Goal: Task Accomplishment & Management: Manage account settings

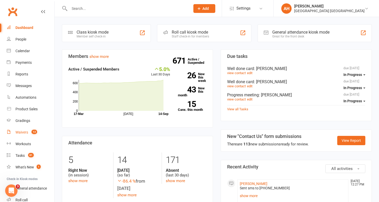
click at [30, 129] on link "Waivers 13" at bounding box center [31, 132] width 48 height 12
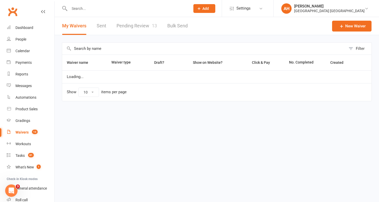
click at [145, 26] on link "Pending Review 13" at bounding box center [137, 26] width 40 height 18
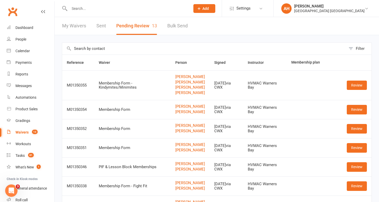
scroll to position [128, 0]
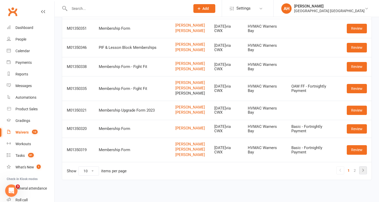
click at [364, 170] on icon at bounding box center [363, 170] width 6 height 6
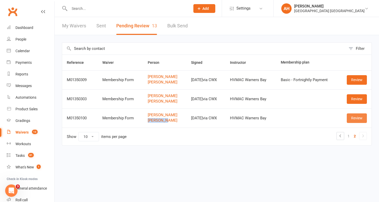
click at [358, 116] on link "Review" at bounding box center [357, 117] width 20 height 9
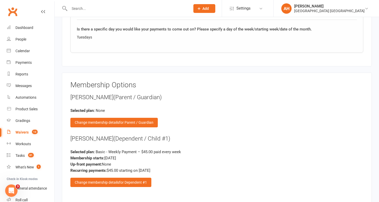
scroll to position [717, 0]
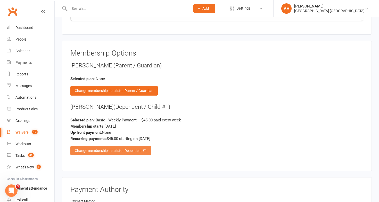
click at [146, 148] on span "for Dependent #1" at bounding box center [133, 150] width 28 height 4
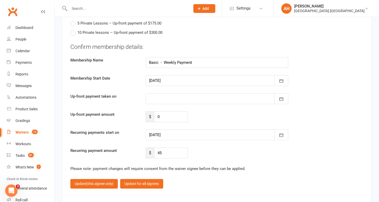
scroll to position [1499, 0]
click at [160, 133] on div at bounding box center [217, 134] width 143 height 11
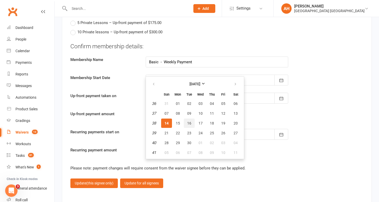
click at [189, 121] on span "16" at bounding box center [189, 123] width 4 height 4
type input "16 Sep 2025"
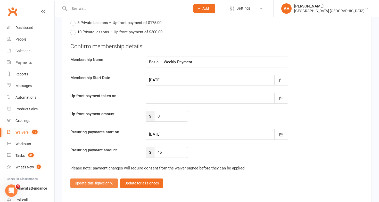
click at [98, 181] on span "(this signee only)" at bounding box center [99, 183] width 27 height 4
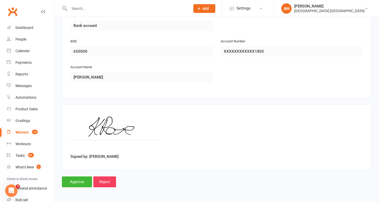
scroll to position [900, 0]
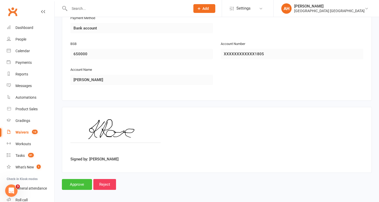
click at [72, 182] on input "Approve" at bounding box center [77, 184] width 30 height 11
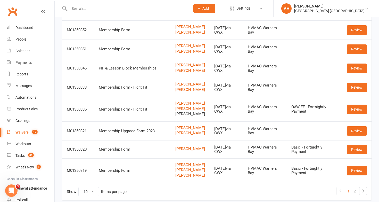
scroll to position [128, 0]
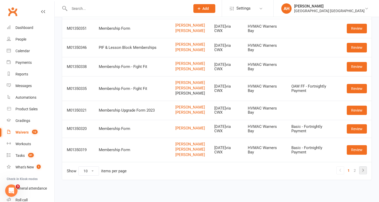
click at [363, 172] on icon at bounding box center [363, 170] width 6 height 6
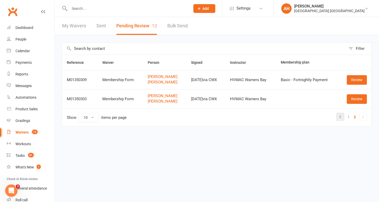
click at [343, 119] on icon at bounding box center [340, 116] width 6 height 6
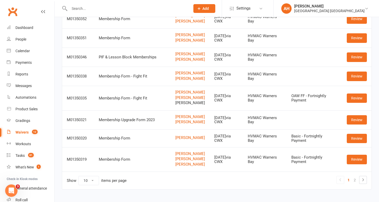
scroll to position [128, 0]
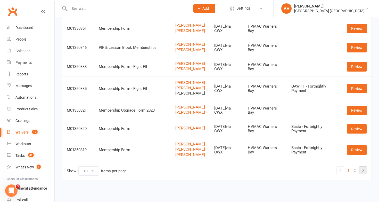
click at [365, 172] on icon at bounding box center [363, 170] width 6 height 6
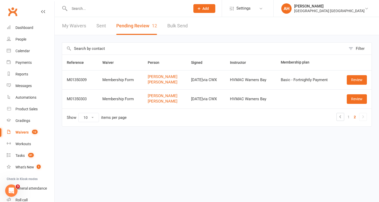
scroll to position [0, 0]
click at [29, 48] on link "Calendar" at bounding box center [31, 51] width 48 height 12
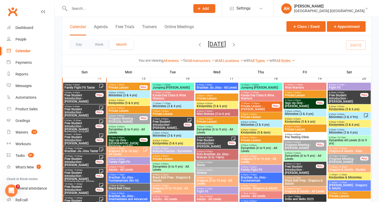
scroll to position [528, 0]
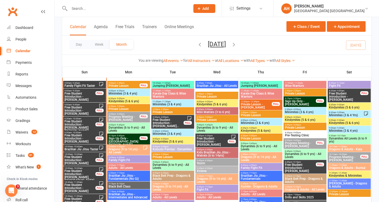
click at [85, 98] on span "Free Student Introduction - Oliver Ferreira" at bounding box center [79, 96] width 31 height 9
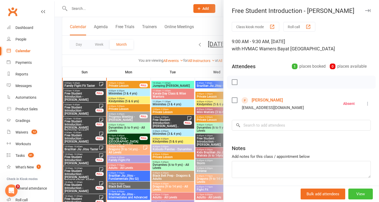
click at [362, 194] on button "View" at bounding box center [360, 193] width 25 height 11
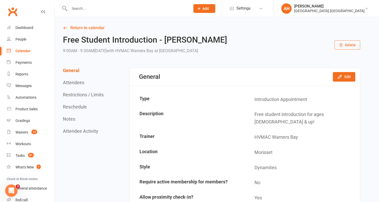
click at [353, 47] on button "Delete" at bounding box center [348, 44] width 26 height 9
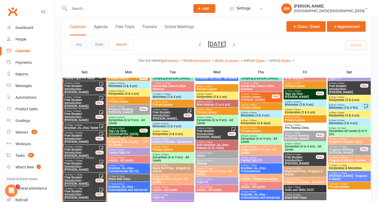
scroll to position [536, 0]
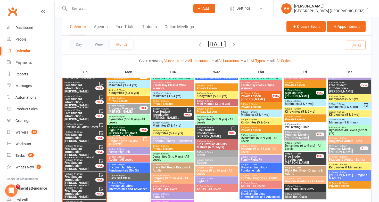
click at [84, 139] on span "Free Student Introduction - Felix Grien" at bounding box center [79, 137] width 31 height 9
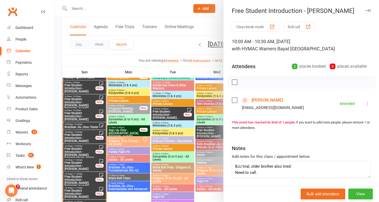
click at [136, 170] on div at bounding box center [217, 101] width 325 height 202
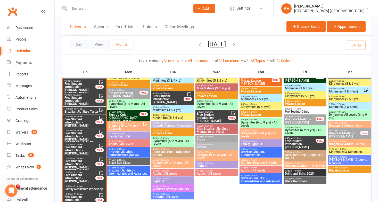
scroll to position [551, 0]
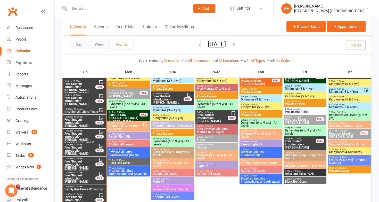
click at [90, 110] on span "Brazilian Jiu Jitsu Taster" at bounding box center [81, 111] width 35 height 3
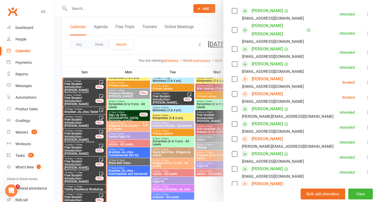
scroll to position [84, 0]
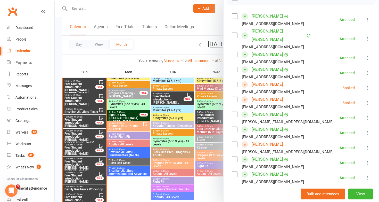
click at [173, 113] on div at bounding box center [217, 101] width 325 height 202
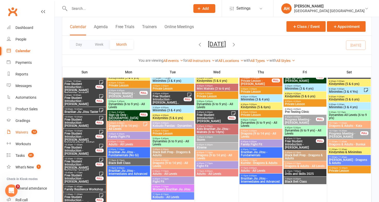
click at [26, 130] on div "Waivers" at bounding box center [21, 132] width 13 height 4
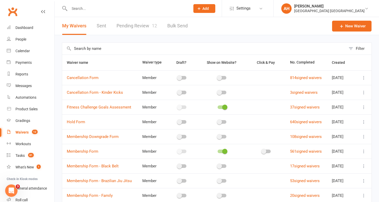
click at [126, 30] on link "Pending Review 12" at bounding box center [137, 26] width 40 height 18
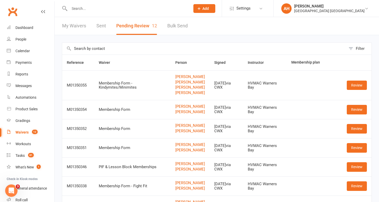
scroll to position [128, 0]
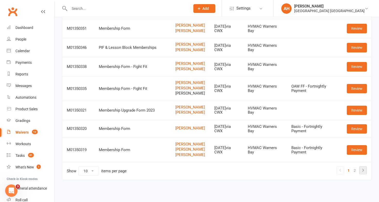
click at [364, 172] on icon at bounding box center [363, 170] width 6 height 6
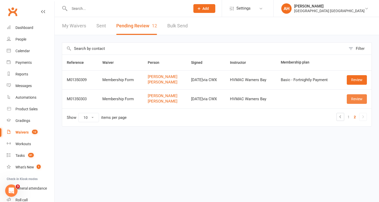
click at [356, 101] on link "Review" at bounding box center [357, 98] width 20 height 9
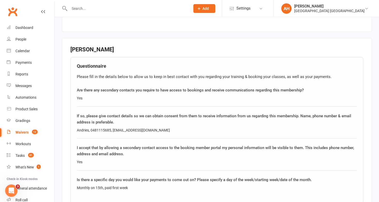
scroll to position [539, 0]
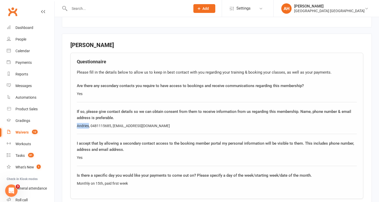
drag, startPoint x: 89, startPoint y: 124, endPoint x: 77, endPoint y: 124, distance: 11.6
click at [77, 124] on div "Andries, 0481115685, 82andries@gmail.com" at bounding box center [217, 126] width 280 height 6
drag, startPoint x: 111, startPoint y: 124, endPoint x: 92, endPoint y: 123, distance: 19.9
click at [92, 123] on div "Andries, 0481115685, 82andries@gmail.com" at bounding box center [217, 126] width 280 height 6
copy div "0481115685,"
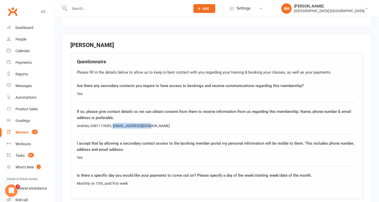
drag, startPoint x: 151, startPoint y: 124, endPoint x: 113, endPoint y: 123, distance: 38.0
click at [113, 123] on div "Andries, 0481115685, 82andries@gmail.com" at bounding box center [217, 126] width 280 height 6
copy div "82andries@gmail.com"
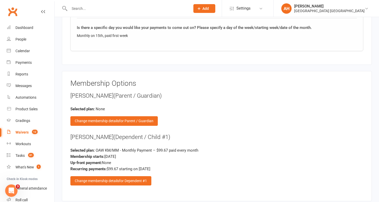
scroll to position [687, 0]
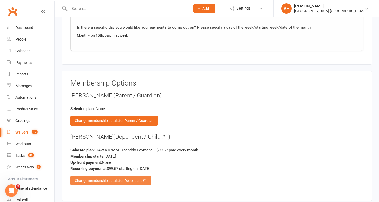
click at [129, 178] on span "for Dependent #1" at bounding box center [133, 180] width 28 height 4
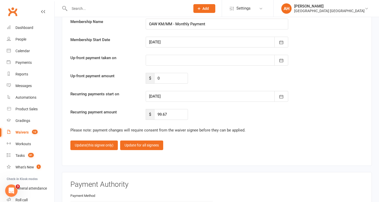
scroll to position [1536, 0]
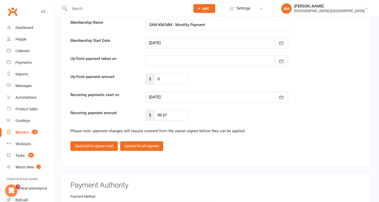
click at [166, 92] on div at bounding box center [217, 97] width 143 height 11
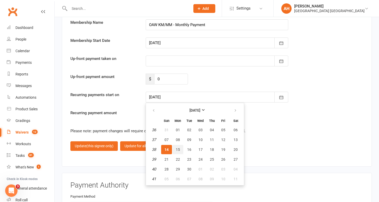
click at [179, 150] on button "15" at bounding box center [178, 149] width 11 height 9
type input "15 Sep 2025"
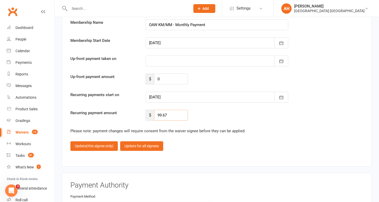
drag, startPoint x: 172, startPoint y: 112, endPoint x: 153, endPoint y: 108, distance: 19.3
click at [153, 110] on div "$ 99.67" at bounding box center [167, 115] width 42 height 11
type input "76.67"
click at [104, 146] on button "Update (this signee only)" at bounding box center [93, 145] width 47 height 9
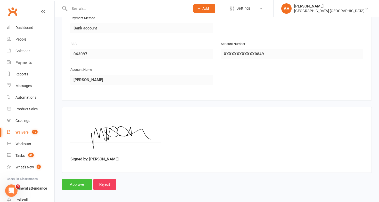
click at [83, 180] on input "Approve" at bounding box center [77, 184] width 30 height 11
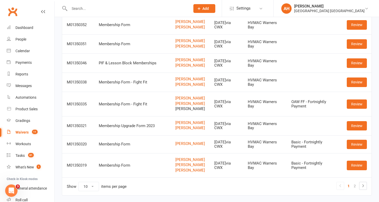
scroll to position [128, 0]
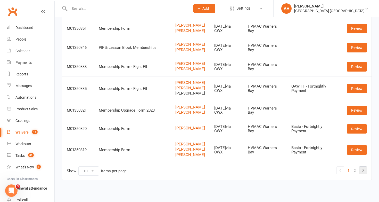
click at [364, 174] on li at bounding box center [363, 170] width 8 height 8
click at [362, 168] on icon at bounding box center [363, 170] width 6 height 6
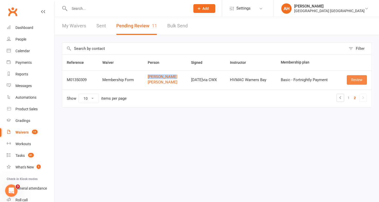
click at [353, 79] on link "Review" at bounding box center [357, 79] width 20 height 9
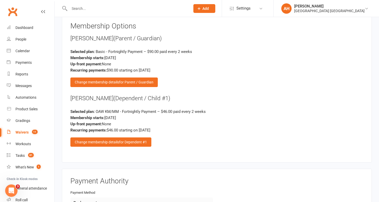
scroll to position [745, 0]
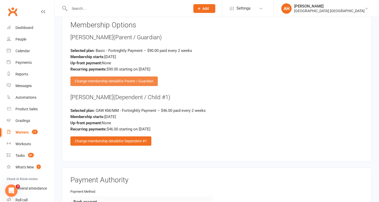
click at [147, 79] on span "for Parent / Guardian" at bounding box center [136, 81] width 34 height 4
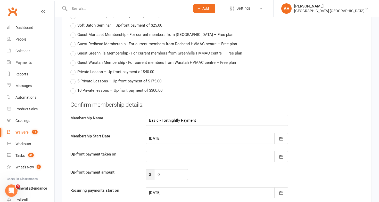
click at [159, 191] on div at bounding box center [217, 192] width 143 height 11
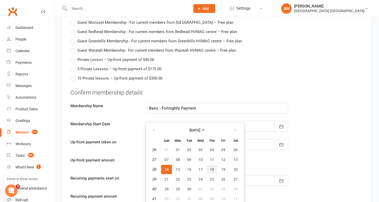
click at [210, 168] on span "18" at bounding box center [212, 169] width 4 height 4
type input "18 Sep 2025"
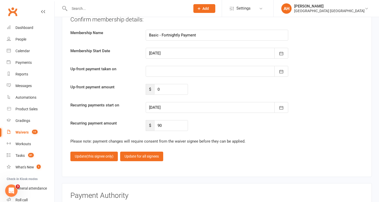
scroll to position [1527, 0]
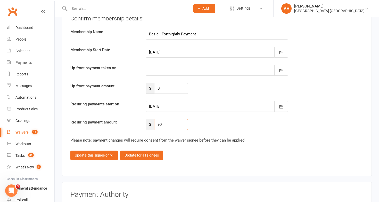
click at [162, 123] on input "90" at bounding box center [171, 124] width 34 height 11
type input "9"
type input "81"
click at [108, 155] on span "(this signee only)" at bounding box center [99, 155] width 27 height 4
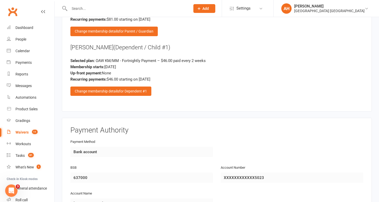
scroll to position [795, 0]
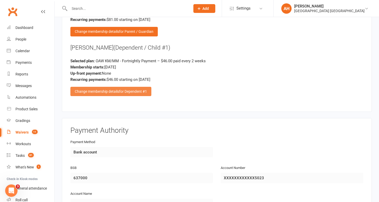
click at [150, 87] on div "Change membership details for Dependent #1" at bounding box center [110, 91] width 81 height 9
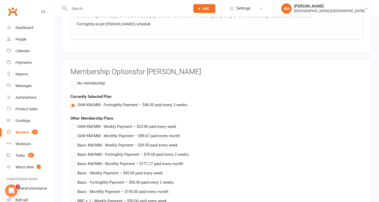
scroll to position [699, 0]
click at [74, 81] on label "No membership" at bounding box center [87, 83] width 35 height 6
click at [74, 80] on input "No membership" at bounding box center [71, 80] width 3 height 0
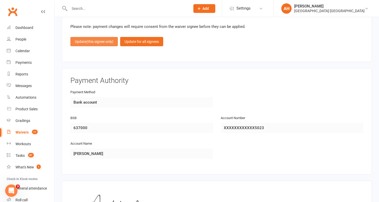
click at [111, 39] on span "(this signee only)" at bounding box center [99, 41] width 27 height 4
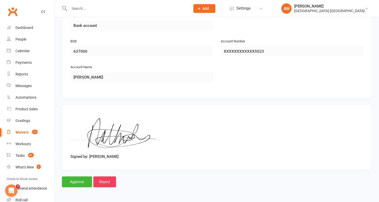
scroll to position [900, 0]
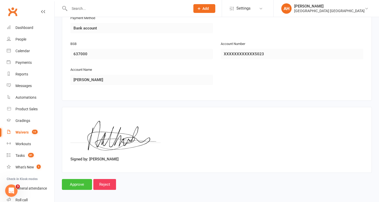
click at [75, 179] on input "Approve" at bounding box center [77, 184] width 30 height 11
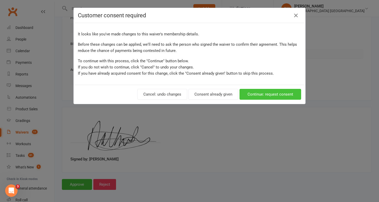
click at [267, 95] on button "Continue: request consent" at bounding box center [271, 94] width 62 height 11
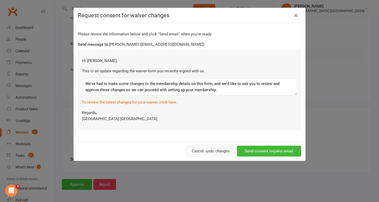
click at [219, 154] on button "Cancel: undo changes" at bounding box center [211, 150] width 50 height 11
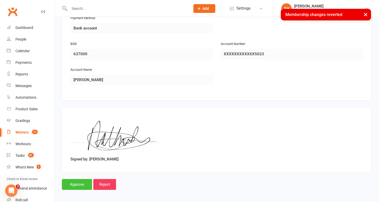
click at [80, 182] on input "Approve" at bounding box center [77, 184] width 30 height 11
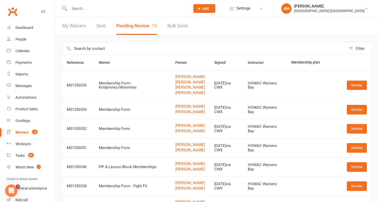
scroll to position [128, 0]
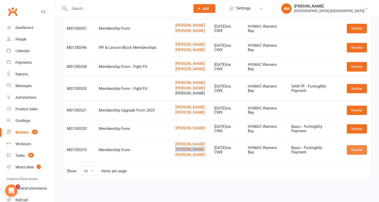
click at [361, 149] on link "Review" at bounding box center [357, 149] width 20 height 9
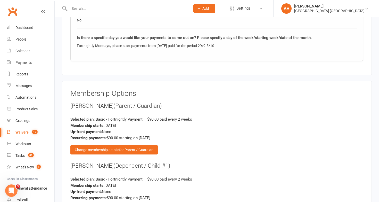
scroll to position [846, 0]
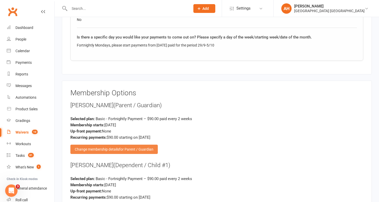
click at [143, 150] on div "Change membership details for Parent / Guardian" at bounding box center [113, 148] width 87 height 9
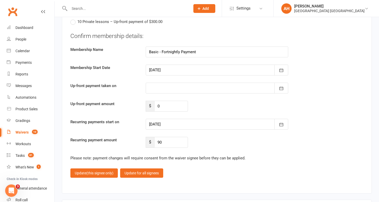
scroll to position [1706, 0]
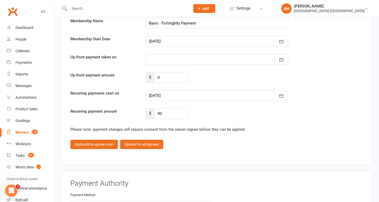
click at [192, 94] on div at bounding box center [217, 95] width 143 height 11
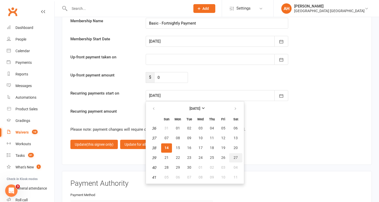
click at [236, 155] on span "27" at bounding box center [236, 157] width 4 height 4
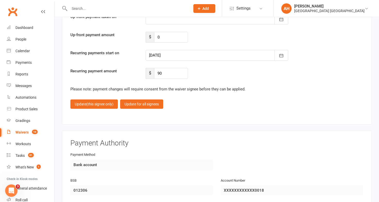
scroll to position [1735, 0]
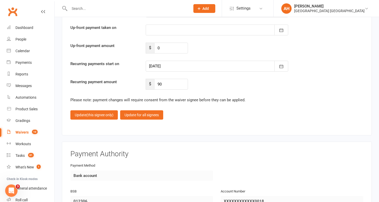
click at [187, 61] on div at bounding box center [217, 66] width 143 height 11
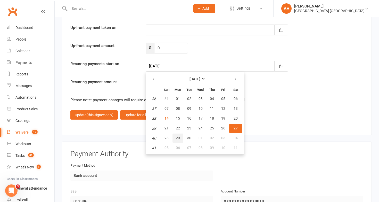
click at [179, 136] on span "29" at bounding box center [178, 138] width 4 height 4
type input "29 Sep 2025"
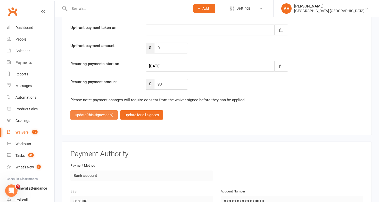
click at [98, 113] on span "(this signee only)" at bounding box center [99, 115] width 27 height 4
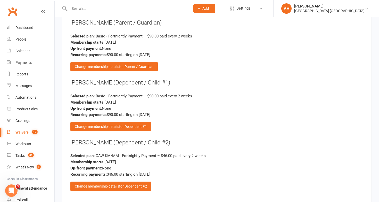
scroll to position [928, 0]
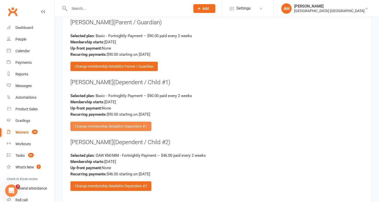
click at [141, 124] on span "for Dependent #1" at bounding box center [133, 126] width 28 height 4
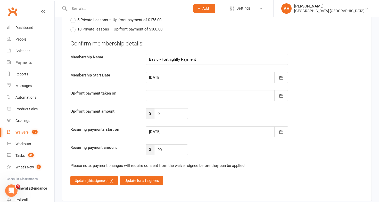
scroll to position [1671, 0]
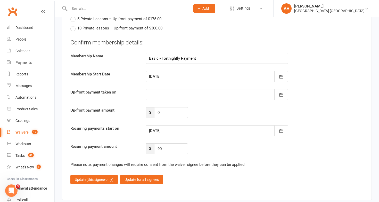
click at [181, 128] on div at bounding box center [217, 130] width 143 height 11
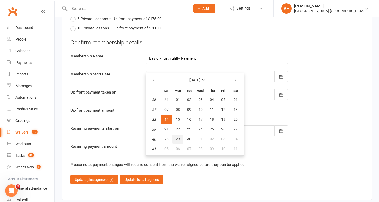
click at [176, 138] on span "29" at bounding box center [178, 139] width 4 height 4
type input "29 Sep 2025"
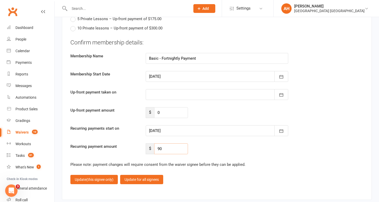
click at [176, 148] on input "90" at bounding box center [171, 148] width 34 height 11
type input "9"
type input "81"
click at [111, 175] on button "Update (this signee only)" at bounding box center [93, 179] width 47 height 9
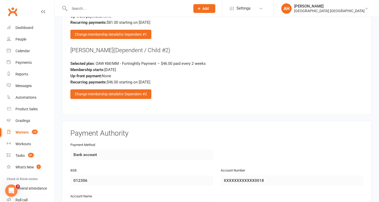
scroll to position [1000, 0]
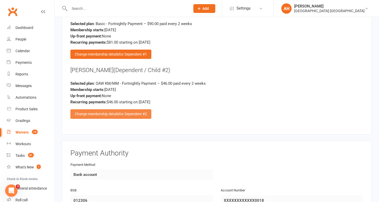
click at [145, 114] on div "Change membership details for Dependent #2" at bounding box center [110, 113] width 81 height 9
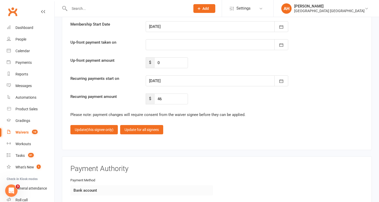
scroll to position [1720, 0]
click at [157, 78] on div at bounding box center [217, 81] width 143 height 11
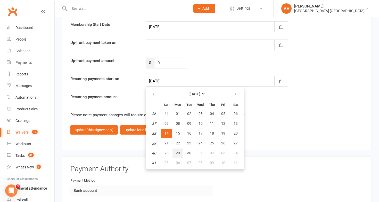
click at [175, 150] on button "29" at bounding box center [178, 152] width 11 height 9
type input "29 Sep 2025"
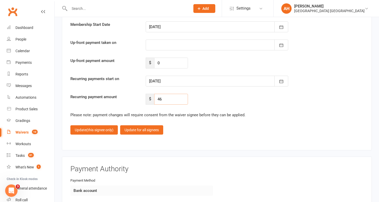
click at [168, 97] on input "46" at bounding box center [171, 99] width 34 height 11
type input "4"
type input "36.80"
click at [98, 125] on button "Update (this signee only)" at bounding box center [93, 129] width 47 height 9
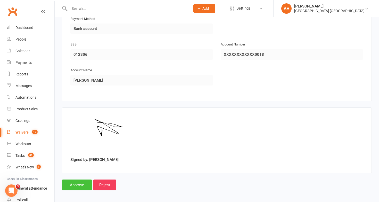
click at [76, 179] on input "Approve" at bounding box center [77, 184] width 30 height 11
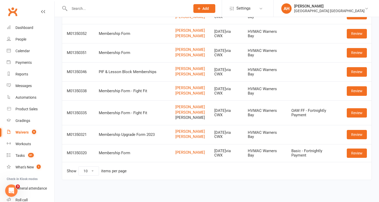
scroll to position [103, 0]
click at [354, 155] on link "Review" at bounding box center [357, 152] width 20 height 9
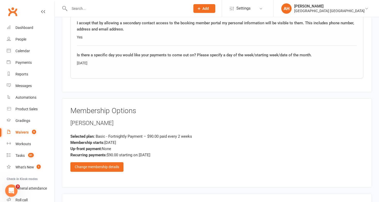
scroll to position [468, 0]
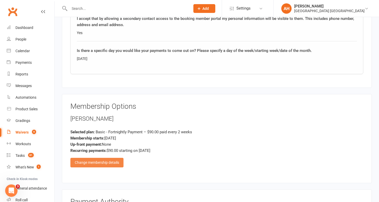
click at [116, 158] on div "Change membership details" at bounding box center [96, 162] width 53 height 9
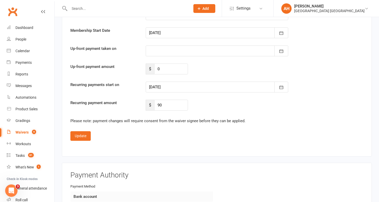
scroll to position [1344, 0]
click at [194, 83] on div at bounding box center [217, 86] width 143 height 11
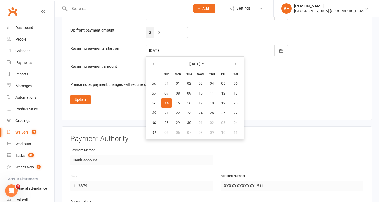
scroll to position [1380, 0]
click at [234, 59] on button "button" at bounding box center [235, 63] width 11 height 9
click at [213, 81] on span "02" at bounding box center [212, 83] width 4 height 4
type input "02 Oct 2025"
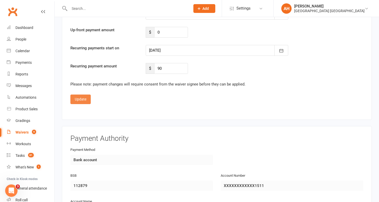
click at [83, 100] on button "Update" at bounding box center [80, 98] width 20 height 9
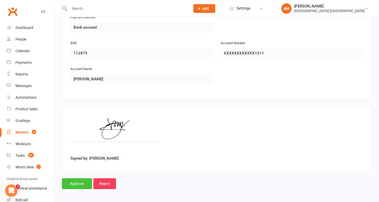
click at [78, 181] on input "Approve" at bounding box center [77, 183] width 30 height 11
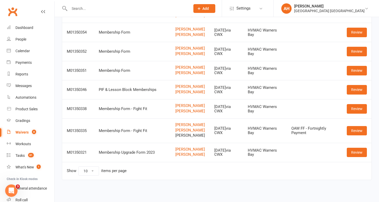
scroll to position [85, 0]
click at [356, 153] on link "Review" at bounding box center [357, 152] width 20 height 9
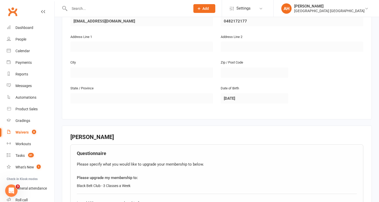
scroll to position [466, 0]
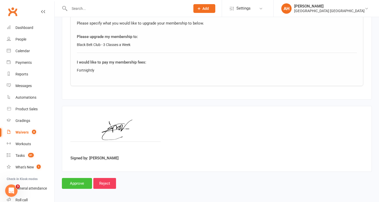
click at [87, 178] on input "Approve" at bounding box center [77, 183] width 30 height 11
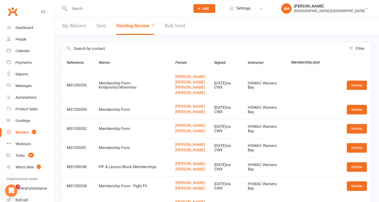
scroll to position [66, 0]
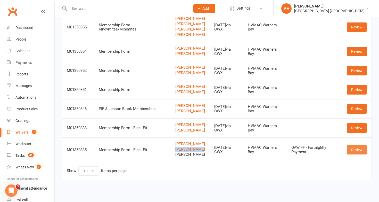
click at [353, 150] on link "Review" at bounding box center [357, 149] width 20 height 9
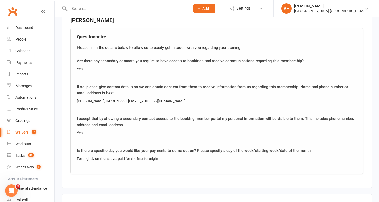
scroll to position [716, 0]
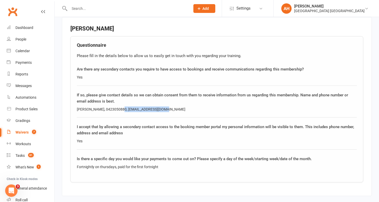
drag, startPoint x: 164, startPoint y: 106, endPoint x: 119, endPoint y: 107, distance: 44.9
click at [119, 107] on div "Ryan Young, 0423050880, kerrieandryan@gmail.com" at bounding box center [217, 109] width 280 height 6
copy div "kerrieandryan@gmail.com"
click at [116, 106] on div "Ryan Young, 0423050880, kerrieandryan@gmail.com" at bounding box center [217, 109] width 280 height 6
drag, startPoint x: 117, startPoint y: 106, endPoint x: 98, endPoint y: 105, distance: 19.1
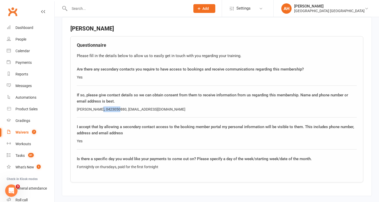
click at [98, 106] on div "Ryan Young, 0423050880, kerrieandryan@gmail.com" at bounding box center [217, 109] width 280 height 6
copy div "0423050880"
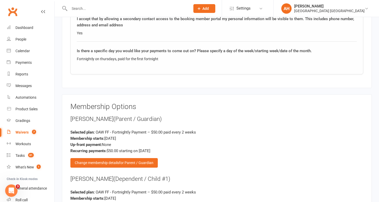
scroll to position [824, 0]
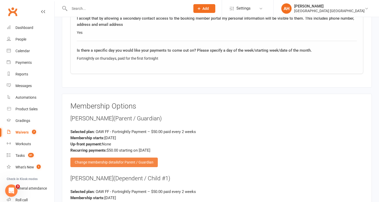
click at [148, 160] on span "for Parent / Guardian" at bounding box center [136, 162] width 34 height 4
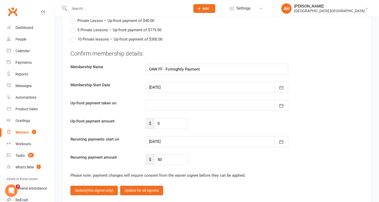
scroll to position [1653, 0]
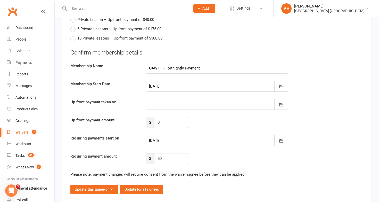
click at [185, 136] on div at bounding box center [217, 140] width 143 height 11
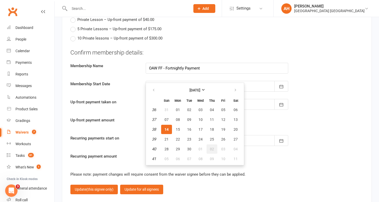
click at [214, 147] on span "02" at bounding box center [212, 149] width 4 height 4
type input "02 Oct 2025"
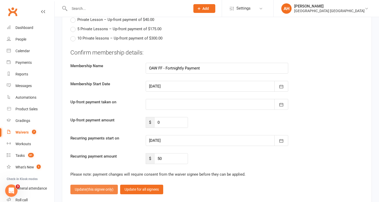
click at [109, 188] on span "(this signee only)" at bounding box center [99, 189] width 27 height 4
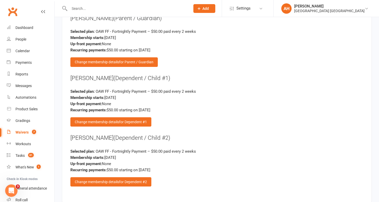
scroll to position [930, 0]
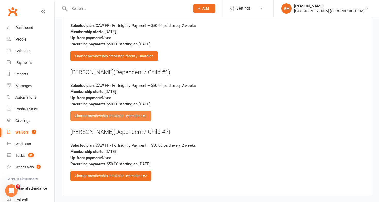
click at [145, 116] on div "Change membership details for Dependent #1" at bounding box center [110, 115] width 81 height 9
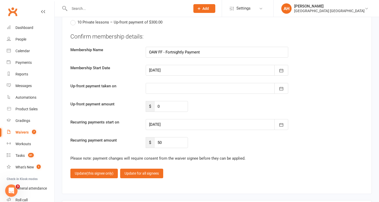
scroll to position [1671, 0]
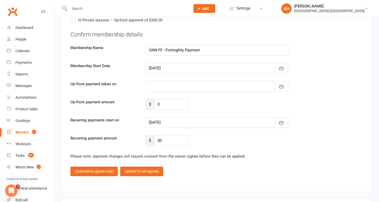
click at [180, 117] on div at bounding box center [217, 122] width 143 height 11
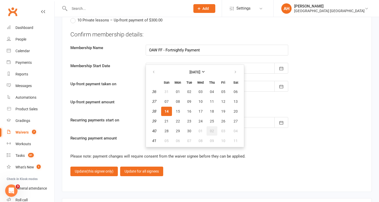
click at [212, 129] on span "02" at bounding box center [212, 131] width 4 height 4
type input "02 Oct 2025"
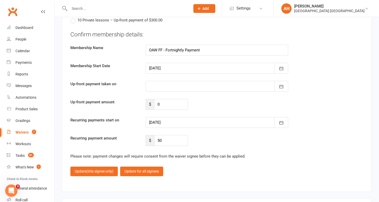
click at [212, 127] on div "Confirm membership details: Membership Name OAW FF - Fortnightly Payment Member…" at bounding box center [216, 88] width 293 height 116
click at [210, 119] on div at bounding box center [217, 122] width 143 height 11
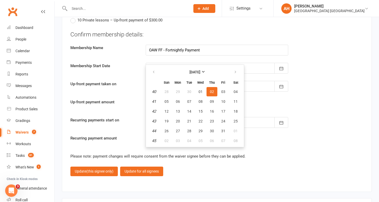
click at [308, 154] on div "Please note: payment changes will require consent from the waiver signee before…" at bounding box center [216, 156] width 293 height 6
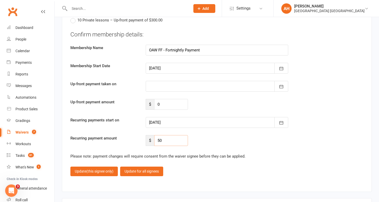
click at [163, 140] on input "50" at bounding box center [171, 140] width 34 height 11
type input "5"
type input "45"
click at [90, 169] on span "(this signee only)" at bounding box center [99, 171] width 27 height 4
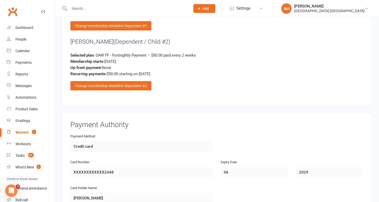
scroll to position [1019, 0]
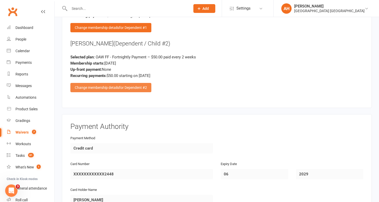
click at [136, 83] on div "Change membership details for Dependent #2" at bounding box center [110, 87] width 81 height 9
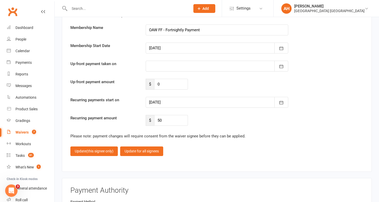
scroll to position [1688, 0]
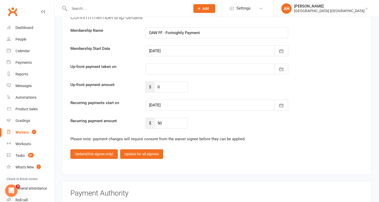
click at [177, 105] on div at bounding box center [217, 105] width 143 height 11
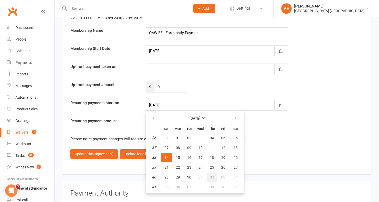
click at [213, 175] on span "02" at bounding box center [212, 177] width 4 height 4
type input "02 Oct 2025"
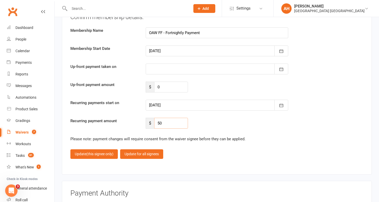
click at [168, 120] on input "50" at bounding box center [171, 123] width 34 height 11
type input "5"
type input "40"
click at [106, 153] on button "Update (this signee only)" at bounding box center [93, 153] width 47 height 9
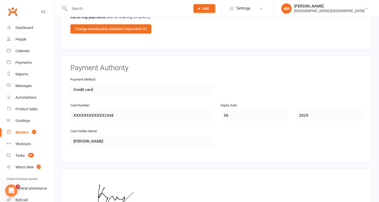
scroll to position [1138, 0]
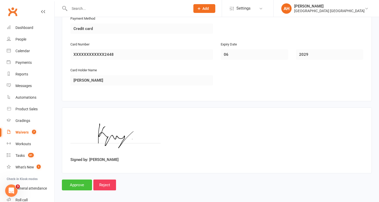
click at [78, 182] on input "Approve" at bounding box center [77, 184] width 30 height 11
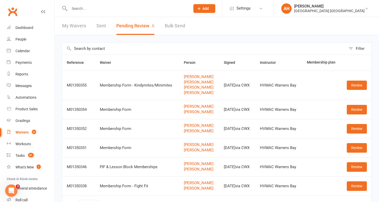
scroll to position [44, 0]
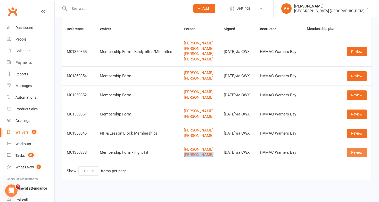
click at [359, 151] on link "Review" at bounding box center [357, 152] width 20 height 9
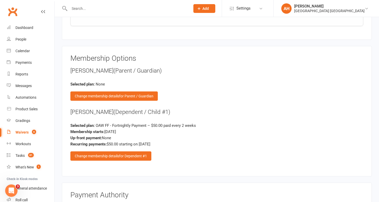
scroll to position [705, 0]
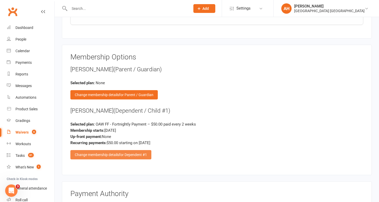
click at [147, 153] on span "for Dependent #1" at bounding box center [133, 154] width 28 height 4
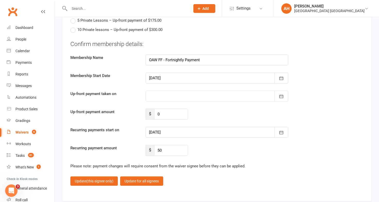
scroll to position [1497, 0]
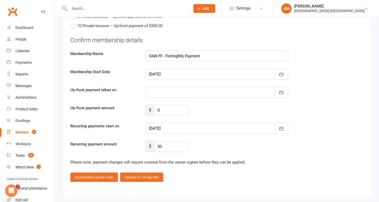
click at [184, 130] on div at bounding box center [217, 128] width 143 height 11
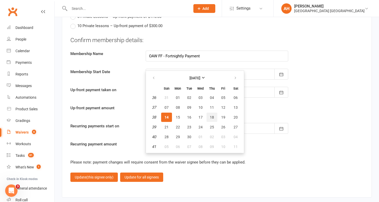
click at [209, 113] on button "18" at bounding box center [212, 116] width 11 height 9
type input "18 Sep 2025"
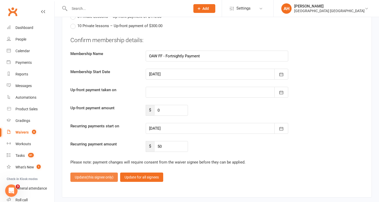
click at [101, 175] on span "(this signee only)" at bounding box center [99, 177] width 27 height 4
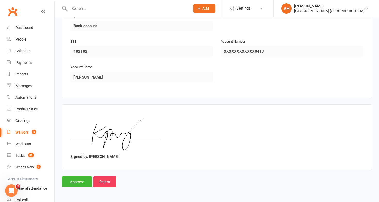
scroll to position [892, 0]
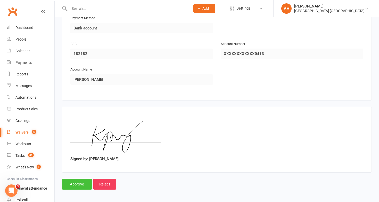
click at [82, 181] on input "Approve" at bounding box center [77, 184] width 30 height 11
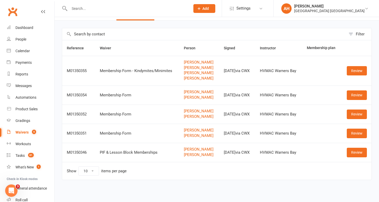
scroll to position [21, 0]
click at [359, 151] on link "Review" at bounding box center [357, 152] width 20 height 9
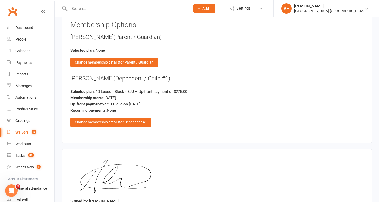
scroll to position [706, 0]
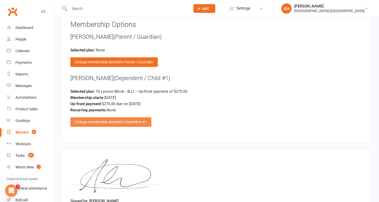
click at [145, 120] on span "for Dependent #1" at bounding box center [133, 122] width 28 height 4
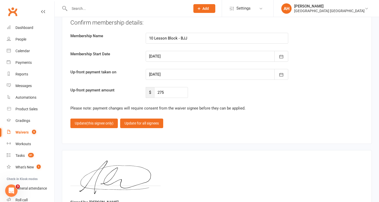
scroll to position [1482, 0]
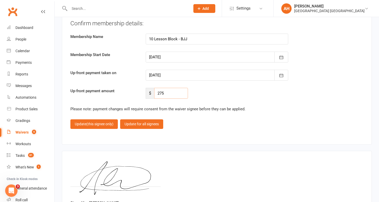
drag, startPoint x: 167, startPoint y: 91, endPoint x: 132, endPoint y: 90, distance: 34.6
click at [132, 90] on div "Up-front payment amount $ 275" at bounding box center [217, 93] width 301 height 11
type input "0"
click at [106, 125] on button "Update (this signee only)" at bounding box center [93, 123] width 47 height 9
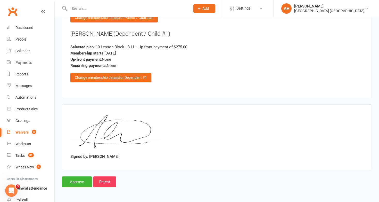
scroll to position [748, 0]
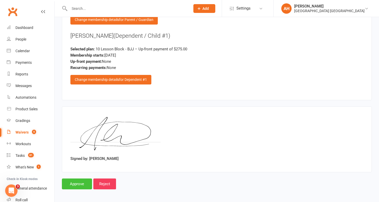
click at [83, 183] on input "Approve" at bounding box center [77, 183] width 30 height 11
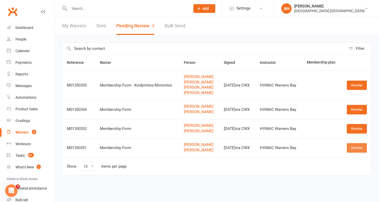
click at [361, 149] on link "Review" at bounding box center [357, 147] width 20 height 9
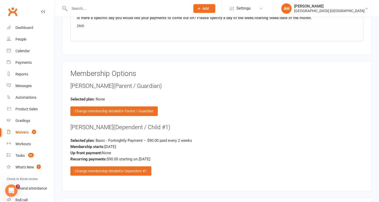
scroll to position [710, 0]
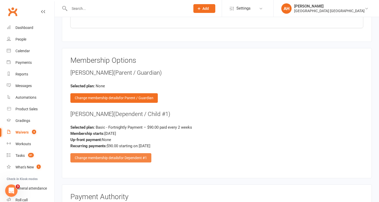
click at [143, 156] on span "for Dependent #1" at bounding box center [133, 158] width 28 height 4
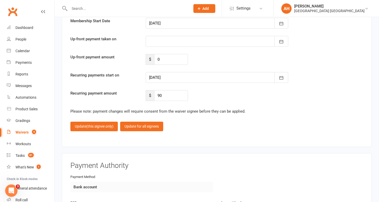
scroll to position [1542, 0]
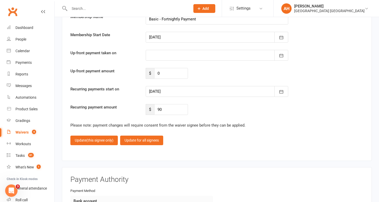
click at [184, 91] on div at bounding box center [217, 91] width 143 height 11
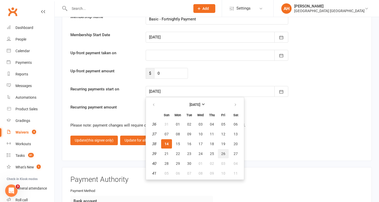
click at [225, 154] on button "26" at bounding box center [223, 153] width 11 height 9
type input "26 Sep 2025"
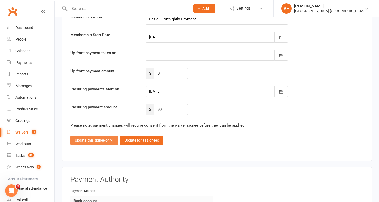
click at [103, 138] on span "(this signee only)" at bounding box center [99, 140] width 27 height 4
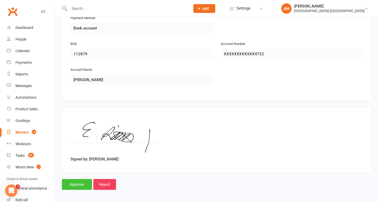
click at [77, 183] on input "Approve" at bounding box center [77, 184] width 30 height 11
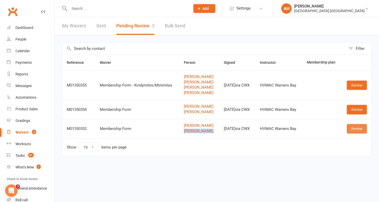
click at [354, 128] on link "Review" at bounding box center [357, 128] width 20 height 9
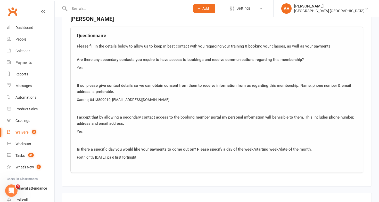
scroll to position [572, 0]
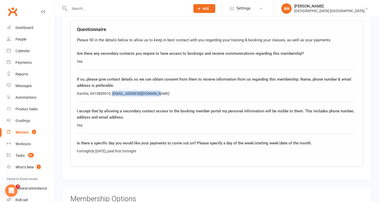
drag, startPoint x: 163, startPoint y: 90, endPoint x: 112, endPoint y: 92, distance: 50.6
click at [112, 92] on div "Xanthe, 0413809010, xanthembarton@icloud.com" at bounding box center [217, 94] width 280 height 6
copy div "xanthembarton@icloud.com"
drag, startPoint x: 110, startPoint y: 93, endPoint x: 91, endPoint y: 91, distance: 19.7
click at [91, 91] on div "Xanthe, 0413809010, xanthembarton@icloud.com" at bounding box center [217, 94] width 280 height 6
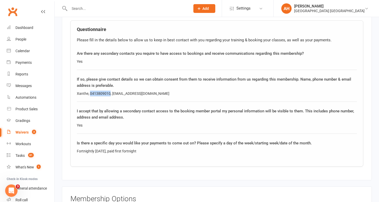
copy div "0413809010"
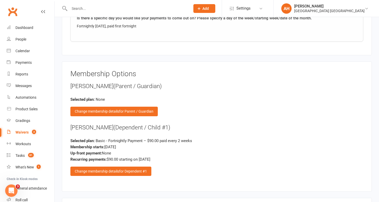
scroll to position [721, 0]
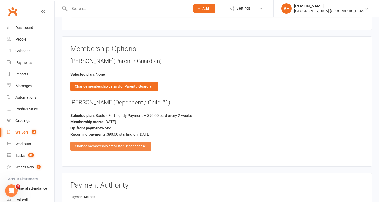
click at [148, 141] on div "Change membership details for Dependent #1" at bounding box center [110, 145] width 81 height 9
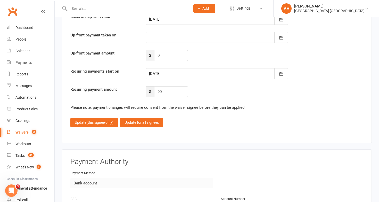
scroll to position [1559, 0]
click at [194, 75] on div at bounding box center [217, 73] width 143 height 11
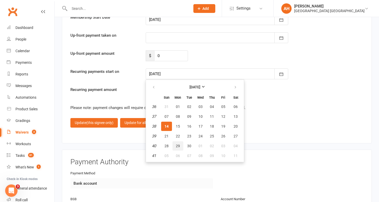
click at [178, 144] on span "29" at bounding box center [178, 146] width 4 height 4
type input "29 Sep 2025"
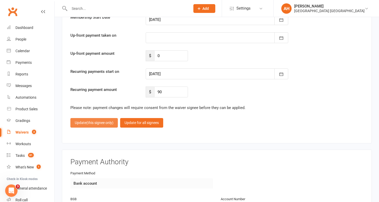
click at [95, 120] on span "(this signee only)" at bounding box center [99, 122] width 27 height 4
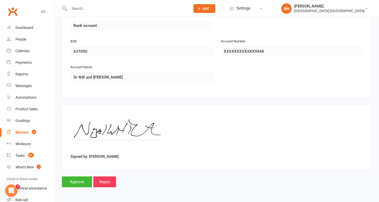
scroll to position [900, 0]
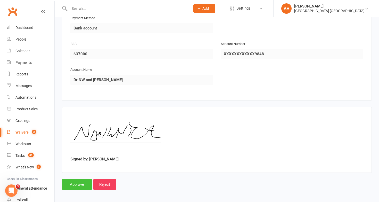
click at [71, 180] on input "Approve" at bounding box center [77, 184] width 30 height 11
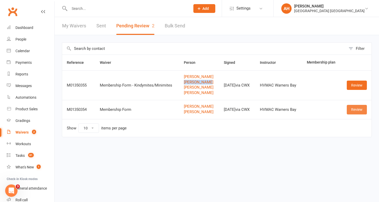
click at [359, 111] on link "Review" at bounding box center [357, 109] width 20 height 9
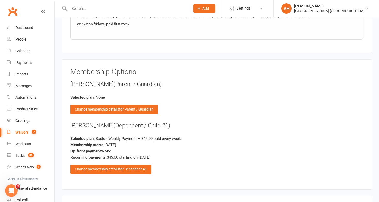
scroll to position [699, 0]
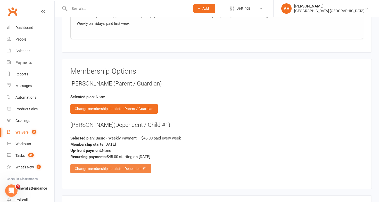
click at [146, 166] on span "for Dependent #1" at bounding box center [133, 168] width 28 height 4
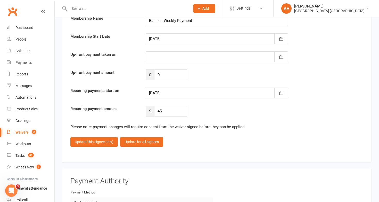
scroll to position [1536, 0]
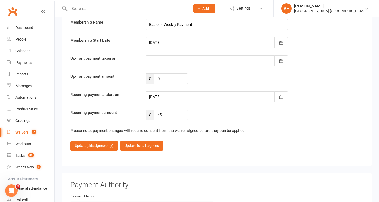
click at [189, 92] on div at bounding box center [217, 96] width 143 height 11
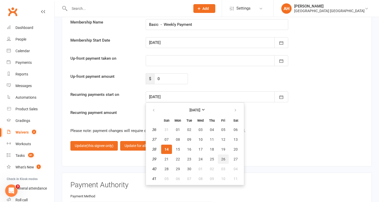
click at [223, 157] on span "26" at bounding box center [223, 159] width 4 height 4
type input "26 Sep 2025"
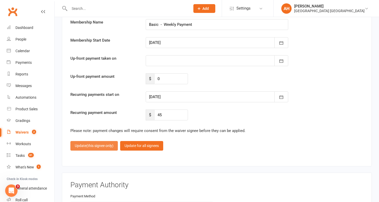
click at [86, 142] on button "Update (this signee only)" at bounding box center [93, 145] width 47 height 9
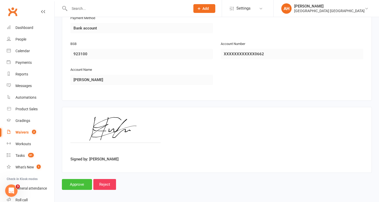
click at [80, 179] on input "Approve" at bounding box center [77, 184] width 30 height 11
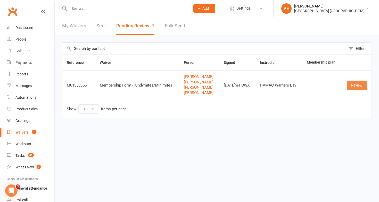
click at [353, 85] on link "Review" at bounding box center [357, 84] width 20 height 9
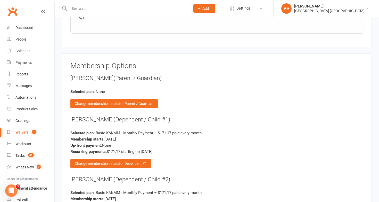
scroll to position [1033, 0]
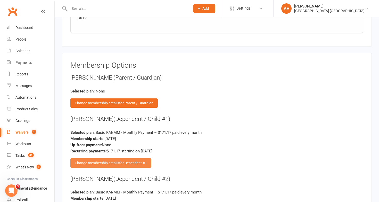
click at [147, 161] on span "for Dependent #1" at bounding box center [133, 163] width 28 height 4
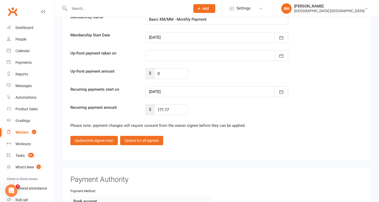
scroll to position [1865, 0]
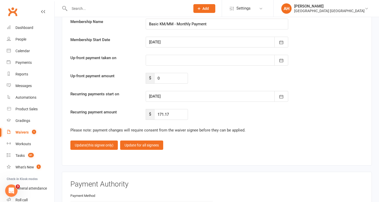
click at [188, 93] on div at bounding box center [217, 96] width 143 height 11
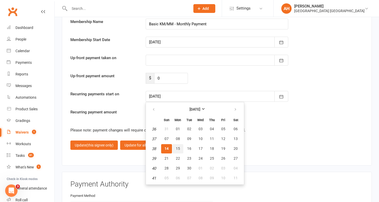
click at [180, 147] on button "15" at bounding box center [178, 148] width 11 height 9
type input "15 Sep 2025"
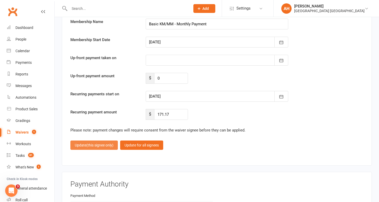
click at [113, 143] on span "(this signee only)" at bounding box center [99, 145] width 27 height 4
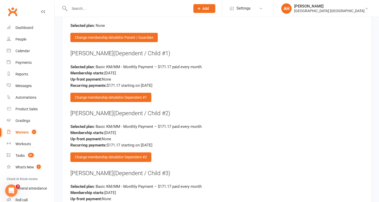
scroll to position [1099, 0]
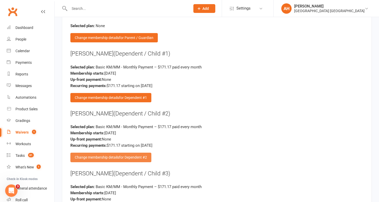
click at [143, 152] on div "Change membership details for Dependent #2" at bounding box center [110, 156] width 81 height 9
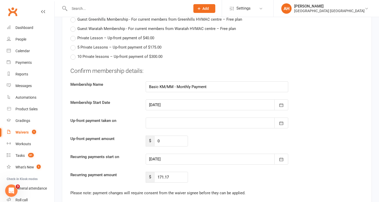
scroll to position [1811, 0]
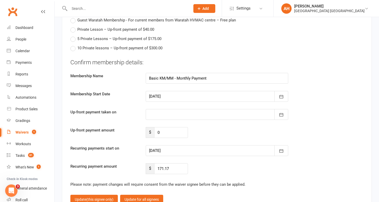
click at [174, 149] on div at bounding box center [217, 150] width 143 height 11
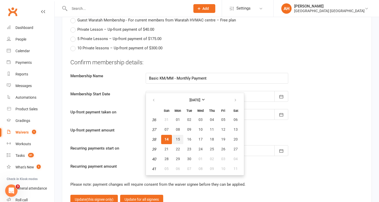
click at [178, 137] on span "15" at bounding box center [178, 139] width 4 height 4
type input "15 Sep 2025"
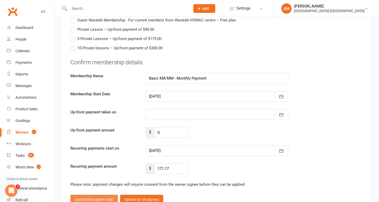
click at [112, 197] on span "(this signee only)" at bounding box center [99, 199] width 27 height 4
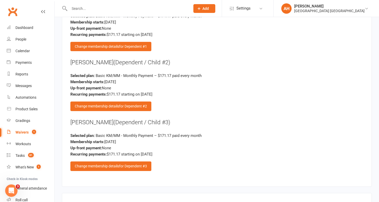
scroll to position [1149, 0]
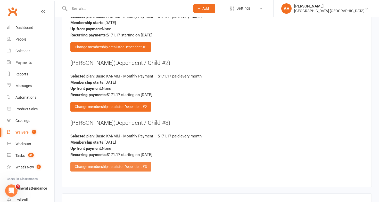
click at [147, 164] on span "for Dependent #3" at bounding box center [133, 166] width 28 height 4
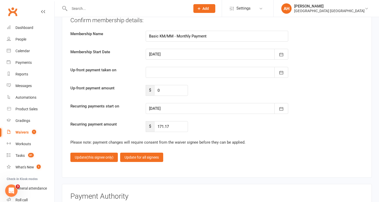
scroll to position [1856, 0]
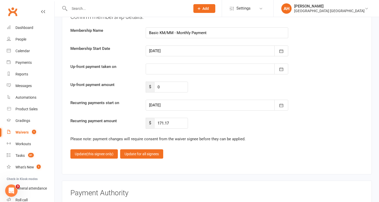
click at [169, 102] on div at bounding box center [217, 105] width 143 height 11
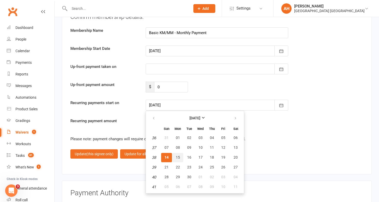
click at [178, 157] on button "15" at bounding box center [178, 157] width 11 height 9
type input "15 Sep 2025"
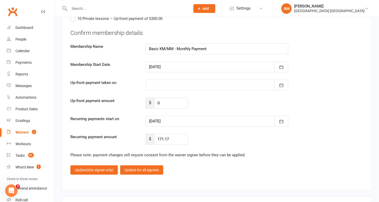
scroll to position [1840, 0]
click at [112, 168] on span "(this signee only)" at bounding box center [99, 170] width 27 height 4
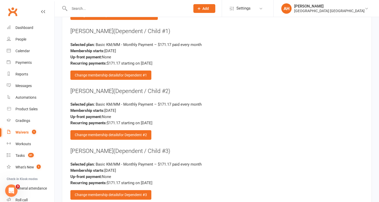
scroll to position [1126, 0]
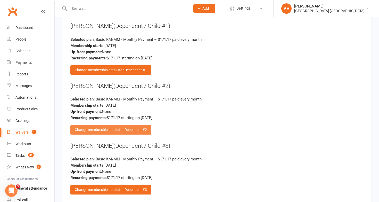
click at [142, 127] on span "for Dependent #2" at bounding box center [133, 129] width 28 height 4
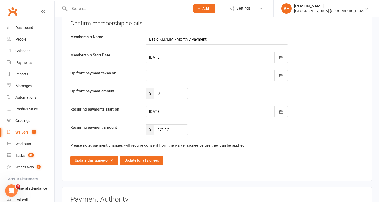
scroll to position [1849, 0]
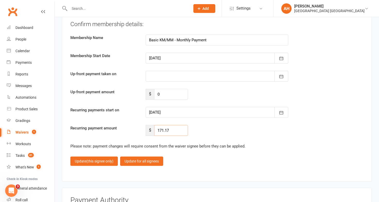
drag, startPoint x: 175, startPoint y: 126, endPoint x: 126, endPoint y: 126, distance: 49.3
click at [126, 126] on div "Recurring payment amount $ 171.17" at bounding box center [217, 130] width 301 height 11
type input "154.05"
click at [85, 159] on button "Update (this signee only)" at bounding box center [93, 160] width 47 height 9
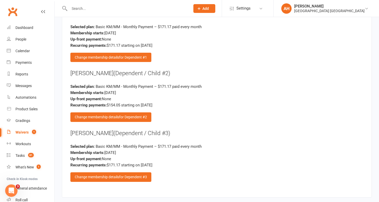
scroll to position [1146, 0]
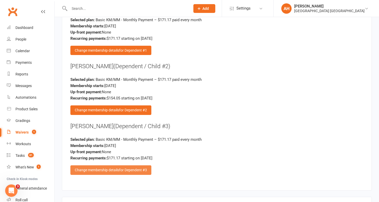
click at [143, 165] on div "Change membership details for Dependent #3" at bounding box center [110, 169] width 81 height 9
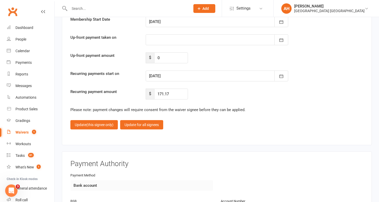
scroll to position [1886, 0]
drag, startPoint x: 171, startPoint y: 93, endPoint x: 147, endPoint y: 90, distance: 24.5
click at [147, 90] on div "$ 171.17" at bounding box center [167, 93] width 42 height 11
type input "136.94"
click at [79, 120] on button "Update (this signee only)" at bounding box center [93, 124] width 47 height 9
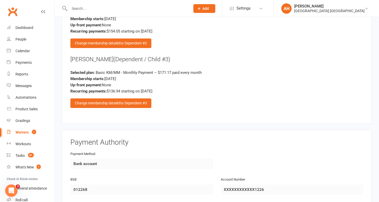
scroll to position [1347, 0]
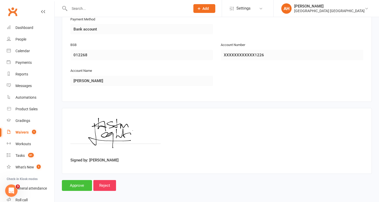
click at [86, 180] on input "Approve" at bounding box center [77, 185] width 30 height 11
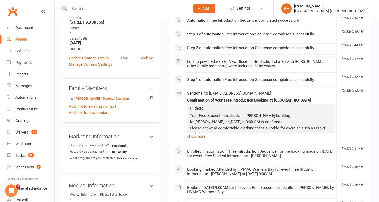
scroll to position [105, 0]
click at [104, 112] on link "Add link to new contact" at bounding box center [89, 112] width 41 height 6
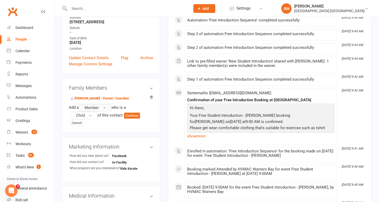
click at [101, 106] on button "Member" at bounding box center [95, 108] width 33 height 8
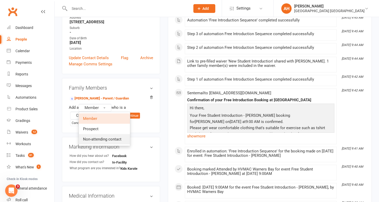
click at [98, 141] on link "Non-attending contact" at bounding box center [104, 139] width 51 height 10
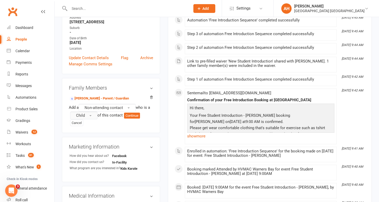
click at [91, 116] on button "Child" at bounding box center [83, 115] width 27 height 8
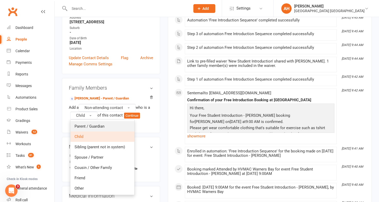
click at [91, 125] on span "Parent / Guardian" at bounding box center [90, 126] width 30 height 5
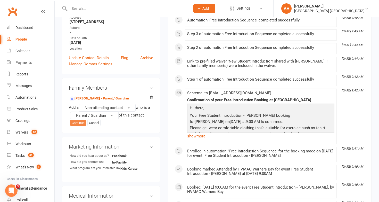
click at [80, 123] on button "Continue" at bounding box center [78, 123] width 16 height 6
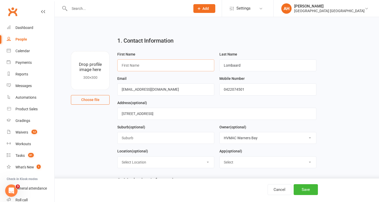
click at [134, 67] on input "text" at bounding box center [165, 65] width 97 height 12
type input "Andries"
drag, startPoint x: 253, startPoint y: 88, endPoint x: 210, endPoint y: 86, distance: 43.1
click at [210, 86] on form "First Name Andries Last Name Lombaard Email melindarl04@gmail.com Mobile Number…" at bounding box center [217, 111] width 204 height 121
paste input "81115685,"
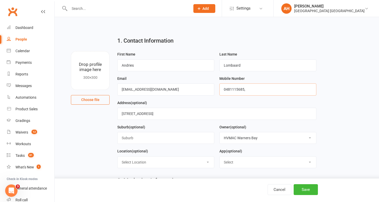
type input "0481115685,"
drag, startPoint x: 177, startPoint y: 92, endPoint x: 107, endPoint y: 84, distance: 70.6
click at [107, 51] on div "Drop profile image here 300×300 Choose file First Name Andries Last Name Lombaa…" at bounding box center [217, 51] width 310 height 0
paste input "82andries"
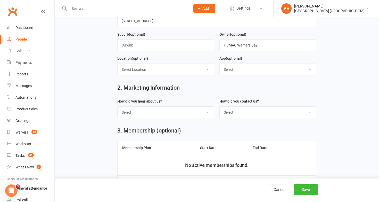
scroll to position [124, 0]
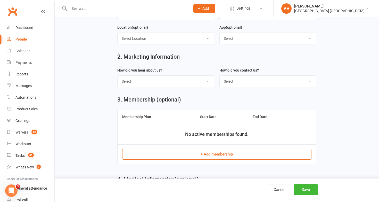
type input "82andries@gmail.com"
click at [206, 79] on select "Select Internet Facebook Referral Flyer Sign Direct Mail Demo Other" at bounding box center [166, 81] width 96 height 11
select select "Referral"
click at [118, 76] on select "Select Internet Facebook Referral Flyer Sign Direct Mail Demo Other" at bounding box center [166, 81] width 96 height 11
click at [232, 81] on select "Select Phone Email In-Facility" at bounding box center [268, 81] width 96 height 11
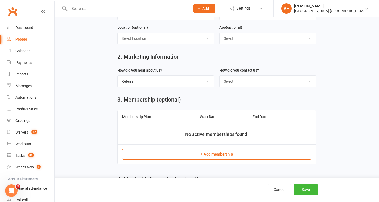
select select "In-Facility"
click at [220, 76] on select "Select Phone Email In-Facility" at bounding box center [268, 81] width 96 height 11
click at [303, 190] on button "Save" at bounding box center [306, 189] width 24 height 11
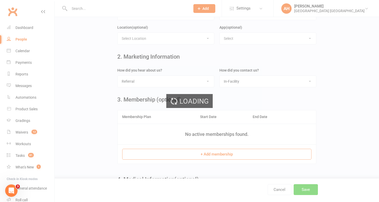
scroll to position [0, 0]
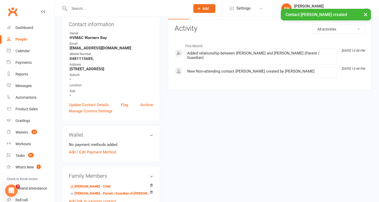
scroll to position [85, 0]
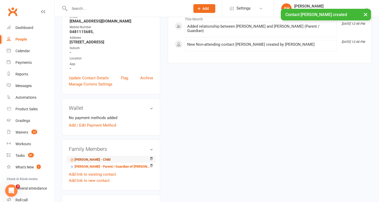
click at [93, 159] on link "Owen Lombaard - Child" at bounding box center [90, 159] width 41 height 5
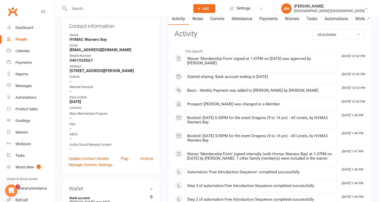
scroll to position [59, 0]
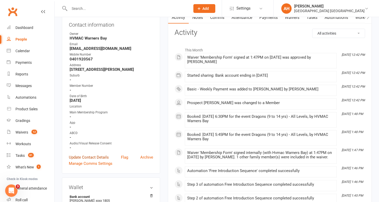
click at [95, 154] on link "Update Contact Details" at bounding box center [89, 157] width 40 height 6
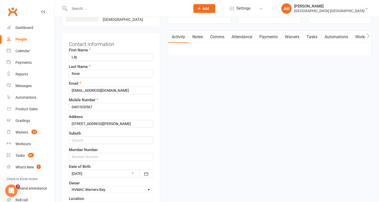
scroll to position [50, 0]
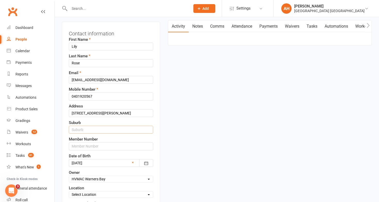
click at [99, 128] on input "text" at bounding box center [111, 130] width 84 height 8
type input "[GEOGRAPHIC_DATA]"
click at [77, 146] on input "text" at bounding box center [111, 146] width 84 height 8
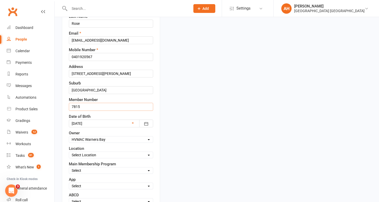
scroll to position [96, 0]
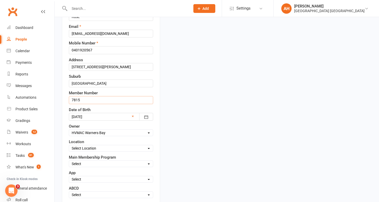
type input "7815"
click at [98, 160] on div "Select Minimites Dynamites Kindymites Dragons Adults Fight Fit BJJ Kobudo Kinde…" at bounding box center [111, 163] width 84 height 7
click at [98, 165] on select "Select Minimites Dynamites Kindymites Dragons Adults Fight Fit BJJ Kobudo Kinde…" at bounding box center [111, 164] width 84 height 6
select select "Dynamites"
click at [69, 161] on select "Select Minimites Dynamites Kindymites Dragons Adults Fight Fit BJJ Kobudo Kinde…" at bounding box center [111, 164] width 84 height 6
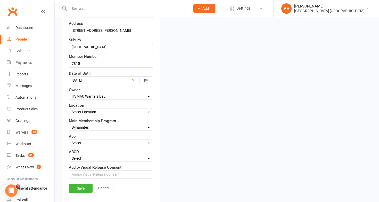
scroll to position [161, 0]
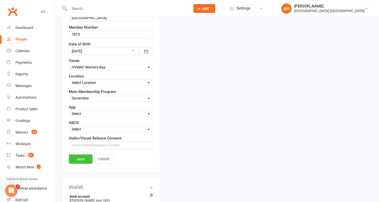
click at [86, 157] on link "Save" at bounding box center [81, 158] width 24 height 9
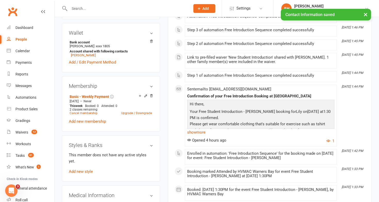
scroll to position [220, 0]
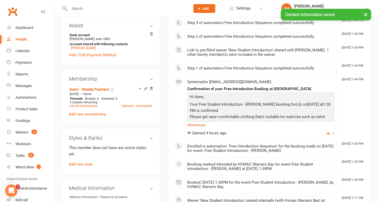
click at [86, 162] on link "Add new style" at bounding box center [81, 164] width 24 height 5
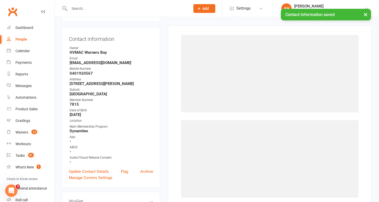
scroll to position [44, 0]
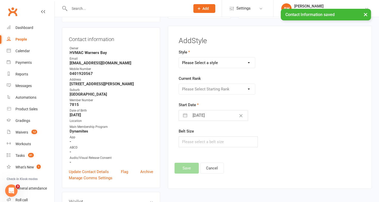
click at [209, 58] on select "Please Select a style Brazilian Jiu Jitsu Dragons & Adults Dynamites Fight Fit …" at bounding box center [217, 63] width 76 height 10
select select "1277"
click at [179, 58] on select "Please Select a style Brazilian Jiu Jitsu Dragons & Adults Dynamites Fight Fit …" at bounding box center [217, 63] width 76 height 10
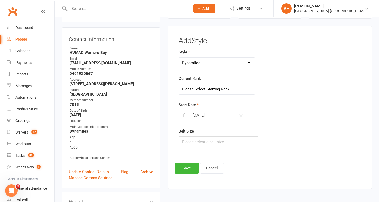
click at [204, 85] on select "Please Select Starting Rank White 10th Kyu 9th Kyu 8th Kyu - Yellow 7th Kyu - O…" at bounding box center [217, 89] width 76 height 10
select select "12527"
click at [179, 84] on select "Please Select Starting Rank White 10th Kyu 9th Kyu 8th Kyu - Yellow 7th Kyu - O…" at bounding box center [217, 89] width 76 height 10
click at [192, 167] on button "Save" at bounding box center [187, 168] width 24 height 11
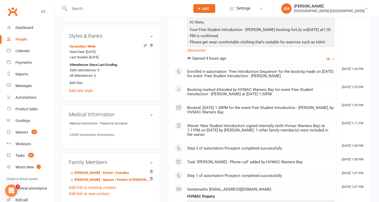
scroll to position [323, 0]
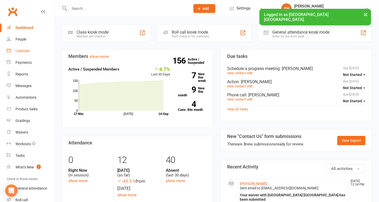
click at [33, 51] on link "Calendar" at bounding box center [31, 51] width 48 height 12
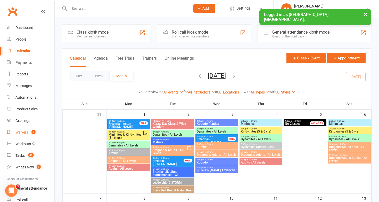
click at [27, 129] on link "Waivers 2" at bounding box center [31, 132] width 48 height 12
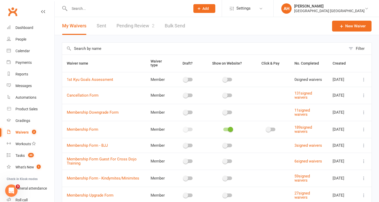
click at [150, 25] on link "Pending Review 2" at bounding box center [136, 26] width 38 height 18
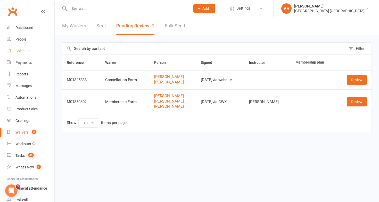
click at [33, 51] on link "Calendar" at bounding box center [31, 51] width 48 height 12
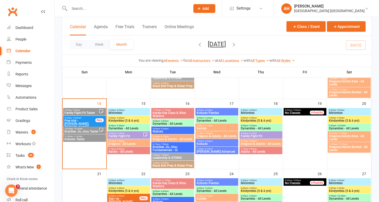
scroll to position [168, 0]
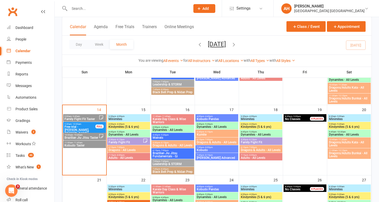
click at [87, 129] on span "Free trial - Lucas Mison, Eva Mison" at bounding box center [79, 129] width 31 height 9
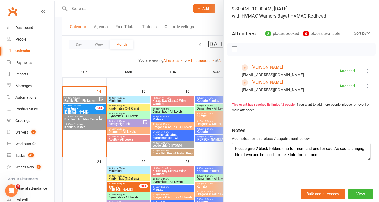
scroll to position [177, 0]
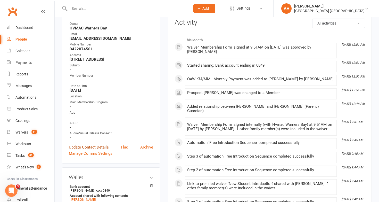
click at [100, 147] on link "Update Contact Details" at bounding box center [89, 147] width 40 height 6
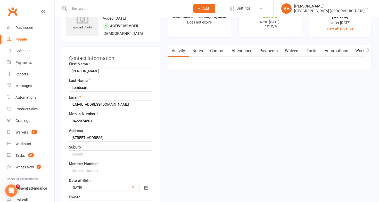
scroll to position [24, 0]
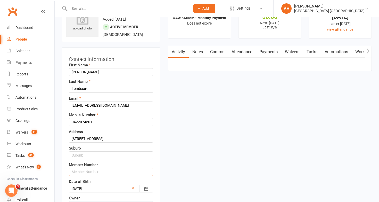
click at [109, 169] on input "text" at bounding box center [111, 172] width 84 height 8
type input "7819"
click at [110, 156] on input "text" at bounding box center [111, 155] width 84 height 8
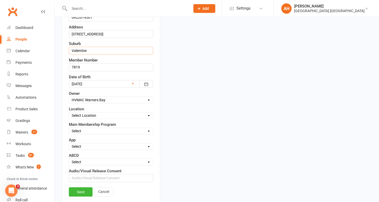
scroll to position [136, 0]
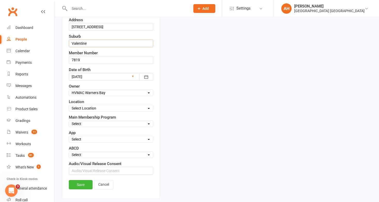
type input "Valentine"
click at [122, 122] on select "Select Minimites Dynamites Kindymites Dragons Adults Fight Fit BJJ Kobudo Kinde…" at bounding box center [111, 124] width 84 height 6
select select "Minimites"
click at [69, 121] on select "Select Minimites Dynamites Kindymites Dragons Adults Fight Fit BJJ Kobudo Kinde…" at bounding box center [111, 124] width 84 height 6
click at [84, 184] on link "Save" at bounding box center [81, 184] width 24 height 9
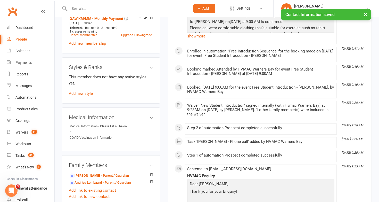
scroll to position [310, 0]
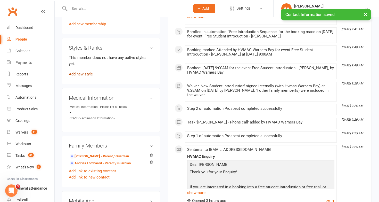
click at [89, 72] on link "Add new style" at bounding box center [81, 74] width 24 height 5
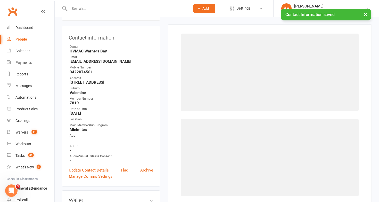
scroll to position [44, 0]
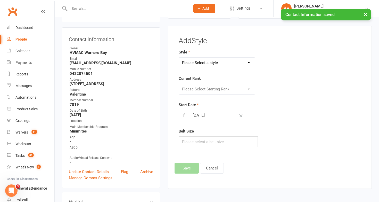
click at [203, 61] on select "Please Select a style Brazilian Jiu Jitsu Dragons & Adults Dynamites Fight Fit …" at bounding box center [217, 63] width 76 height 10
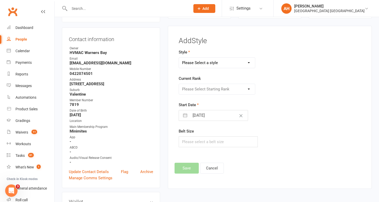
select select "1718"
click at [179, 58] on select "Please Select a style Brazilian Jiu Jitsu Dragons & Adults Dynamites Fight Fit …" at bounding box center [217, 63] width 76 height 10
click at [199, 90] on select "Please Select Starting Rank White Yellow Red Green Blue Brown Black" at bounding box center [217, 89] width 76 height 10
select select "16761"
click at [179, 84] on select "Please Select Starting Rank White Yellow Red Green Blue Brown Black" at bounding box center [217, 89] width 76 height 10
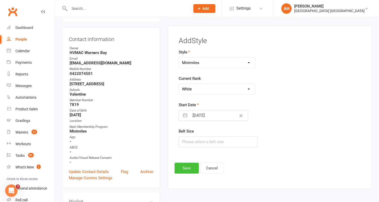
click at [187, 170] on button "Save" at bounding box center [187, 168] width 24 height 11
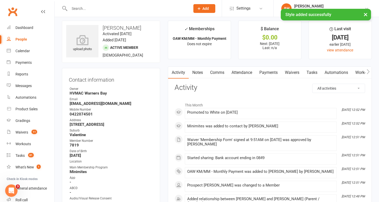
scroll to position [0, 0]
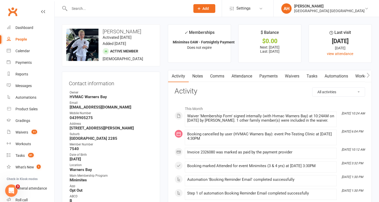
click at [248, 76] on link "Attendance" at bounding box center [242, 76] width 28 height 12
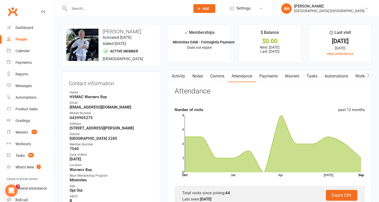
click at [268, 74] on link "Payments" at bounding box center [269, 76] width 26 height 12
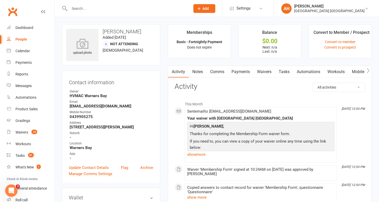
click at [244, 70] on link "Payments" at bounding box center [241, 72] width 26 height 12
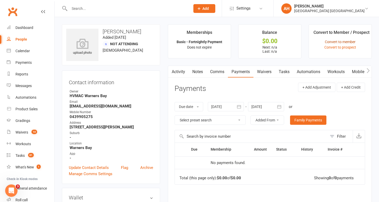
click at [334, 42] on link "Convert to member" at bounding box center [340, 42] width 31 height 4
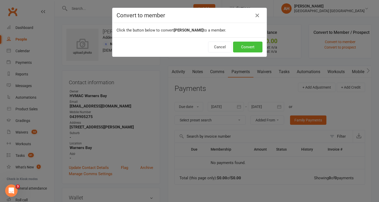
click at [240, 47] on button "Convert" at bounding box center [247, 47] width 29 height 11
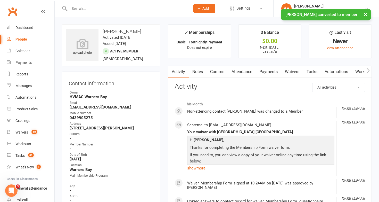
click at [269, 71] on link "Payments" at bounding box center [269, 72] width 26 height 12
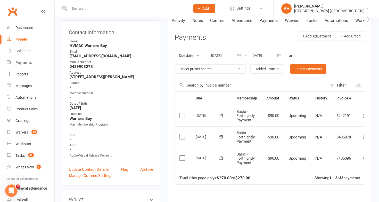
scroll to position [53, 0]
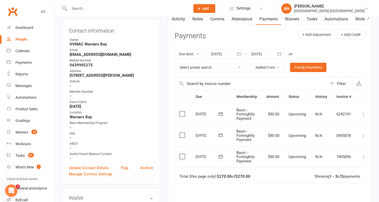
click at [363, 157] on icon at bounding box center [363, 156] width 5 height 5
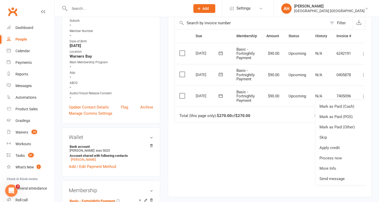
scroll to position [113, 0]
click at [220, 94] on icon at bounding box center [221, 95] width 4 height 3
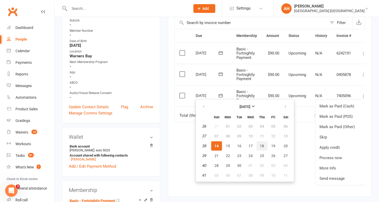
click at [263, 147] on span "18" at bounding box center [262, 146] width 4 height 4
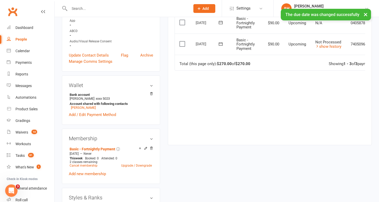
scroll to position [198, 0]
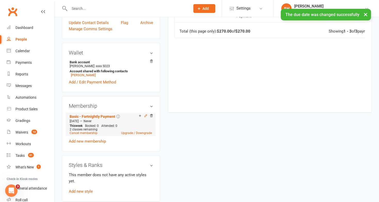
click at [145, 115] on icon at bounding box center [145, 116] width 2 height 2
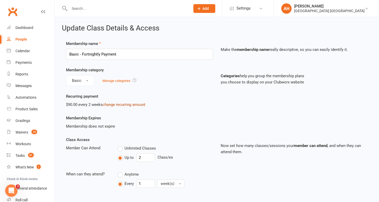
click at [138, 102] on link "change recurring amount" at bounding box center [124, 104] width 43 height 5
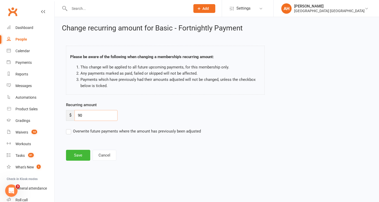
click at [88, 114] on input "90" at bounding box center [96, 115] width 43 height 11
type input "9"
type input "91"
click at [76, 153] on button "Save" at bounding box center [78, 155] width 24 height 11
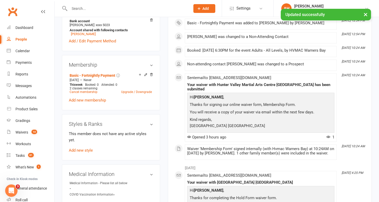
scroll to position [231, 0]
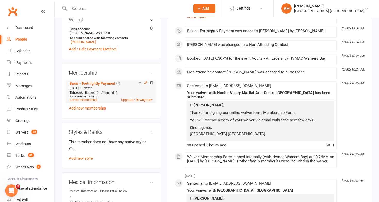
click at [144, 82] on icon at bounding box center [145, 83] width 2 height 2
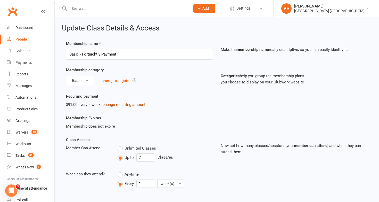
click at [115, 105] on link "change recurring amount" at bounding box center [124, 104] width 43 height 5
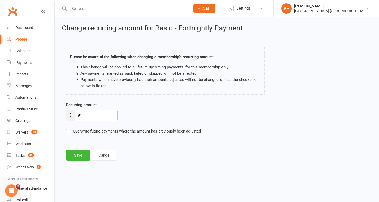
click at [98, 114] on input "91" at bounding box center [96, 115] width 43 height 11
type input "9"
type input "81"
click at [82, 152] on button "Save" at bounding box center [78, 155] width 24 height 11
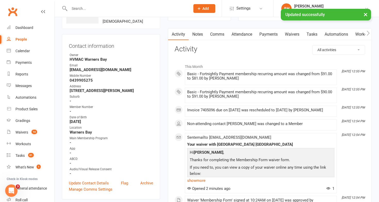
scroll to position [17, 0]
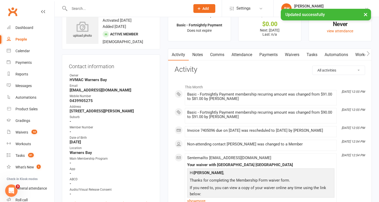
click at [271, 55] on link "Payments" at bounding box center [269, 55] width 26 height 12
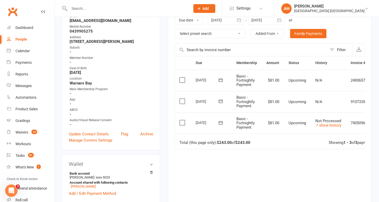
scroll to position [87, 0]
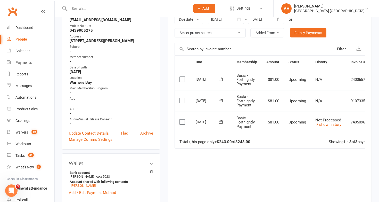
click at [221, 99] on icon at bounding box center [221, 100] width 4 height 3
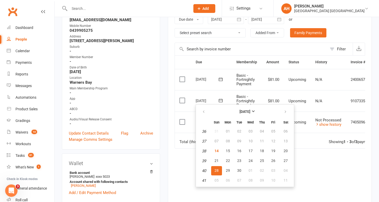
click at [221, 99] on icon at bounding box center [221, 100] width 4 height 3
click at [321, 152] on div "Due Contact Membership Amount Status History Invoice # Select this 12 Oct 2025 …" at bounding box center [270, 134] width 191 height 159
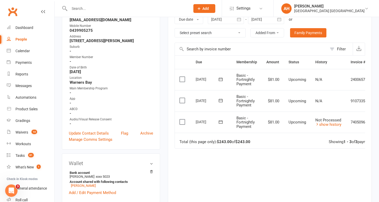
scroll to position [0, 21]
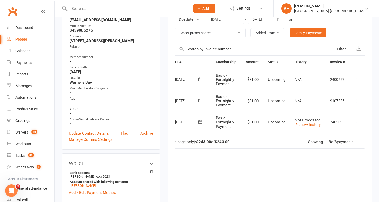
click at [355, 101] on icon at bounding box center [357, 100] width 5 height 5
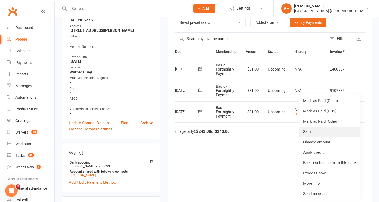
scroll to position [98, 0]
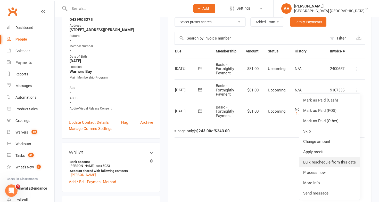
click at [343, 160] on link "Bulk reschedule from this date" at bounding box center [329, 162] width 61 height 10
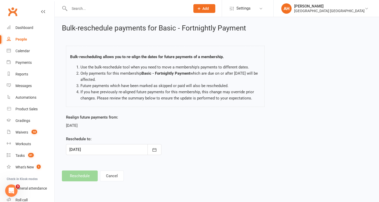
click at [129, 145] on div at bounding box center [113, 149] width 95 height 11
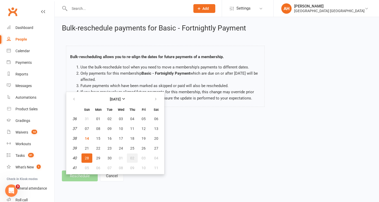
click at [131, 158] on span "02" at bounding box center [132, 158] width 4 height 4
type input "02 Oct 2025"
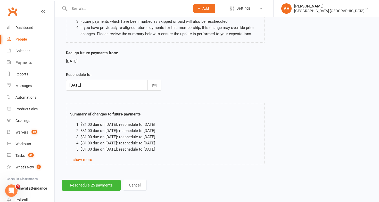
scroll to position [68, 0]
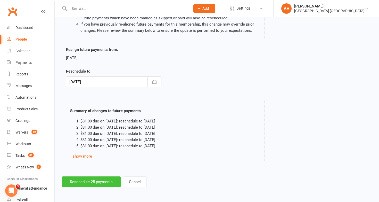
click at [84, 182] on button "Reschedule 25 payments" at bounding box center [91, 181] width 59 height 11
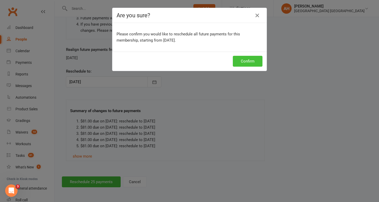
click at [252, 62] on button "Confirm" at bounding box center [248, 61] width 30 height 11
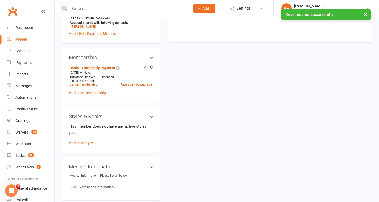
scroll to position [284, 0]
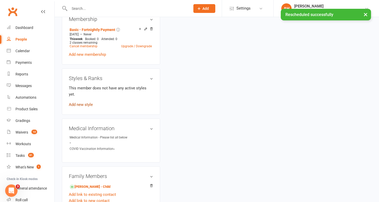
click at [90, 102] on link "Add new style" at bounding box center [81, 104] width 24 height 5
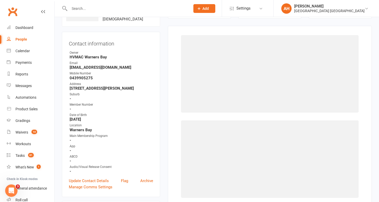
scroll to position [39, 0]
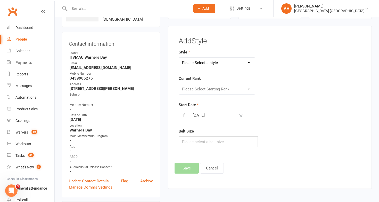
click at [217, 63] on select "Please Select a style Brazilian Jiu Jitsu Dragons & Adults Dynamites Fight Fit …" at bounding box center [217, 63] width 76 height 10
select select "1278"
click at [179, 58] on select "Please Select a style Brazilian Jiu Jitsu Dragons & Adults Dynamites Fight Fit …" at bounding box center [217, 63] width 76 height 10
click at [198, 90] on select "Please Select Starting Rank White 10th Kyu 9th Kyu 8th Kyu - Yellow 7th Kyu - O…" at bounding box center [217, 89] width 76 height 10
select select "12529"
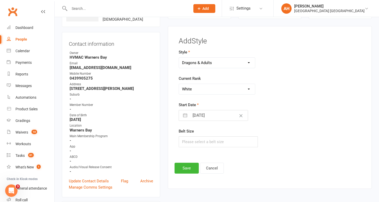
click at [179, 84] on select "Please Select Starting Rank White 10th Kyu 9th Kyu 8th Kyu - Yellow 7th Kyu - O…" at bounding box center [217, 89] width 76 height 10
click at [189, 167] on button "Save" at bounding box center [187, 168] width 24 height 11
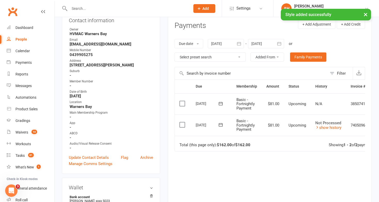
scroll to position [66, 0]
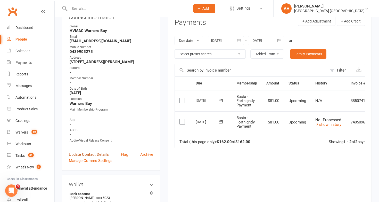
click at [94, 153] on link "Update Contact Details" at bounding box center [89, 154] width 40 height 6
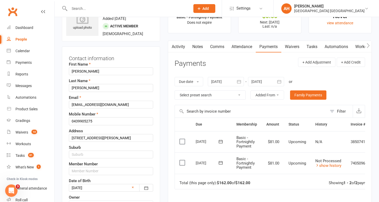
scroll to position [24, 0]
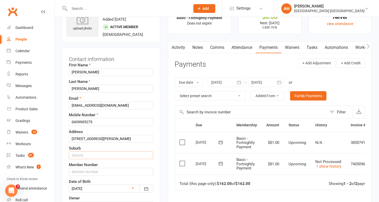
click at [94, 155] on input "text" at bounding box center [111, 155] width 84 height 8
type input "Edgeworth"
click at [93, 172] on input "text" at bounding box center [111, 172] width 84 height 8
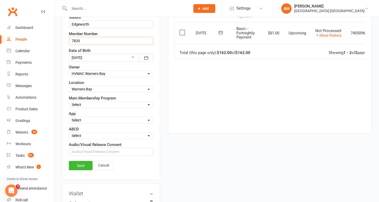
scroll to position [163, 0]
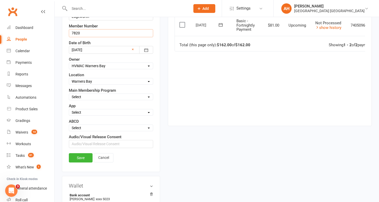
type input "7820"
click at [133, 97] on select "Select Minimites Dynamites Kindymites Dragons Adults Fight Fit BJJ Kobudo Kinde…" at bounding box center [111, 97] width 84 height 6
select select "Adults"
click at [69, 94] on select "Select Minimites Dynamites Kindymites Dragons Adults Fight Fit BJJ Kobudo Kinde…" at bounding box center [111, 97] width 84 height 6
click at [88, 158] on link "Save" at bounding box center [81, 157] width 24 height 9
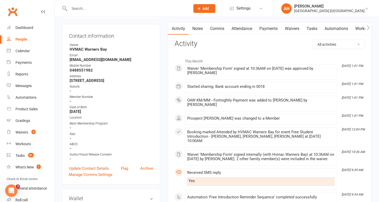
scroll to position [60, 0]
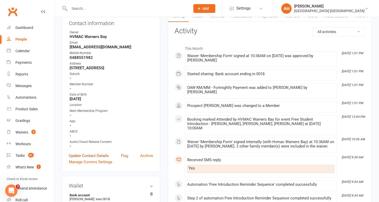
click at [107, 152] on link "Update Contact Details" at bounding box center [89, 155] width 40 height 6
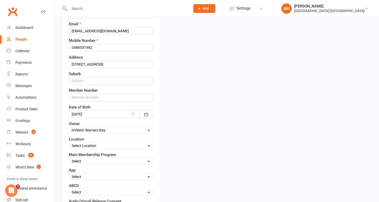
scroll to position [99, 0]
click at [111, 98] on input "text" at bounding box center [111, 97] width 84 height 8
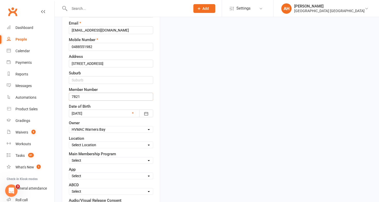
type input "7821"
click at [116, 83] on input "text" at bounding box center [111, 80] width 84 height 8
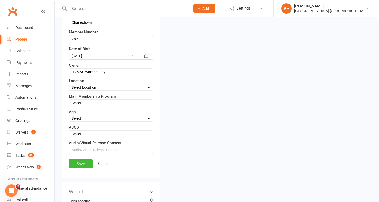
type input "Charlestown"
click at [107, 101] on select "Select Minimites Dynamites Kindymites Dragons Adults Fight Fit BJJ Kobudo Kinde…" at bounding box center [111, 103] width 84 height 6
select select "Kindymites"
click at [69, 100] on select "Select Minimites Dynamites Kindymites Dragons Adults Fight Fit BJJ Kobudo Kinde…" at bounding box center [111, 103] width 84 height 6
click at [84, 160] on link "Save" at bounding box center [81, 163] width 24 height 9
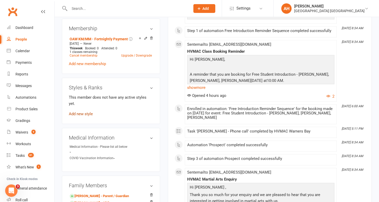
click at [89, 111] on link "Add new style" at bounding box center [81, 113] width 24 height 5
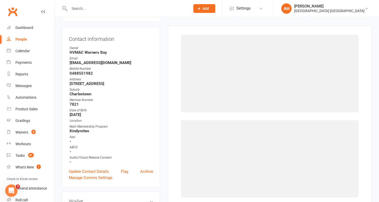
scroll to position [44, 0]
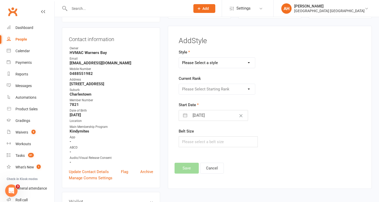
click at [209, 62] on select "Please Select a style Brazilian Jiu Jitsu Dragons & Adults Dynamites Fight Fit …" at bounding box center [217, 63] width 76 height 10
select select "1689"
click at [179, 58] on select "Please Select a style Brazilian Jiu Jitsu Dragons & Adults Dynamites Fight Fit …" at bounding box center [217, 63] width 76 height 10
click at [199, 94] on div "Please Select Starting Rank White Yellow Orange Red Green Blue Purple Brown Bla…" at bounding box center [217, 89] width 77 height 11
click at [199, 86] on select "Please Select Starting Rank White Yellow Orange Red Green Blue Purple Brown Bla…" at bounding box center [217, 89] width 76 height 10
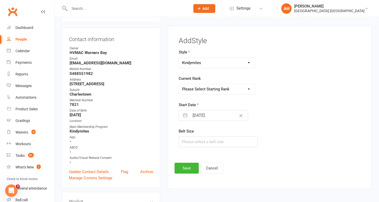
select select "16490"
click at [179, 84] on select "Please Select Starting Rank White Yellow Orange Red Green Blue Purple Brown Bla…" at bounding box center [217, 89] width 76 height 10
click at [188, 165] on button "Save" at bounding box center [187, 168] width 24 height 11
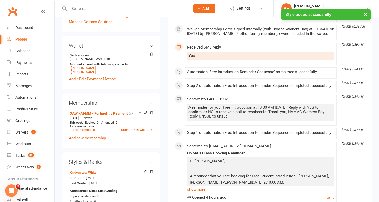
scroll to position [203, 0]
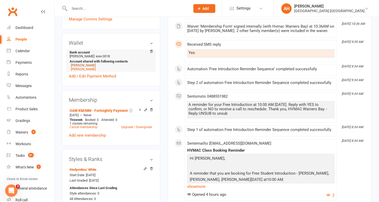
click at [91, 63] on link "[PERSON_NAME]" at bounding box center [83, 65] width 25 height 4
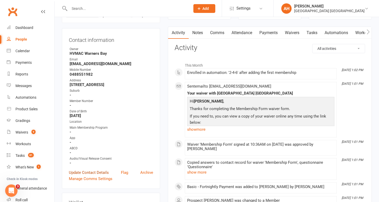
click at [103, 171] on link "Update Contact Details" at bounding box center [89, 172] width 40 height 6
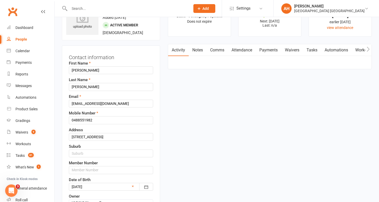
scroll to position [24, 0]
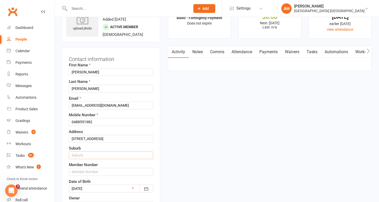
click at [94, 155] on input "text" at bounding box center [111, 155] width 84 height 8
type input "Charlestown"
click at [81, 171] on input "text" at bounding box center [111, 172] width 84 height 8
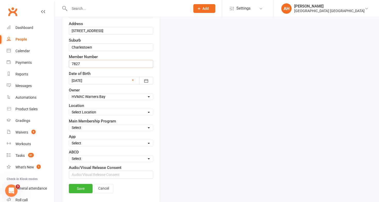
scroll to position [143, 0]
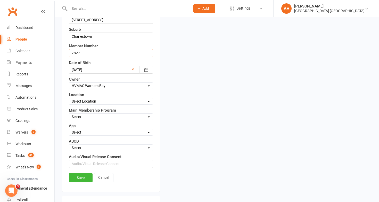
type input "7827"
click at [81, 118] on select "Select Minimites Dynamites Kindymites Dragons Adults Fight Fit BJJ Kobudo Kinde…" at bounding box center [111, 117] width 84 height 6
select select "Adults"
click at [69, 114] on select "Select Minimites Dynamites Kindymites Dragons Adults Fight Fit BJJ Kobudo Kinde…" at bounding box center [111, 117] width 84 height 6
click at [82, 176] on link "Save" at bounding box center [81, 177] width 24 height 9
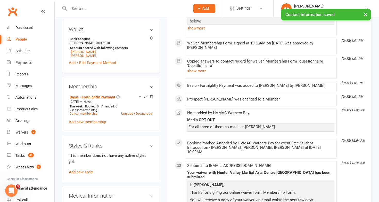
scroll to position [231, 0]
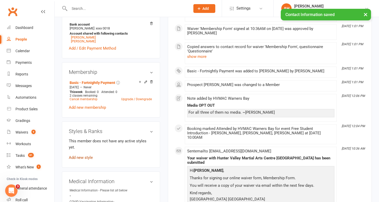
click at [88, 155] on link "Add new style" at bounding box center [81, 157] width 24 height 5
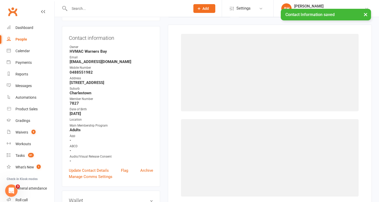
scroll to position [44, 0]
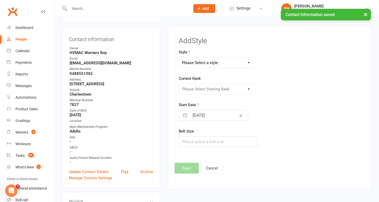
click at [217, 59] on select "Please Select a style Brazilian Jiu Jitsu Dragons & Adults Dynamites Fight Fit …" at bounding box center [217, 63] width 76 height 10
select select "1278"
click at [179, 58] on select "Please Select a style Brazilian Jiu Jitsu Dragons & Adults Dynamites Fight Fit …" at bounding box center [217, 63] width 76 height 10
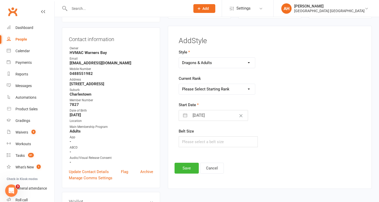
click at [211, 87] on select "Please Select Starting Rank White 10th Kyu 9th Kyu 8th Kyu - Yellow 7th Kyu - O…" at bounding box center [217, 89] width 76 height 10
select select "12529"
click at [179, 84] on select "Please Select Starting Rank White 10th Kyu 9th Kyu 8th Kyu - Yellow 7th Kyu - O…" at bounding box center [217, 89] width 76 height 10
click at [181, 168] on button "Save" at bounding box center [187, 168] width 24 height 11
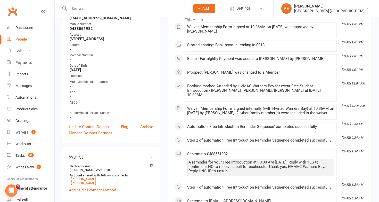
scroll to position [90, 0]
click at [105, 124] on link "Update Contact Details" at bounding box center [89, 126] width 40 height 6
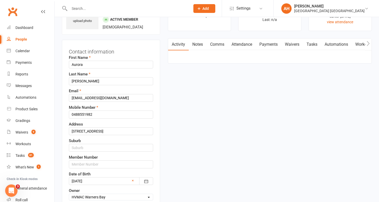
scroll to position [24, 0]
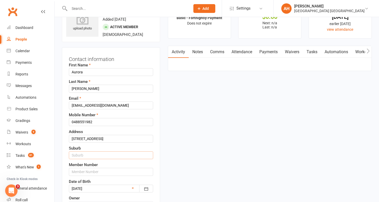
click at [104, 156] on input "text" at bounding box center [111, 155] width 84 height 8
type input "Charlestown"
click at [88, 171] on input "text" at bounding box center [111, 172] width 84 height 8
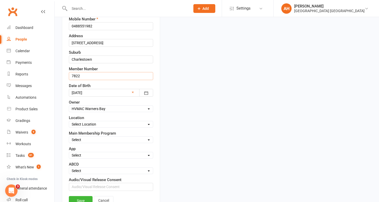
scroll to position [120, 0]
type input "7822"
click at [89, 141] on select "Select Minimites Dynamites Kindymites Dragons Adults Fight Fit BJJ Kobudo Kinde…" at bounding box center [111, 139] width 84 height 6
select select "Dynamites"
click at [69, 136] on select "Select Minimites Dynamites Kindymites Dragons Adults Fight Fit BJJ Kobudo Kinde…" at bounding box center [111, 139] width 84 height 6
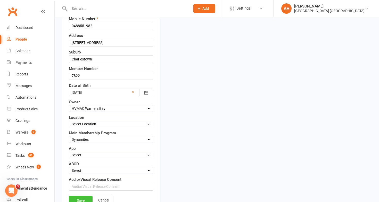
click at [83, 198] on link "Save" at bounding box center [81, 200] width 24 height 9
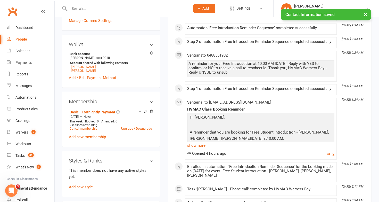
scroll to position [203, 0]
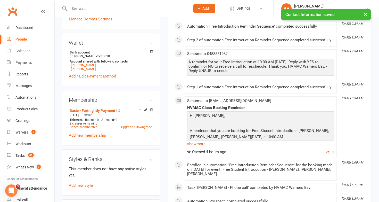
click at [85, 180] on div "This member does not have any active styles yet. Add new style" at bounding box center [111, 177] width 84 height 23
click at [85, 183] on link "Add new style" at bounding box center [81, 185] width 24 height 5
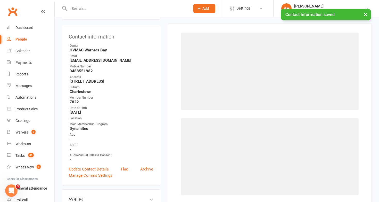
scroll to position [44, 0]
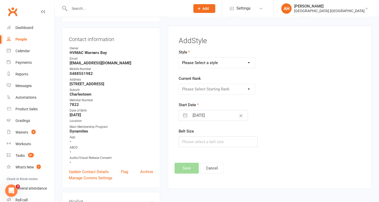
click at [215, 65] on select "Please Select a style Brazilian Jiu Jitsu Dragons & Adults Dynamites Fight Fit …" at bounding box center [217, 63] width 76 height 10
select select "1277"
click at [179, 58] on select "Please Select a style Brazilian Jiu Jitsu Dragons & Adults Dynamites Fight Fit …" at bounding box center [217, 63] width 76 height 10
click at [209, 88] on select "Please Select Starting Rank White 10th Kyu 9th Kyu 8th Kyu - Yellow 7th Kyu - O…" at bounding box center [217, 89] width 76 height 10
select select "12527"
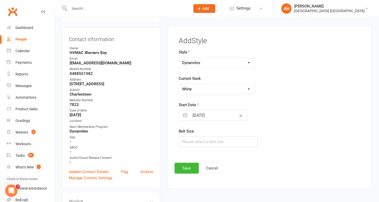
click at [179, 84] on select "Please Select Starting Rank White 10th Kyu 9th Kyu 8th Kyu - Yellow 7th Kyu - O…" at bounding box center [217, 89] width 76 height 10
click at [187, 168] on button "Save" at bounding box center [187, 168] width 24 height 11
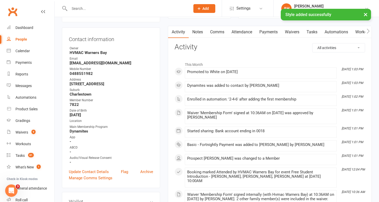
scroll to position [0, 0]
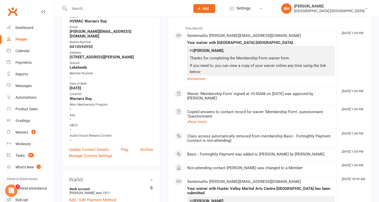
scroll to position [78, 0]
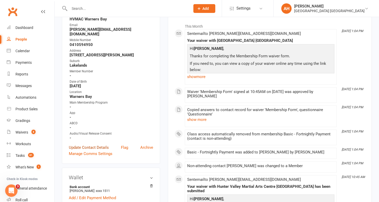
click at [96, 144] on link "Update Contact Details" at bounding box center [89, 147] width 40 height 6
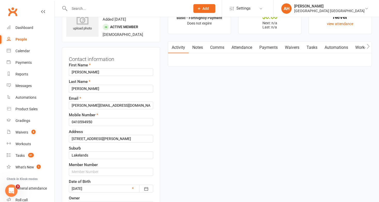
scroll to position [24, 0]
click at [119, 174] on input "text" at bounding box center [111, 172] width 84 height 8
type input "6"
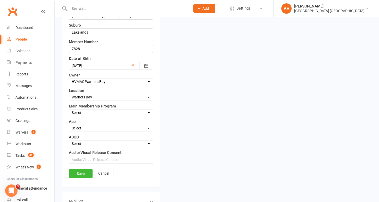
scroll to position [149, 0]
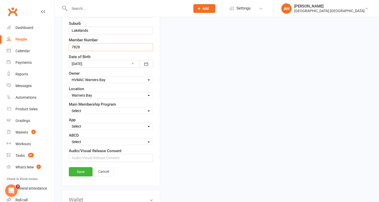
type input "7828"
click at [111, 109] on select "Select Minimites Dynamites Kindymites Dragons Adults Fight Fit BJJ Kobudo Kinde…" at bounding box center [111, 111] width 84 height 6
select select "Adults"
click at [69, 108] on select "Select Minimites Dynamites Kindymites Dragons Adults Fight Fit BJJ Kobudo Kinde…" at bounding box center [111, 111] width 84 height 6
click at [82, 171] on link "Save" at bounding box center [81, 171] width 24 height 9
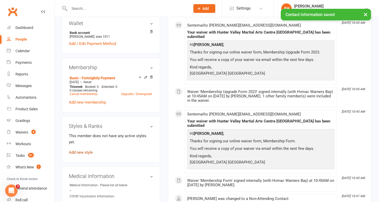
click at [90, 150] on link "Add new style" at bounding box center [81, 152] width 24 height 5
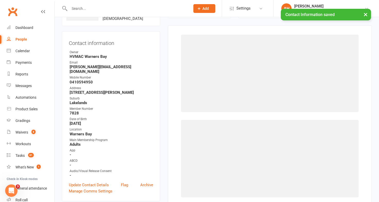
scroll to position [39, 0]
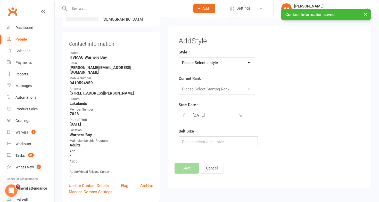
click at [204, 58] on select "Please Select a style Brazilian Jiu Jitsu Dragons & Adults Dynamites Fight Fit …" at bounding box center [217, 63] width 76 height 10
select select "1278"
click at [179, 58] on select "Please Select a style Brazilian Jiu Jitsu Dragons & Adults Dynamites Fight Fit …" at bounding box center [217, 63] width 76 height 10
click at [199, 88] on select "Please Select Starting Rank White 10th Kyu 9th Kyu 8th Kyu - Yellow 7th Kyu - O…" at bounding box center [217, 89] width 76 height 10
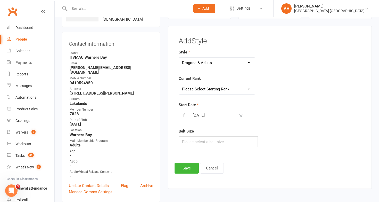
select select "12529"
click at [179, 84] on select "Please Select Starting Rank White 10th Kyu 9th Kyu 8th Kyu - Yellow 7th Kyu - O…" at bounding box center [217, 89] width 76 height 10
click at [183, 165] on button "Save" at bounding box center [187, 168] width 24 height 11
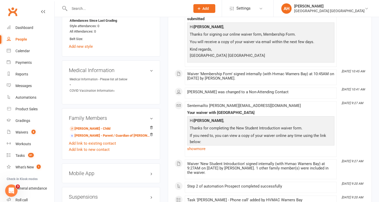
scroll to position [367, 0]
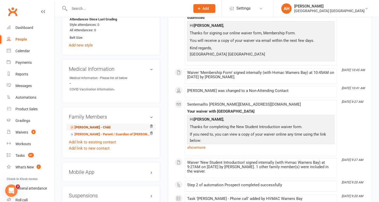
click at [98, 125] on link "Laura Stokes - Child" at bounding box center [90, 127] width 41 height 5
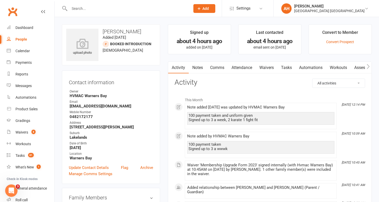
click at [270, 66] on link "Waivers" at bounding box center [267, 68] width 22 height 12
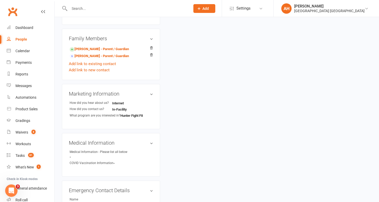
scroll to position [152, 0]
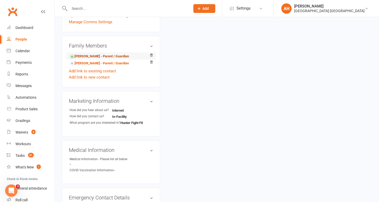
click at [117, 56] on link "[PERSON_NAME] - Parent / Guardian" at bounding box center [99, 56] width 59 height 5
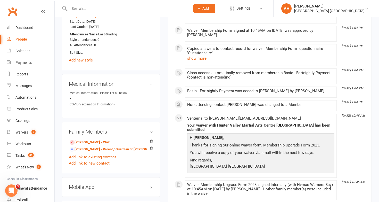
scroll to position [353, 0]
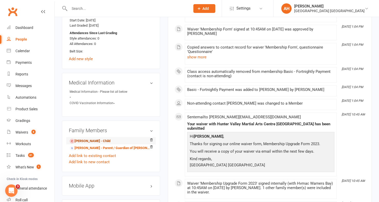
click at [100, 138] on link "Laura Stokes - Child" at bounding box center [90, 140] width 41 height 5
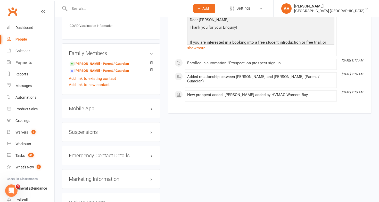
scroll to position [378, 0]
click at [112, 62] on link "Nathan Stokes - Parent / Guardian" at bounding box center [99, 64] width 59 height 5
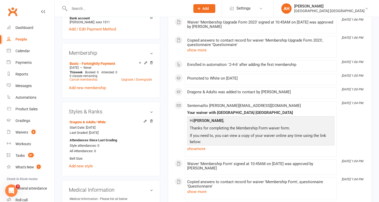
scroll to position [271, 0]
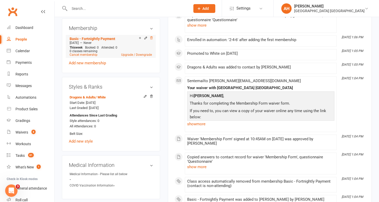
click at [152, 36] on icon at bounding box center [152, 38] width 4 height 4
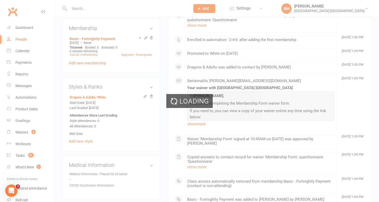
scroll to position [270, 0]
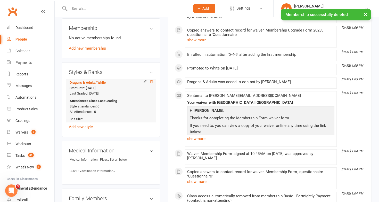
click at [152, 80] on icon at bounding box center [152, 82] width 4 height 4
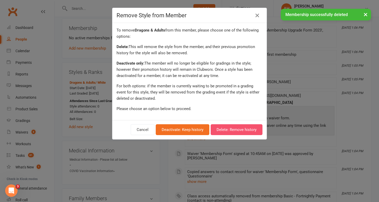
click at [237, 129] on button "Delete: Remove history" at bounding box center [237, 129] width 52 height 11
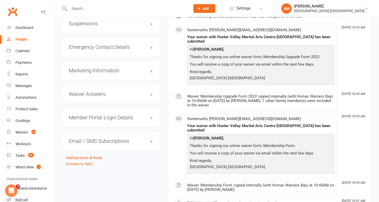
scroll to position [496, 0]
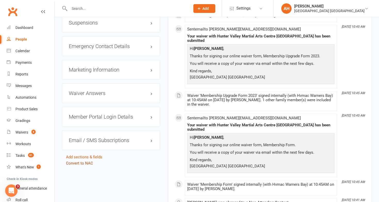
click at [71, 161] on link "Convert to NAC" at bounding box center [79, 163] width 27 height 5
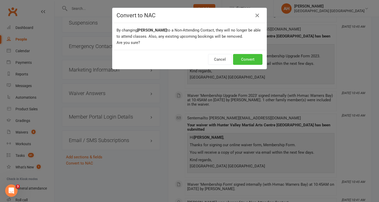
click at [251, 58] on button "Convert" at bounding box center [247, 59] width 29 height 11
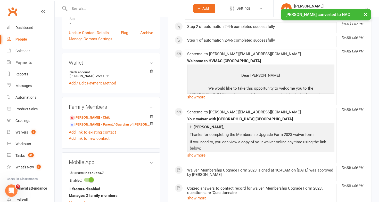
scroll to position [141, 0]
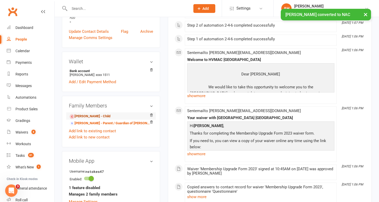
click at [87, 113] on link "Laura Stokes - Child" at bounding box center [90, 115] width 41 height 5
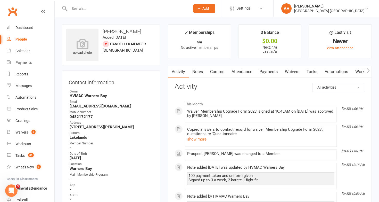
click at [291, 68] on link "Waivers" at bounding box center [292, 72] width 22 height 12
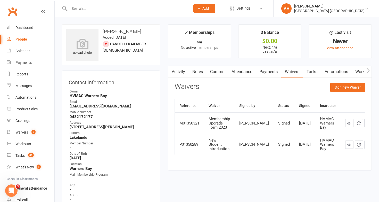
click at [239, 70] on link "Attendance" at bounding box center [242, 72] width 28 height 12
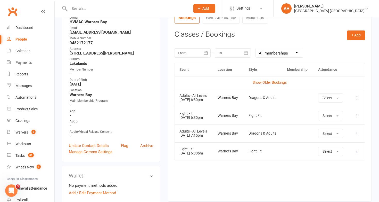
scroll to position [76, 0]
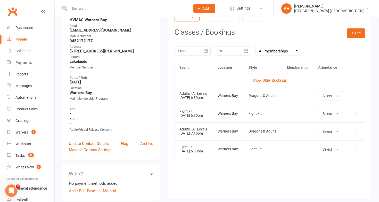
click at [106, 142] on link "Update Contact Details" at bounding box center [89, 143] width 40 height 6
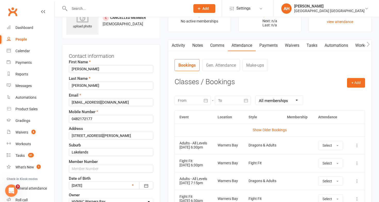
scroll to position [24, 0]
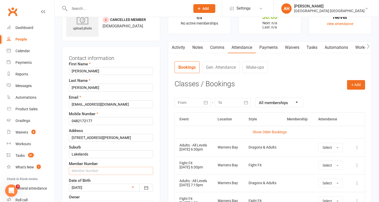
click at [91, 167] on input "text" at bounding box center [111, 171] width 84 height 8
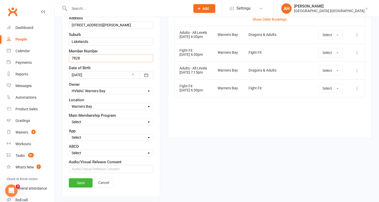
scroll to position [141, 0]
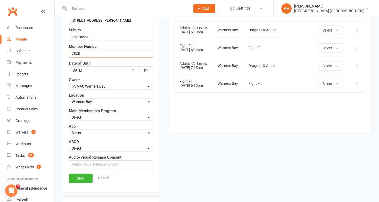
type input "7828"
click at [115, 118] on select "Select Minimites Dynamites Kindymites Dragons Adults Fight Fit BJJ Kobudo Kinde…" at bounding box center [111, 117] width 84 height 6
select select "Adults"
click at [69, 114] on select "Select Minimites Dynamites Kindymites Dragons Adults Fight Fit BJJ Kobudo Kinde…" at bounding box center [111, 117] width 84 height 6
click at [86, 177] on link "Save" at bounding box center [81, 177] width 24 height 9
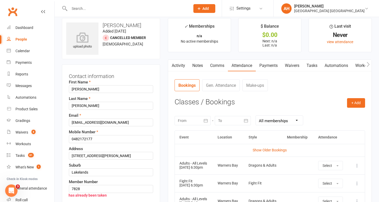
scroll to position [0, 0]
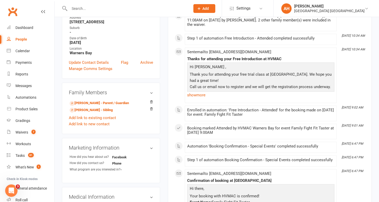
scroll to position [108, 0]
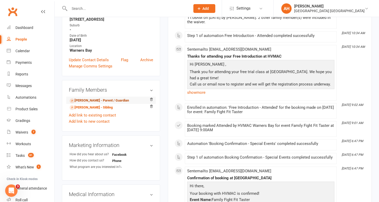
click at [98, 100] on link "[PERSON_NAME] - Parent / Guardian" at bounding box center [99, 100] width 59 height 5
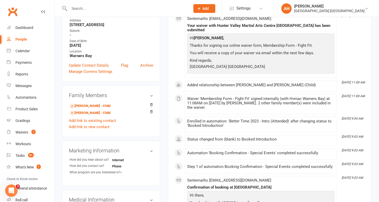
scroll to position [105, 0]
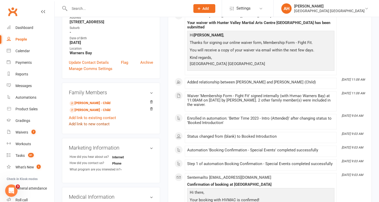
click at [102, 124] on link "Add link to new contact" at bounding box center [89, 124] width 41 height 6
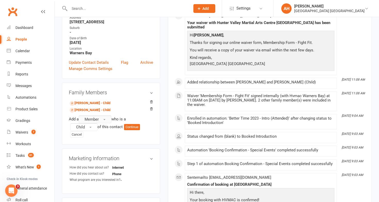
click at [101, 121] on button "Member" at bounding box center [95, 119] width 33 height 8
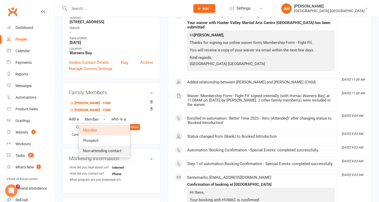
click at [100, 151] on span "Non-attending contact" at bounding box center [102, 150] width 38 height 5
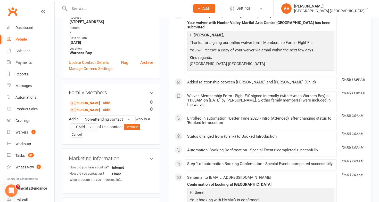
click at [90, 127] on span "button" at bounding box center [91, 127] width 2 height 1
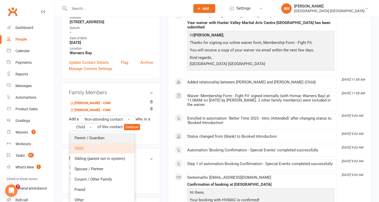
click at [90, 136] on span "Parent / Guardian" at bounding box center [90, 137] width 30 height 5
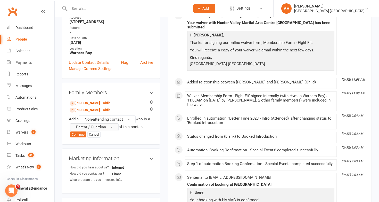
click at [90, 126] on span "Parent / Guardian" at bounding box center [91, 127] width 30 height 5
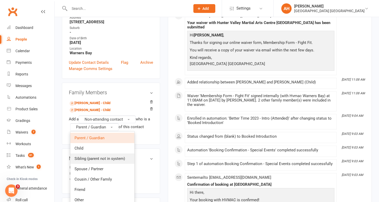
click at [91, 158] on span "Sibling (parent not in system)" at bounding box center [100, 158] width 51 height 5
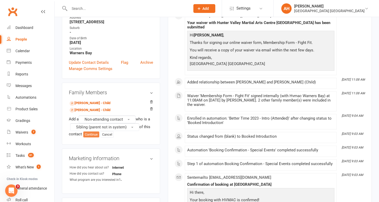
click at [94, 134] on button "Continue" at bounding box center [91, 134] width 16 height 6
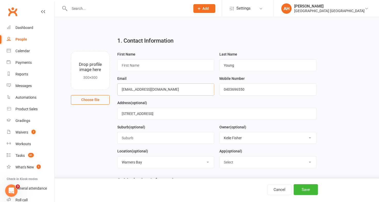
drag, startPoint x: 170, startPoint y: 89, endPoint x: 100, endPoint y: 78, distance: 71.1
click at [100, 51] on div "Drop profile image here 300×300 Choose file First Name Last Name [PERSON_NAME] …" at bounding box center [217, 51] width 310 height 0
drag, startPoint x: 245, startPoint y: 91, endPoint x: 195, endPoint y: 90, distance: 49.5
click at [195, 90] on form "First Name Last Name [PERSON_NAME] Email [EMAIL_ADDRESS][DOMAIN_NAME] Mobile Nu…" at bounding box center [217, 111] width 204 height 121
paste input "2305088"
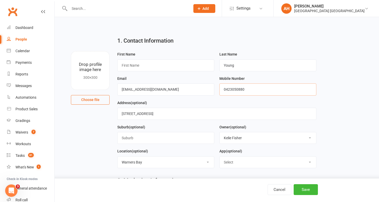
type input "0423050880"
click at [172, 66] on input "text" at bounding box center [165, 65] width 97 height 12
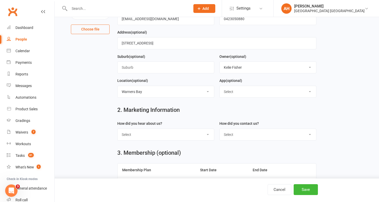
scroll to position [72, 0]
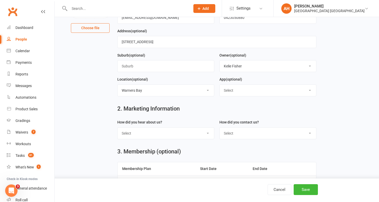
type input "[PERSON_NAME]"
click at [188, 131] on select "Select Internet Facebook Referral Flyer Sign Direct Mail Demo Other" at bounding box center [166, 132] width 96 height 11
select select "Referral"
click at [118, 128] on select "Select Internet Facebook Referral Flyer Sign Direct Mail Demo Other" at bounding box center [166, 132] width 96 height 11
click at [238, 135] on select "Select Phone Email In-Facility" at bounding box center [268, 132] width 96 height 11
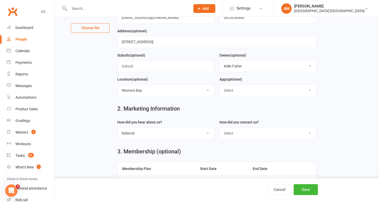
select select "In-Facility"
click at [220, 128] on select "Select Phone Email In-Facility" at bounding box center [268, 132] width 96 height 11
click at [304, 192] on button "Save" at bounding box center [306, 189] width 24 height 11
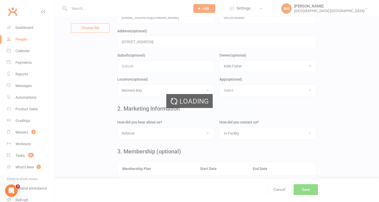
scroll to position [0, 0]
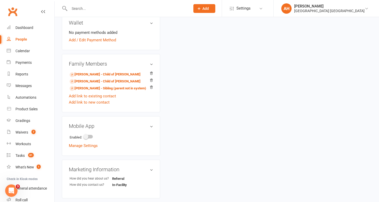
scroll to position [182, 0]
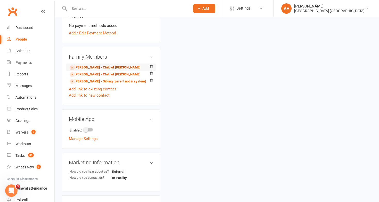
click at [89, 65] on link "Violet Young - Child of Kerrie Young" at bounding box center [105, 67] width 71 height 5
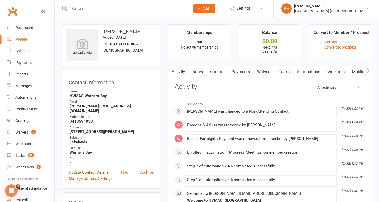
click at [104, 169] on link "Update Contact Details" at bounding box center [89, 172] width 40 height 6
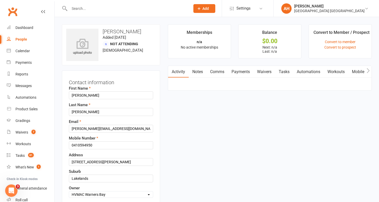
scroll to position [25, 0]
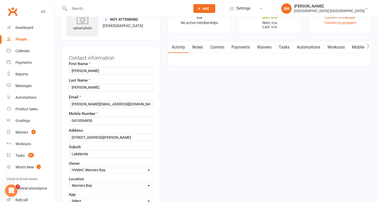
click at [347, 18] on link "Convert to member" at bounding box center [340, 17] width 31 height 4
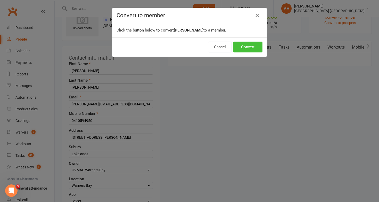
click at [256, 44] on button "Convert" at bounding box center [247, 47] width 29 height 11
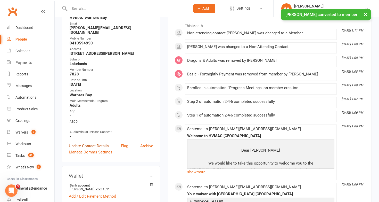
click at [107, 143] on link "Update Contact Details" at bounding box center [89, 146] width 40 height 6
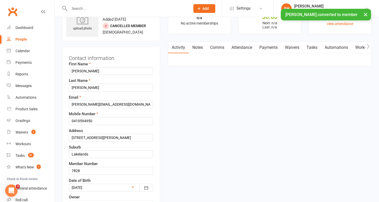
scroll to position [24, 0]
drag, startPoint x: 85, startPoint y: 167, endPoint x: 56, endPoint y: 164, distance: 29.6
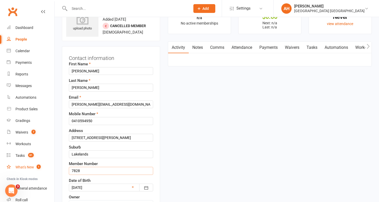
drag, startPoint x: 85, startPoint y: 169, endPoint x: 43, endPoint y: 169, distance: 42.0
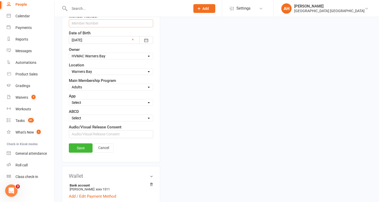
scroll to position [180, 0]
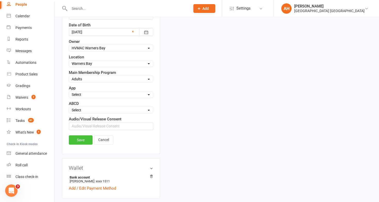
click at [85, 140] on link "Save" at bounding box center [81, 139] width 24 height 9
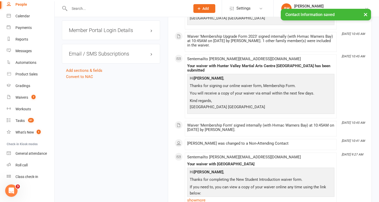
scroll to position [578, 0]
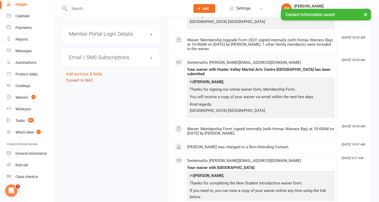
click at [91, 78] on link "Convert to NAC" at bounding box center [79, 80] width 27 height 5
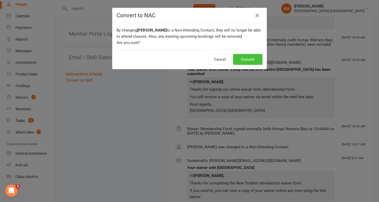
click at [254, 60] on button "Convert" at bounding box center [247, 59] width 29 height 11
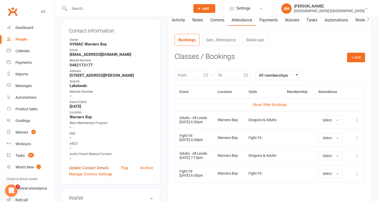
click at [101, 166] on link "Update Contact Details" at bounding box center [89, 168] width 40 height 6
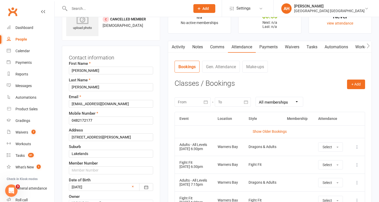
scroll to position [24, 0]
click at [91, 170] on input "text" at bounding box center [111, 171] width 84 height 8
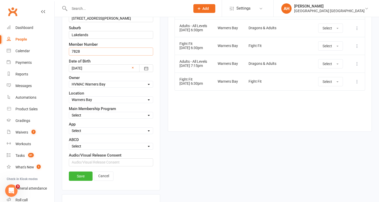
scroll to position [146, 0]
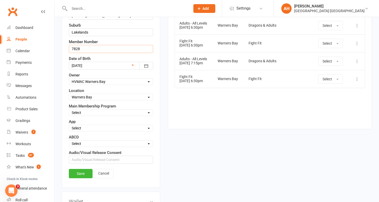
type input "7828"
click at [87, 111] on select "Select Minimites Dynamites Kindymites Dragons Adults Fight Fit BJJ Kobudo Kinde…" at bounding box center [111, 113] width 84 height 6
select select "Adults"
click at [69, 110] on select "Select Minimites Dynamites Kindymites Dragons Adults Fight Fit BJJ Kobudo Kinde…" at bounding box center [111, 113] width 84 height 6
click at [82, 173] on link "Save" at bounding box center [81, 173] width 24 height 9
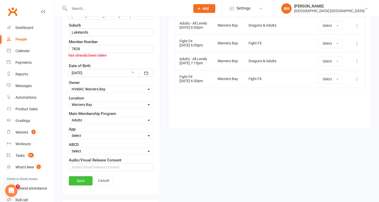
click at [79, 179] on link "Save" at bounding box center [81, 180] width 24 height 9
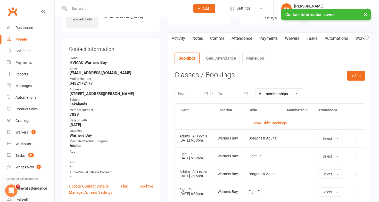
scroll to position [0, 0]
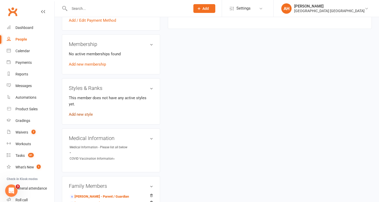
click at [90, 112] on link "Add new style" at bounding box center [81, 114] width 24 height 5
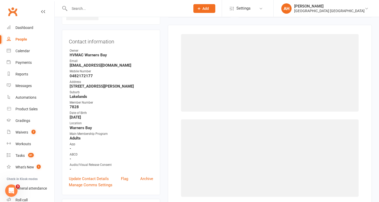
scroll to position [39, 0]
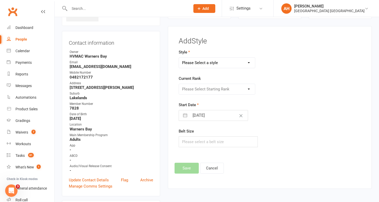
click at [231, 62] on select "Please Select a style Brazilian Jiu Jitsu Dragons & Adults Dynamites Fight Fit …" at bounding box center [217, 63] width 76 height 10
select select "1278"
click at [179, 58] on select "Please Select a style Brazilian Jiu Jitsu Dragons & Adults Dynamites Fight Fit …" at bounding box center [217, 63] width 76 height 10
click at [217, 86] on select "Please Select Starting Rank White 10th Kyu 9th Kyu 8th Kyu - Yellow 7th Kyu - O…" at bounding box center [217, 89] width 76 height 10
select select "12529"
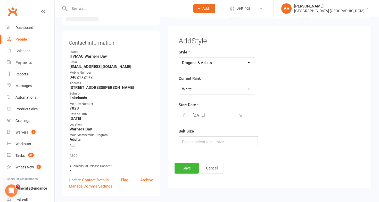
click at [179, 84] on select "Please Select Starting Rank White 10th Kyu 9th Kyu 8th Kyu - Yellow 7th Kyu - O…" at bounding box center [217, 89] width 76 height 10
click at [191, 167] on button "Save" at bounding box center [187, 168] width 24 height 11
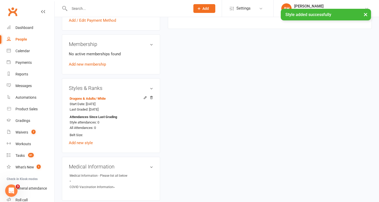
scroll to position [263, 0]
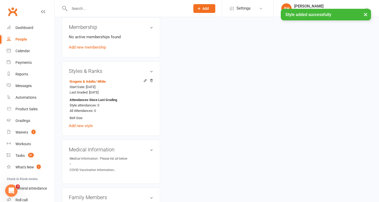
click at [90, 126] on div "Dragons & Adults / White Start Date: [DATE] Last Graded: [DATE] Attendances Sin…" at bounding box center [111, 103] width 84 height 51
click at [89, 126] on link "Add new style" at bounding box center [81, 125] width 24 height 5
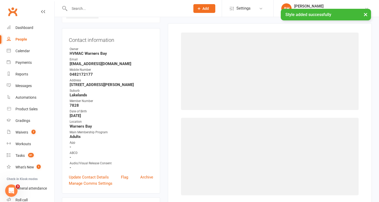
scroll to position [39, 0]
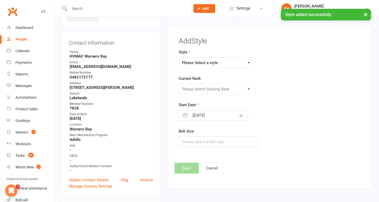
click at [223, 62] on select "Please Select a style Brazilian Jiu Jitsu Dragons & Adults Dynamites Fight Fit …" at bounding box center [217, 63] width 76 height 10
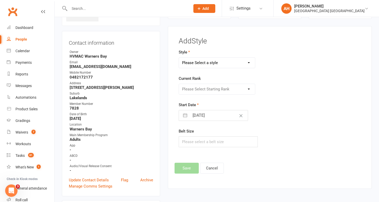
select select "1691"
click at [179, 58] on select "Please Select a style Brazilian Jiu Jitsu Dragons & Adults Dynamites Fight Fit …" at bounding box center [217, 63] width 76 height 10
click at [204, 90] on select "Please Select Starting Rank White 10th Kyu 9th Kyu 8th Kyu - Yellow 7th Kyu - O…" at bounding box center [217, 89] width 76 height 10
select select "16495"
click at [179, 84] on select "Please Select Starting Rank White 10th Kyu 9th Kyu 8th Kyu - Yellow 7th Kyu - O…" at bounding box center [217, 89] width 76 height 10
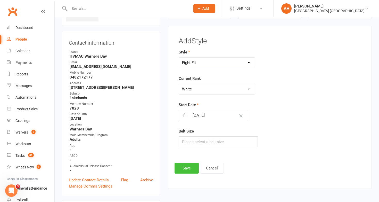
click at [189, 168] on button "Save" at bounding box center [187, 168] width 24 height 11
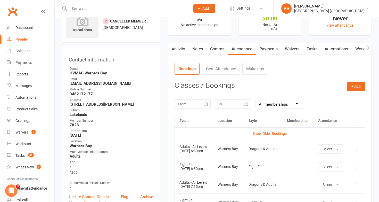
scroll to position [0, 0]
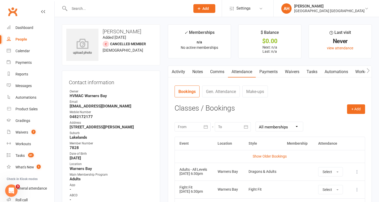
click at [291, 70] on link "Waivers" at bounding box center [292, 72] width 22 height 12
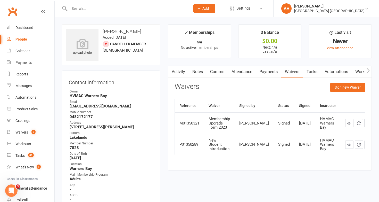
click at [261, 80] on div "Activity Notes Comms Attendance Payments Waivers Tasks Automations Workouts Gra…" at bounding box center [270, 118] width 204 height 105
click at [236, 71] on link "Attendance" at bounding box center [242, 72] width 28 height 12
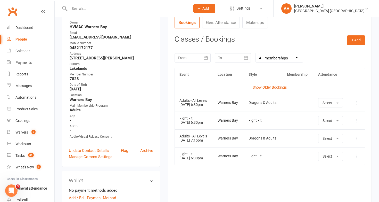
scroll to position [68, 0]
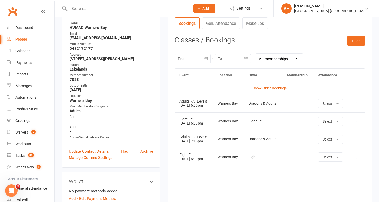
click at [357, 103] on icon at bounding box center [357, 103] width 5 height 5
click at [323, 123] on link "View event" at bounding box center [334, 124] width 51 height 10
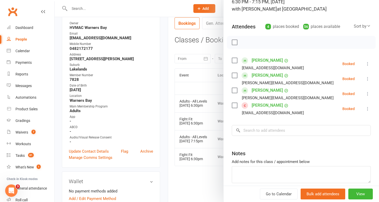
scroll to position [63, 0]
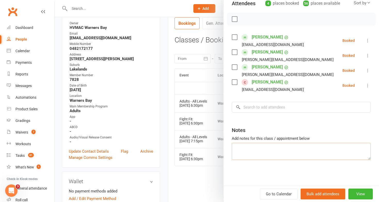
click at [271, 154] on textarea at bounding box center [301, 151] width 139 height 17
type textarea "{"
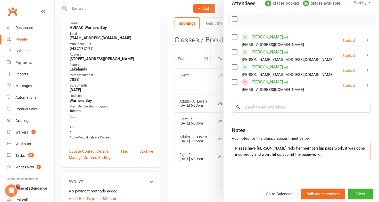
click at [325, 148] on textarea "Please have Laura redo her membership paperwork, it was done incorrectly and wo…" at bounding box center [301, 151] width 139 height 17
click at [326, 148] on textarea "Please have Laura redo her membership paperwork, She's doing a BBC+1 membership…" at bounding box center [301, 151] width 139 height 17
click at [260, 154] on textarea "Please have Laura redo her membership paperwork. She's doing a BBC+1 membership…" at bounding box center [301, 151] width 139 height 17
click at [298, 153] on textarea "Please have Laura redo her membership paperwork. She's doing a BBC+1 membership…" at bounding box center [301, 151] width 139 height 17
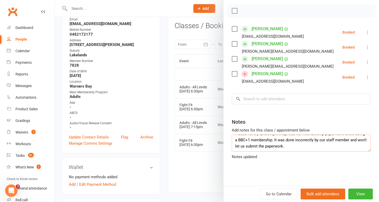
scroll to position [6, 0]
click at [278, 148] on textarea "Please have Laura redo her membership paperwork. She's doing a BBC+1 membership…" at bounding box center [301, 142] width 139 height 17
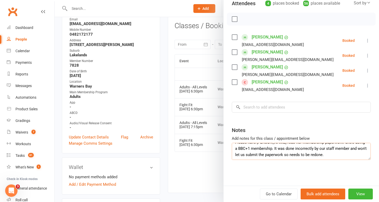
scroll to position [71, 0]
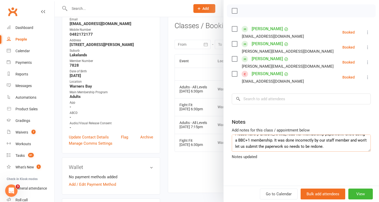
type textarea "Please have Laura redo her membership paperwork. She's doing a BBC+1 membership…"
click at [175, 168] on div at bounding box center [217, 101] width 325 height 202
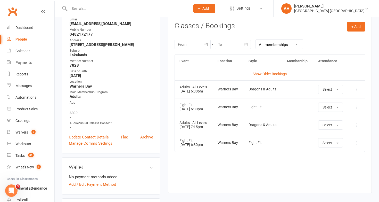
scroll to position [0, 0]
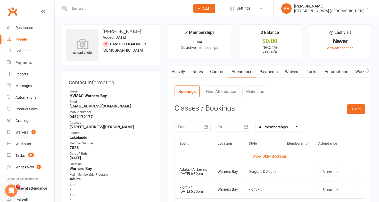
click at [200, 66] on link "Notes" at bounding box center [198, 72] width 18 height 12
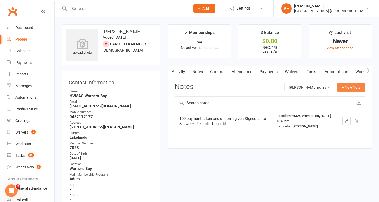
click at [350, 86] on button "+ New Note" at bounding box center [352, 87] width 28 height 9
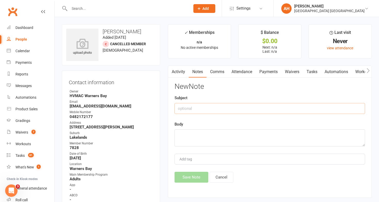
click at [331, 106] on input "text" at bounding box center [270, 108] width 191 height 11
type input "Membership Form"
click at [307, 135] on textarea at bounding box center [270, 137] width 191 height 17
type textarea "I"
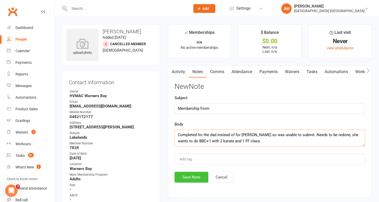
type textarea "Completed for the dad instead of for Laura so was unable to submit. Needs to be…"
click at [197, 175] on button "Save Note" at bounding box center [192, 177] width 34 height 11
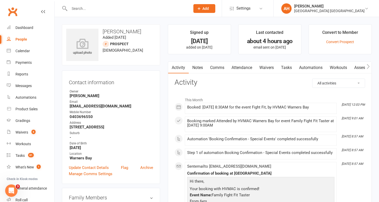
scroll to position [80, 0]
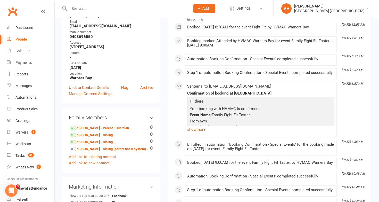
click at [102, 84] on link "Update Contact Details" at bounding box center [89, 87] width 40 height 6
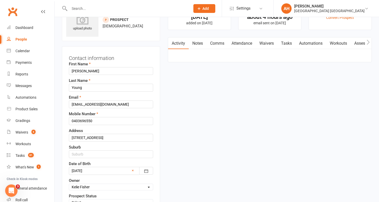
scroll to position [0, 0]
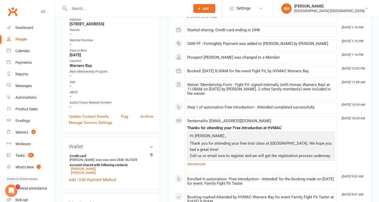
scroll to position [104, 0]
click at [105, 113] on link "Update Contact Details" at bounding box center [89, 116] width 40 height 6
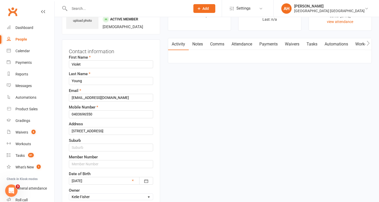
scroll to position [24, 0]
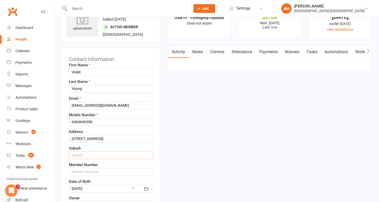
click at [96, 156] on input "text" at bounding box center [111, 155] width 84 height 8
type input "Eleebana"
click at [81, 169] on input "text" at bounding box center [111, 172] width 84 height 8
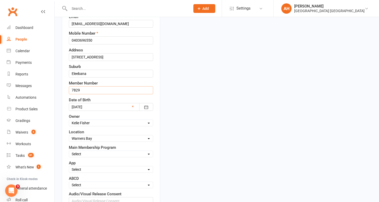
type input "7829"
click at [89, 158] on div "First Name Violet Last Name Young Email kerrieandryan@gmail.com Mobile Number 0…" at bounding box center [111, 92] width 84 height 224
click at [87, 155] on select "Select Minimites Dynamites Kindymites Dragons Adults Fight Fit BJJ Kobudo Kinde…" at bounding box center [111, 154] width 84 height 6
select select "Fight Fit"
click at [69, 151] on select "Select Minimites Dynamites Kindymites Dragons Adults Fight Fit BJJ Kobudo Kinde…" at bounding box center [111, 154] width 84 height 6
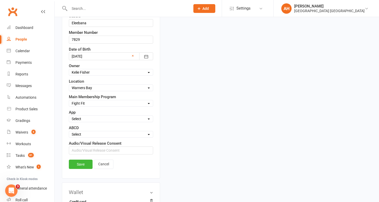
scroll to position [162, 0]
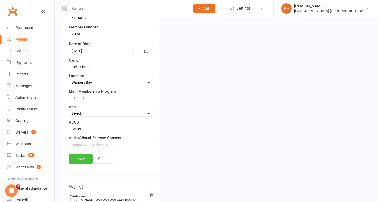
click at [82, 159] on link "Save" at bounding box center [81, 158] width 24 height 9
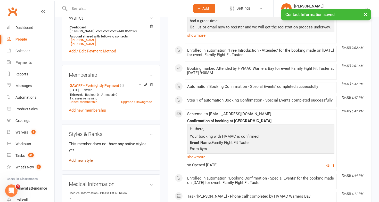
click at [85, 158] on link "Add new style" at bounding box center [81, 160] width 24 height 5
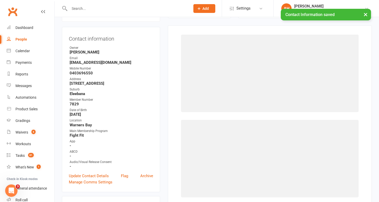
scroll to position [44, 0]
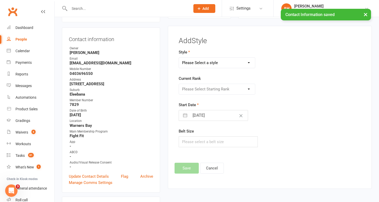
click at [209, 60] on select "Please Select a style Brazilian Jiu Jitsu Dragons & Adults Dynamites Fight Fit …" at bounding box center [217, 63] width 76 height 10
select select "1691"
click at [179, 58] on select "Please Select a style Brazilian Jiu Jitsu Dragons & Adults Dynamites Fight Fit …" at bounding box center [217, 63] width 76 height 10
click at [200, 90] on select "Please Select Starting Rank" at bounding box center [217, 89] width 76 height 10
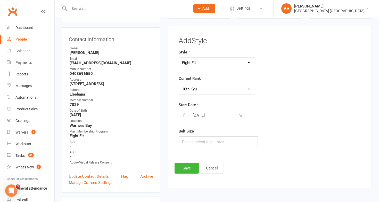
click at [179, 84] on select "Please Select Starting Rank White 10th Kyu 9th Kyu 8th Kyu - Yellow 7th Kyu - O…" at bounding box center [217, 89] width 76 height 10
click at [199, 91] on select "Please Select Starting Rank White 10th Kyu 9th Kyu 8th Kyu - Yellow 7th Kyu - O…" at bounding box center [217, 89] width 76 height 10
select select "16495"
click at [179, 84] on select "Please Select Starting Rank White 10th Kyu 9th Kyu 8th Kyu - Yellow 7th Kyu - O…" at bounding box center [217, 89] width 76 height 10
click at [183, 167] on button "Save" at bounding box center [187, 168] width 24 height 11
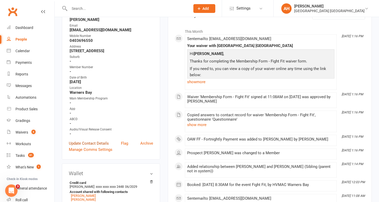
click at [89, 141] on link "Update Contact Details" at bounding box center [89, 143] width 40 height 6
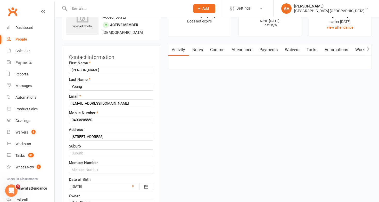
scroll to position [24, 0]
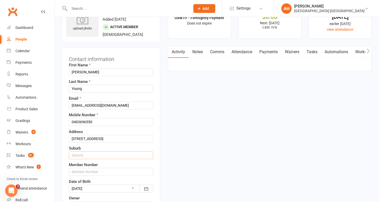
click at [92, 156] on input "text" at bounding box center [111, 155] width 84 height 8
type input "Eleebana"
click at [83, 173] on input "text" at bounding box center [111, 172] width 84 height 8
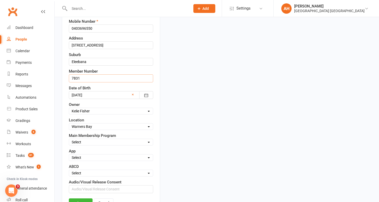
scroll to position [118, 0]
type input "7831"
click at [89, 142] on select "Select Minimites Dynamites Kindymites Dragons Adults Fight Fit BJJ Kobudo Kinde…" at bounding box center [111, 142] width 84 height 6
select select "Fight Fit"
click at [69, 139] on select "Select Minimites Dynamites Kindymites Dragons Adults Fight Fit BJJ Kobudo Kinde…" at bounding box center [111, 142] width 84 height 6
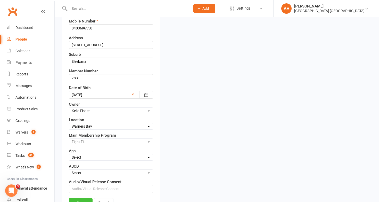
click at [85, 200] on link "Save" at bounding box center [81, 202] width 24 height 9
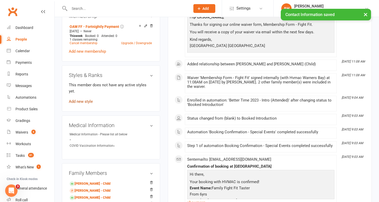
click at [87, 99] on link "Add new style" at bounding box center [81, 101] width 24 height 5
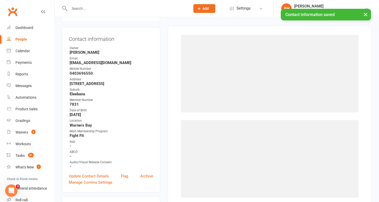
scroll to position [44, 0]
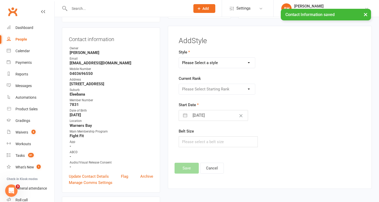
click at [236, 59] on select "Please Select a style Brazilian Jiu Jitsu Dragons & Adults Dynamites Fight Fit …" at bounding box center [217, 63] width 76 height 10
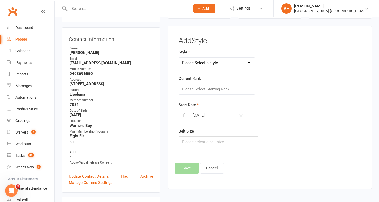
select select "1691"
click at [179, 58] on select "Please Select a style Brazilian Jiu Jitsu Dragons & Adults Dynamites Fight Fit …" at bounding box center [217, 63] width 76 height 10
click at [220, 88] on select "Please Select Starting Rank White 10th Kyu 9th Kyu 8th Kyu - Yellow 7th Kyu - O…" at bounding box center [217, 89] width 76 height 10
select select "16495"
click at [179, 84] on select "Please Select Starting Rank White 10th Kyu 9th Kyu 8th Kyu - Yellow 7th Kyu - O…" at bounding box center [217, 89] width 76 height 10
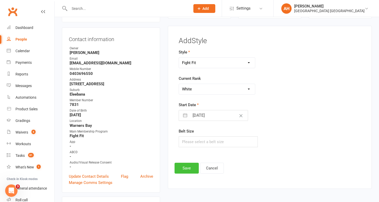
click at [182, 171] on button "Save" at bounding box center [187, 168] width 24 height 11
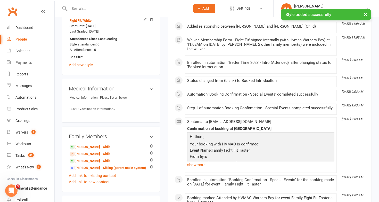
scroll to position [418, 0]
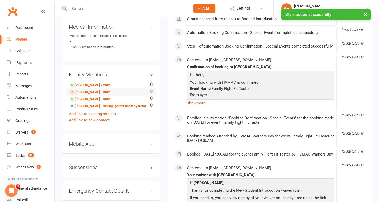
click at [151, 89] on icon at bounding box center [152, 91] width 4 height 4
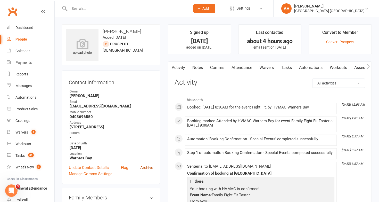
click at [147, 168] on link "Archive" at bounding box center [146, 167] width 13 height 6
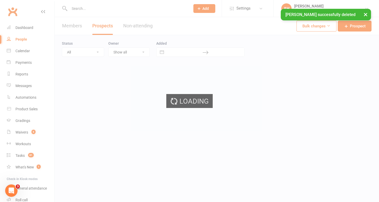
select select "50"
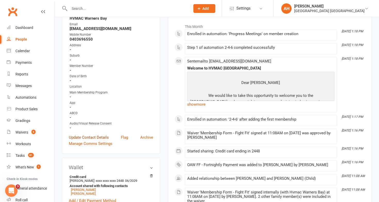
click at [102, 135] on link "Update Contact Details" at bounding box center [89, 137] width 40 height 6
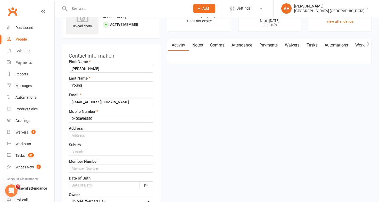
scroll to position [24, 0]
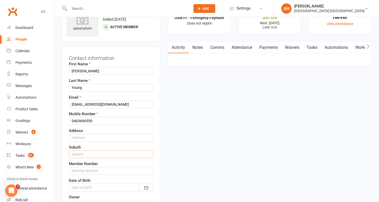
click at [91, 153] on input "text" at bounding box center [111, 154] width 84 height 8
type input "Eleebana"
click at [83, 170] on input "text" at bounding box center [111, 171] width 84 height 8
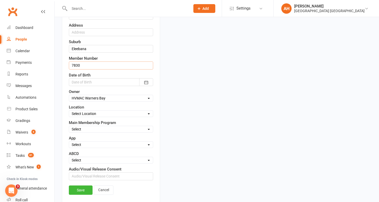
scroll to position [130, 0]
type input "7830"
click at [98, 125] on div "Select Minimites Dynamites Kindymites Dragons Adults Fight Fit BJJ Kobudo Kinde…" at bounding box center [111, 128] width 84 height 7
click at [98, 129] on select "Select Minimites Dynamites Kindymites Dragons Adults Fight Fit BJJ Kobudo Kinde…" at bounding box center [111, 129] width 84 height 6
select select "Fight Fit"
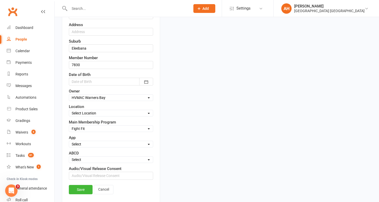
click at [69, 126] on select "Select Minimites Dynamites Kindymites Dragons Adults Fight Fit BJJ Kobudo Kinde…" at bounding box center [111, 129] width 84 height 6
click at [85, 188] on link "Save" at bounding box center [81, 189] width 24 height 9
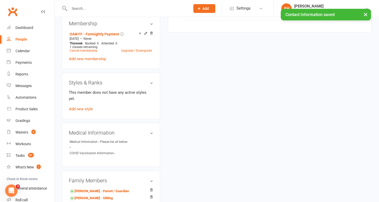
scroll to position [305, 0]
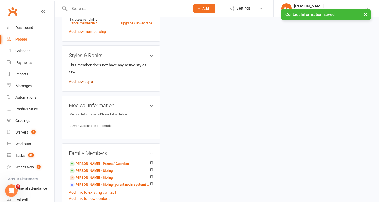
click at [82, 79] on link "Add new style" at bounding box center [81, 81] width 24 height 5
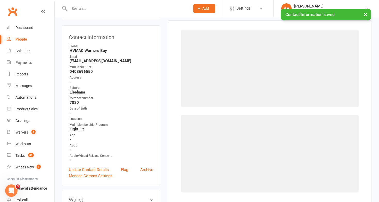
scroll to position [39, 0]
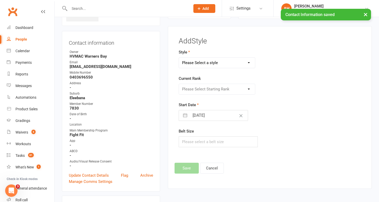
click at [214, 62] on select "Please Select a style Brazilian Jiu Jitsu Dragons & Adults Dynamites Fight Fit …" at bounding box center [217, 63] width 76 height 10
select select "1691"
click at [179, 58] on select "Please Select a style Brazilian Jiu Jitsu Dragons & Adults Dynamites Fight Fit …" at bounding box center [217, 63] width 76 height 10
click at [207, 91] on select "Please Select Starting Rank" at bounding box center [217, 89] width 76 height 10
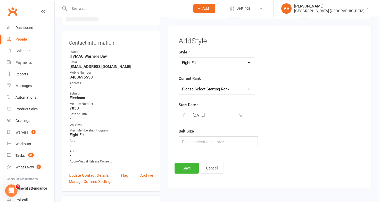
select select "16495"
click at [179, 84] on select "Please Select Starting Rank White 10th Kyu 9th Kyu 8th Kyu - Yellow 7th Kyu - O…" at bounding box center [217, 89] width 76 height 10
click at [192, 169] on button "Save" at bounding box center [187, 168] width 24 height 11
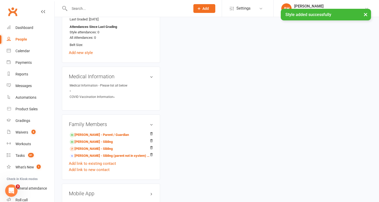
scroll to position [363, 0]
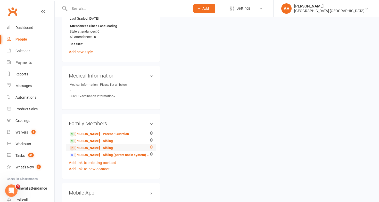
click at [152, 146] on icon at bounding box center [152, 147] width 4 height 4
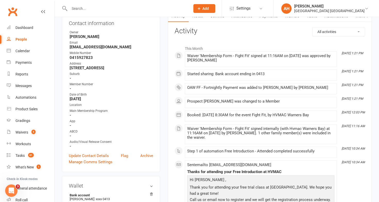
scroll to position [83, 0]
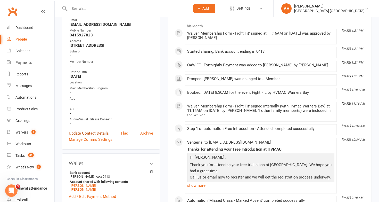
click at [94, 130] on link "Update Contact Details" at bounding box center [89, 133] width 40 height 6
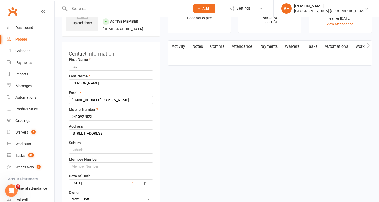
scroll to position [24, 0]
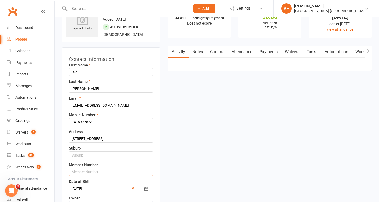
click at [92, 170] on input "text" at bounding box center [111, 172] width 84 height 8
type input "7832"
click at [101, 153] on input "text" at bounding box center [111, 155] width 84 height 8
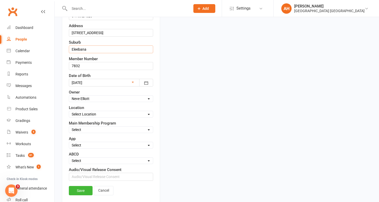
scroll to position [139, 0]
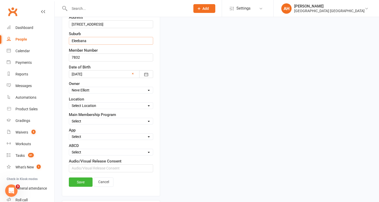
type input "Eleebana"
click at [100, 119] on select "Select Minimites Dynamites Kindymites Dragons Adults Fight Fit BJJ Kobudo Kinde…" at bounding box center [111, 121] width 84 height 6
select select "Fight Fit"
click at [69, 118] on select "Select Minimites Dynamites Kindymites Dragons Adults Fight Fit BJJ Kobudo Kinde…" at bounding box center [111, 121] width 84 height 6
click at [86, 177] on link "Save" at bounding box center [81, 181] width 24 height 9
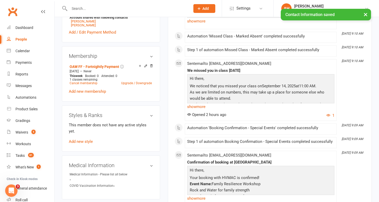
scroll to position [250, 0]
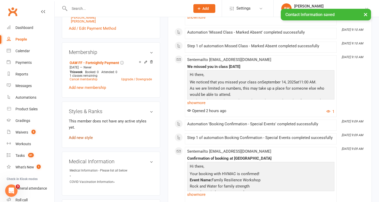
click at [90, 135] on link "Add new style" at bounding box center [81, 137] width 24 height 5
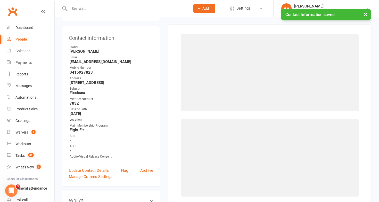
scroll to position [44, 0]
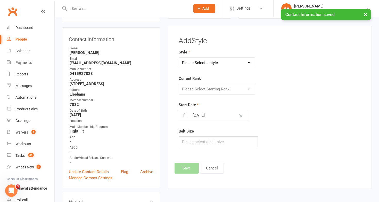
click at [224, 62] on select "Please Select a style Brazilian Jiu Jitsu Dragons & Adults Dynamites Fight Fit …" at bounding box center [217, 63] width 76 height 10
select select "1691"
click at [179, 58] on select "Please Select a style Brazilian Jiu Jitsu Dragons & Adults Dynamites Fight Fit …" at bounding box center [217, 63] width 76 height 10
click at [209, 88] on select "Please Select Starting Rank White 10th Kyu 9th Kyu 8th Kyu - Yellow 7th Kyu - O…" at bounding box center [217, 89] width 76 height 10
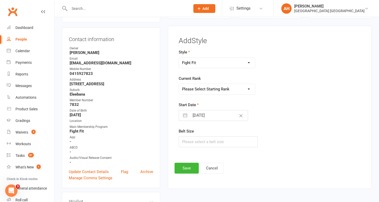
select select "16495"
click at [179, 84] on select "Please Select Starting Rank White 10th Kyu 9th Kyu 8th Kyu - Yellow 7th Kyu - O…" at bounding box center [217, 89] width 76 height 10
click at [189, 166] on button "Save" at bounding box center [187, 168] width 24 height 11
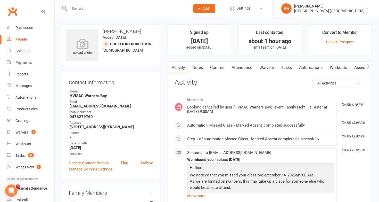
click at [201, 68] on link "Notes" at bounding box center [198, 68] width 18 height 12
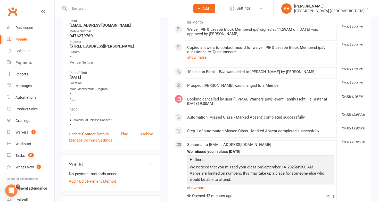
click at [105, 131] on link "Update Contact Details" at bounding box center [89, 134] width 40 height 6
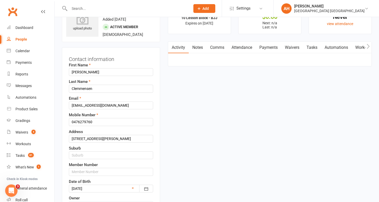
scroll to position [37, 0]
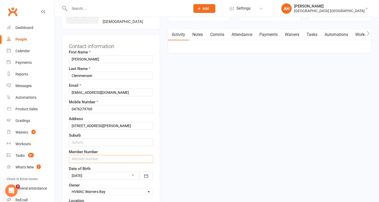
click at [99, 159] on input "text" at bounding box center [111, 159] width 84 height 8
type input "7823"
click at [95, 142] on input "text" at bounding box center [111, 142] width 84 height 8
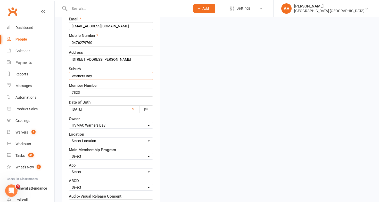
scroll to position [123, 0]
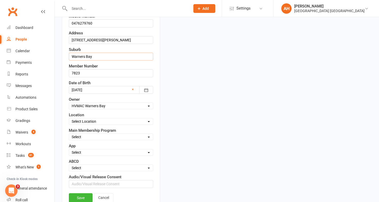
type input "Warners Bay"
click at [106, 138] on select "Select Minimites Dynamites Kindymites Dragons Adults Fight Fit BJJ Kobudo Kinde…" at bounding box center [111, 137] width 84 height 6
select select "BJJ"
click at [69, 134] on select "Select Minimites Dynamites Kindymites Dragons Adults Fight Fit BJJ Kobudo Kinde…" at bounding box center [111, 137] width 84 height 6
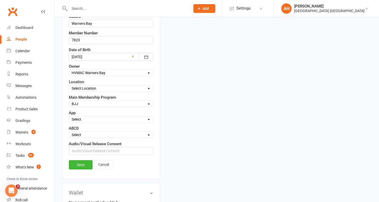
scroll to position [160, 0]
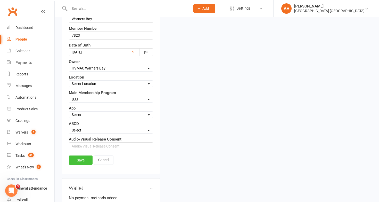
click at [79, 161] on link "Save" at bounding box center [81, 159] width 24 height 9
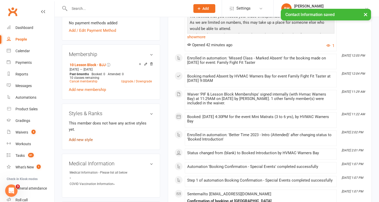
click at [90, 137] on link "Add new style" at bounding box center [81, 139] width 24 height 5
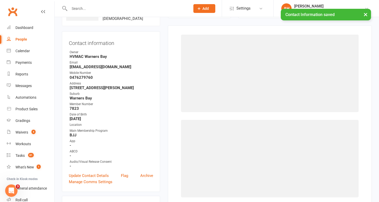
scroll to position [39, 0]
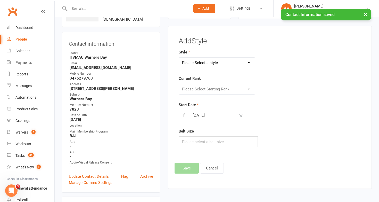
click at [209, 58] on select "Please Select a style Brazilian Jiu Jitsu Dragons & Adults Dynamites Fight Fit …" at bounding box center [217, 63] width 76 height 10
select select "1688"
click at [179, 58] on select "Please Select a style Brazilian Jiu Jitsu Dragons & Adults Dynamites Fight Fit …" at bounding box center [217, 63] width 76 height 10
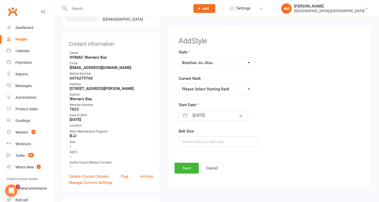
click at [194, 92] on select "Please Select Starting Rank White White + 1 White + 2 White + 3 White + 4 Blue …" at bounding box center [217, 89] width 76 height 10
select select "16485"
click at [179, 84] on select "Please Select Starting Rank White White + 1 White + 2 White + 3 White + 4 Blue …" at bounding box center [217, 89] width 76 height 10
click at [187, 167] on button "Save" at bounding box center [187, 168] width 24 height 11
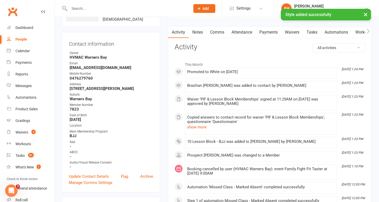
scroll to position [0, 0]
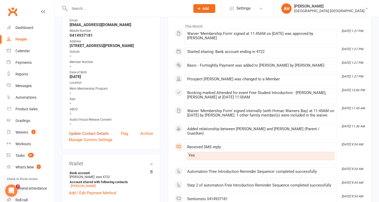
click at [103, 130] on link "Update Contact Details" at bounding box center [89, 133] width 40 height 6
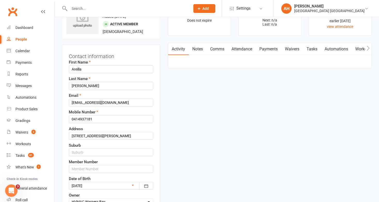
scroll to position [24, 0]
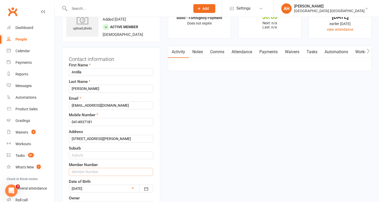
click at [97, 169] on input "text" at bounding box center [111, 172] width 84 height 8
type input "7834"
click at [103, 153] on input "text" at bounding box center [111, 155] width 84 height 8
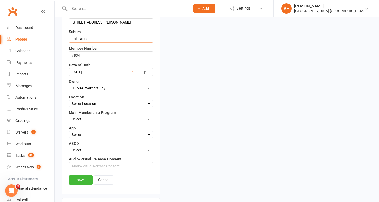
scroll to position [141, 0]
type input "Lakelands"
click at [94, 120] on select "Select Minimites Dynamites Kindymites Dragons Adults Fight Fit BJJ Kobudo Kinde…" at bounding box center [111, 119] width 84 height 6
select select "Dragons"
click at [69, 116] on select "Select Minimites Dynamites Kindymites Dragons Adults Fight Fit BJJ Kobudo Kinde…" at bounding box center [111, 119] width 84 height 6
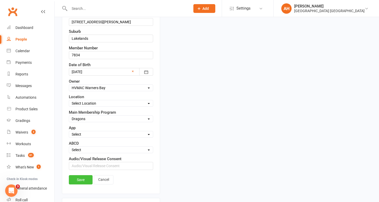
click at [82, 177] on link "Save" at bounding box center [81, 179] width 24 height 9
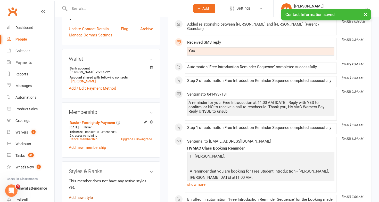
click at [84, 195] on link "Add new style" at bounding box center [81, 197] width 24 height 5
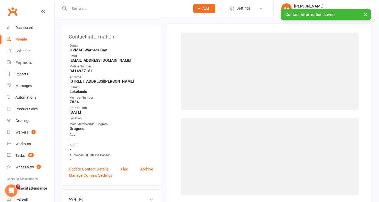
scroll to position [44, 0]
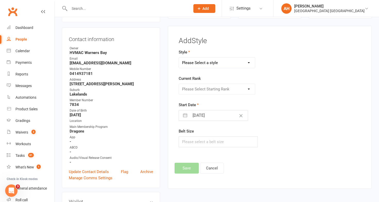
click at [194, 66] on select "Please Select a style Brazilian Jiu Jitsu Dragons & Adults Dynamites Fight Fit …" at bounding box center [217, 63] width 76 height 10
select select "1278"
click at [179, 58] on select "Please Select a style Brazilian Jiu Jitsu Dragons & Adults Dynamites Fight Fit …" at bounding box center [217, 63] width 76 height 10
click at [197, 88] on select "Please Select Starting Rank White 10th Kyu 9th Kyu 8th Kyu - Yellow 7th Kyu - O…" at bounding box center [217, 89] width 76 height 10
select select "12529"
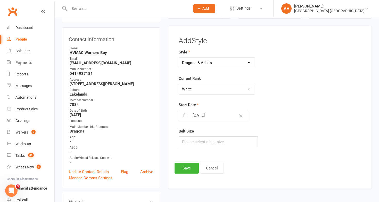
click at [179, 84] on select "Please Select Starting Rank White 10th Kyu 9th Kyu 8th Kyu - Yellow 7th Kyu - O…" at bounding box center [217, 89] width 76 height 10
click at [188, 166] on button "Save" at bounding box center [187, 168] width 24 height 11
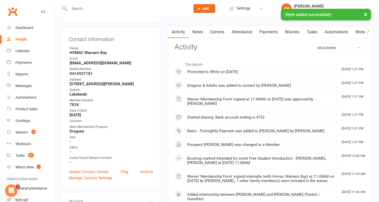
scroll to position [0, 0]
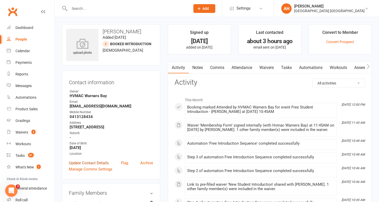
click at [106, 161] on link "Update Contact Details" at bounding box center [89, 163] width 40 height 6
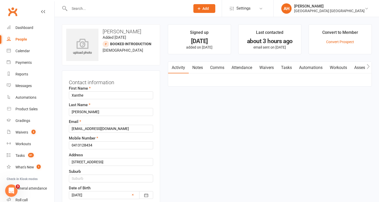
scroll to position [24, 0]
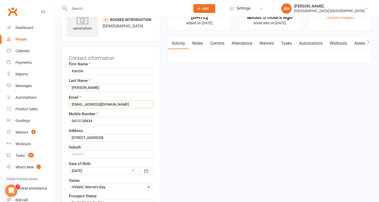
drag, startPoint x: 107, startPoint y: 106, endPoint x: 63, endPoint y: 104, distance: 44.7
click at [63, 104] on div "Contact information First Name [PERSON_NAME] Last Name [PERSON_NAME] Email [EMA…" at bounding box center [111, 145] width 98 height 199
paste input "[EMAIL_ADDRESS]"
type input "[EMAIL_ADDRESS][DOMAIN_NAME]"
drag, startPoint x: 95, startPoint y: 124, endPoint x: 69, endPoint y: 120, distance: 25.8
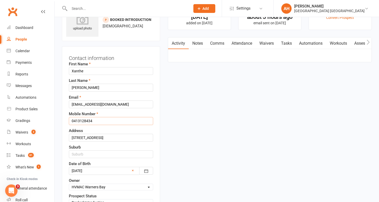
click at [69, 120] on input "0413128434" at bounding box center [111, 121] width 84 height 8
paste input "809010"
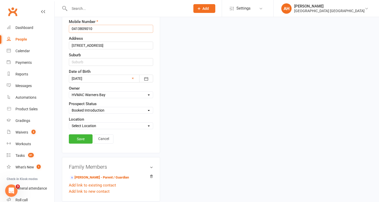
scroll to position [117, 0]
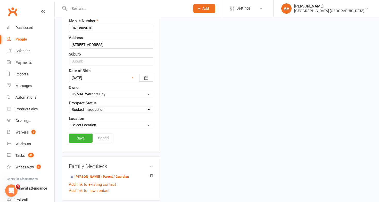
type input "0413809010"
click at [125, 62] on input "text" at bounding box center [111, 61] width 84 height 8
type input "Cardiff"
click at [87, 137] on link "Save" at bounding box center [81, 137] width 24 height 9
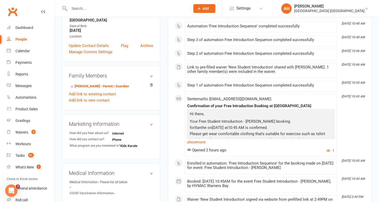
scroll to position [0, 0]
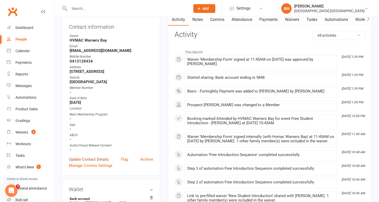
click at [101, 158] on link "Update Contact Details" at bounding box center [89, 159] width 40 height 6
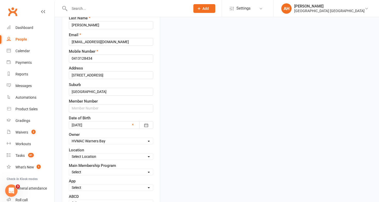
scroll to position [90, 0]
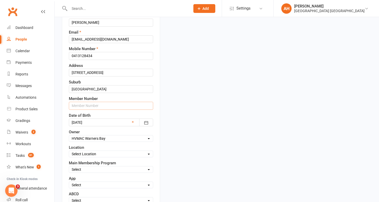
click at [127, 105] on input "text" at bounding box center [111, 106] width 84 height 8
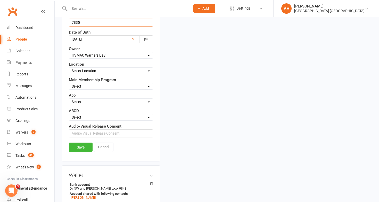
scroll to position [177, 0]
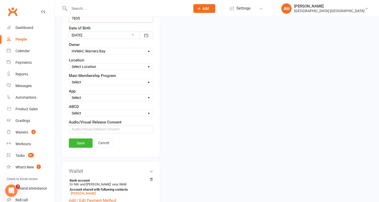
type input "7835"
click at [97, 82] on select "Select Minimites Dynamites Kindymites Dragons Adults Fight Fit BJJ Kobudo Kinde…" at bounding box center [111, 82] width 84 height 6
select select "Adults"
click at [69, 79] on select "Select Minimites Dynamites Kindymites Dragons Adults Fight Fit BJJ Kobudo Kinde…" at bounding box center [111, 82] width 84 height 6
click at [86, 142] on link "Save" at bounding box center [81, 142] width 24 height 9
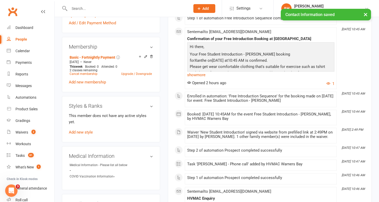
scroll to position [253, 0]
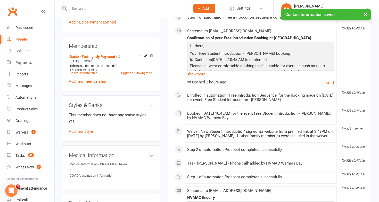
click at [83, 120] on div "This member does not have any active styles yet. Add new style" at bounding box center [111, 123] width 84 height 23
click at [83, 129] on link "Add new style" at bounding box center [81, 131] width 24 height 5
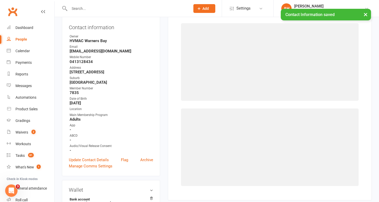
scroll to position [44, 0]
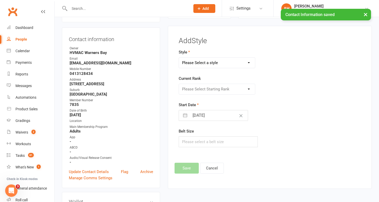
click at [226, 58] on select "Please Select a style Brazilian Jiu Jitsu Dragons & Adults Dynamites Fight Fit …" at bounding box center [217, 63] width 76 height 10
select select "1278"
click at [179, 58] on select "Please Select a style Brazilian Jiu Jitsu Dragons & Adults Dynamites Fight Fit …" at bounding box center [217, 63] width 76 height 10
click at [217, 84] on select "Please Select Starting Rank White 10th Kyu 9th Kyu 8th Kyu - Yellow 7th Kyu - O…" at bounding box center [217, 89] width 76 height 10
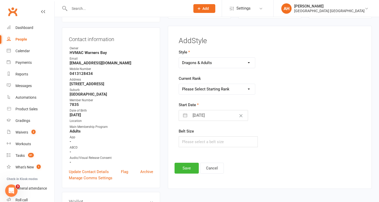
select select "12529"
click at [179, 84] on select "Please Select Starting Rank White 10th Kyu 9th Kyu 8th Kyu - Yellow 7th Kyu - O…" at bounding box center [217, 89] width 76 height 10
click at [189, 166] on button "Save" at bounding box center [187, 168] width 24 height 11
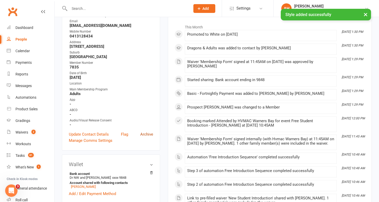
scroll to position [94, 0]
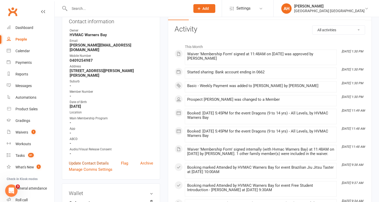
click at [106, 160] on link "Update Contact Details" at bounding box center [89, 163] width 40 height 6
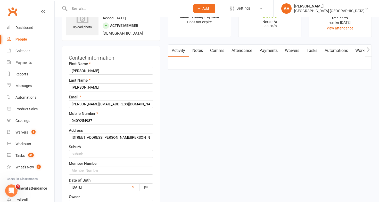
scroll to position [24, 0]
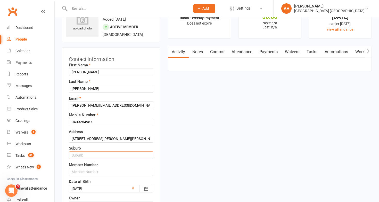
click at [92, 155] on input "text" at bounding box center [111, 155] width 84 height 8
type input "[PERSON_NAME][GEOGRAPHIC_DATA]"
click at [95, 172] on input "text" at bounding box center [111, 172] width 84 height 8
type input "7836"
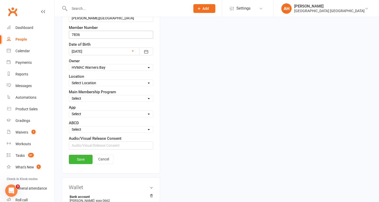
scroll to position [181, 0]
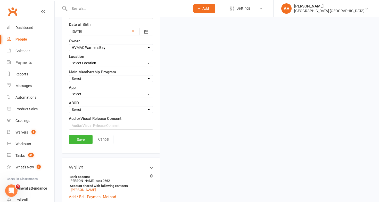
click at [132, 76] on select "Select Minimites Dynamites Kindymites Dragons Adults Fight Fit BJJ Kobudo Kinde…" at bounding box center [111, 79] width 84 height 6
click at [69, 76] on select "Select Minimites Dynamites Kindymites Dragons Adults Fight Fit BJJ Kobudo Kinde…" at bounding box center [111, 79] width 84 height 6
click at [129, 77] on select "Select Minimites Dynamites Kindymites Dragons Adults Fight Fit BJJ Kobudo Kinde…" at bounding box center [111, 79] width 84 height 6
select select "Dragons"
click at [69, 76] on select "Select Minimites Dynamites Kindymites Dragons Adults Fight Fit BJJ Kobudo Kinde…" at bounding box center [111, 79] width 84 height 6
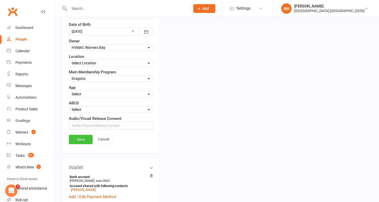
click at [86, 141] on link "Save" at bounding box center [81, 139] width 24 height 9
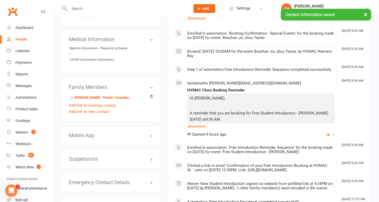
scroll to position [382, 0]
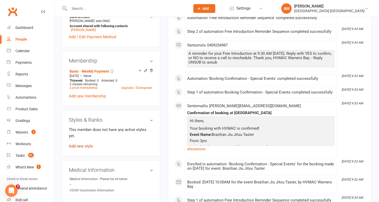
click at [90, 144] on link "Add new style" at bounding box center [81, 146] width 24 height 5
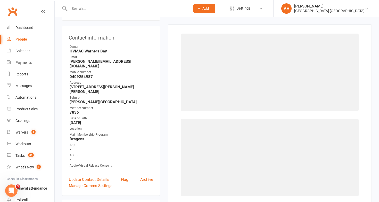
scroll to position [44, 0]
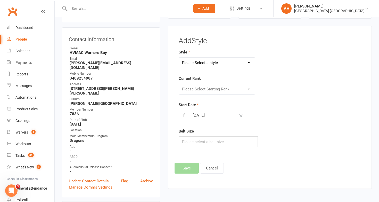
click at [214, 62] on select "Please Select a style Brazilian Jiu Jitsu Dragons & Adults Dynamites Fight Fit …" at bounding box center [217, 63] width 76 height 10
select select "1278"
click at [179, 58] on select "Please Select a style Brazilian Jiu Jitsu Dragons & Adults Dynamites Fight Fit …" at bounding box center [217, 63] width 76 height 10
click at [200, 88] on select "Please Select Starting Rank White 10th Kyu 9th Kyu 8th Kyu - Yellow 7th Kyu - O…" at bounding box center [217, 89] width 76 height 10
select select "12529"
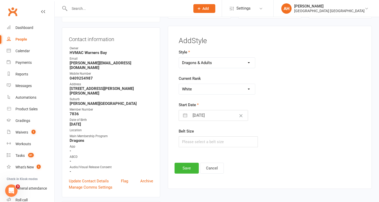
click at [179, 84] on select "Please Select Starting Rank White 10th Kyu 9th Kyu 8th Kyu - Yellow 7th Kyu - O…" at bounding box center [217, 89] width 76 height 10
click at [187, 166] on button "Save" at bounding box center [187, 168] width 24 height 11
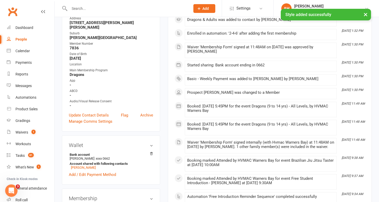
scroll to position [0, 0]
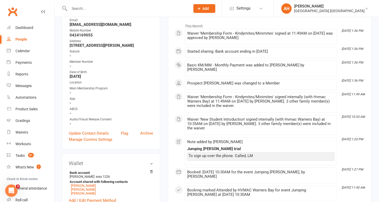
scroll to position [88, 0]
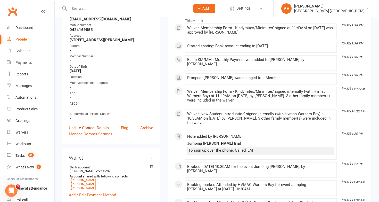
click at [102, 126] on link "Update Contact Details" at bounding box center [89, 128] width 40 height 6
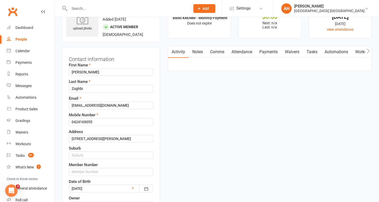
scroll to position [24, 0]
click at [86, 170] on input "text" at bounding box center [111, 172] width 84 height 8
type input "7826"
click at [86, 156] on input "text" at bounding box center [111, 155] width 84 height 8
type input "w"
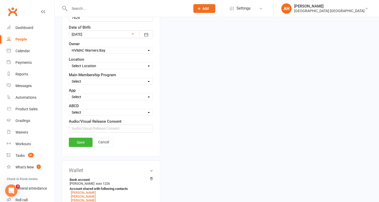
scroll to position [181, 0]
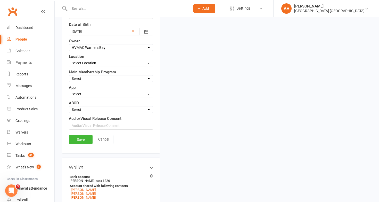
type input "Warners Bay"
click at [96, 77] on select "Select Minimites Dynamites Kindymites Dragons Adults Fight Fit BJJ Kobudo Kinde…" at bounding box center [111, 79] width 84 height 6
select select "Kinder Kicks"
click at [69, 76] on select "Select Minimites Dynamites Kindymites Dragons Adults Fight Fit BJJ Kobudo Kinde…" at bounding box center [111, 79] width 84 height 6
click at [81, 138] on link "Save" at bounding box center [81, 139] width 24 height 9
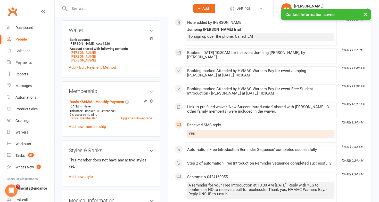
scroll to position [252, 0]
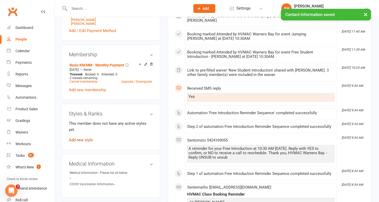
click at [90, 137] on link "Add new style" at bounding box center [81, 139] width 24 height 5
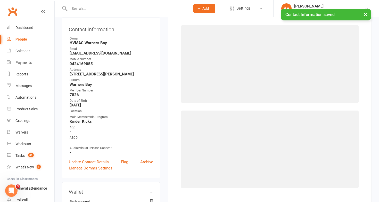
scroll to position [44, 0]
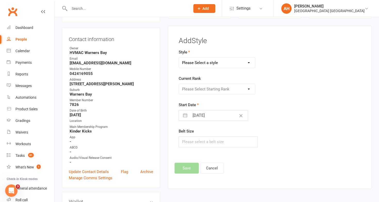
click at [195, 63] on select "Please Select a style Brazilian Jiu Jitsu Dragons & Adults Dynamites Fight Fit …" at bounding box center [217, 63] width 76 height 10
select select "2783"
click at [179, 58] on select "Please Select a style Brazilian Jiu Jitsu Dragons & Adults Dynamites Fight Fit …" at bounding box center [217, 63] width 76 height 10
click at [196, 89] on select "Please Select Starting Rank White" at bounding box center [217, 89] width 76 height 10
select select "29340"
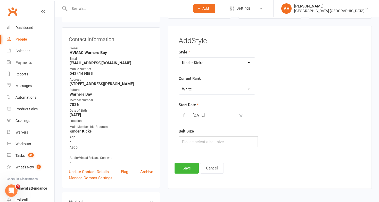
click at [179, 84] on select "Please Select Starting Rank White" at bounding box center [217, 89] width 76 height 10
click at [182, 170] on button "Save" at bounding box center [187, 168] width 24 height 11
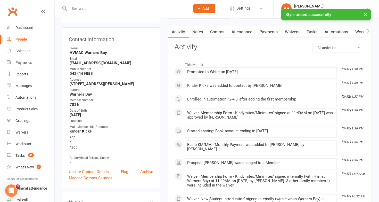
scroll to position [0, 0]
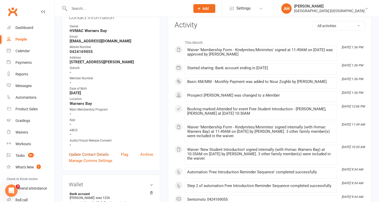
click at [99, 151] on link "Update Contact Details" at bounding box center [89, 154] width 40 height 6
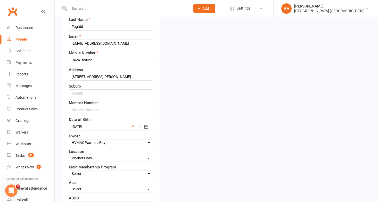
scroll to position [88, 0]
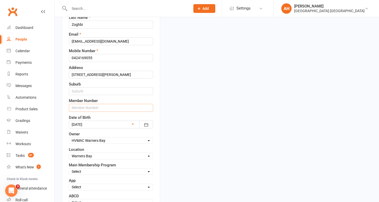
click at [97, 106] on input "text" at bounding box center [111, 108] width 84 height 8
type input "7824"
click at [103, 90] on input "text" at bounding box center [111, 91] width 84 height 8
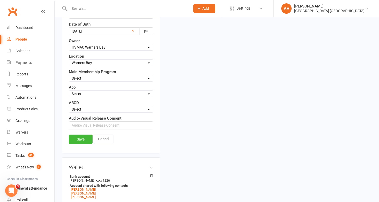
scroll to position [191, 0]
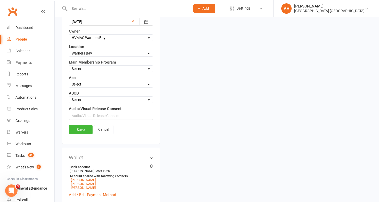
type input "Warners Bay"
click at [88, 69] on select "Select Minimites Dynamites Kindymites Dragons Adults Fight Fit BJJ Kobudo Kinde…" at bounding box center [111, 69] width 84 height 6
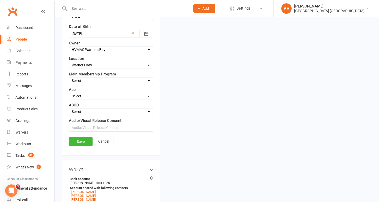
scroll to position [179, 0]
click at [121, 82] on select "Select Minimites Dynamites Kindymites Dragons Adults Fight Fit BJJ Kobudo Kinde…" at bounding box center [111, 80] width 84 height 6
click at [69, 77] on select "Select Minimites Dynamites Kindymites Dragons Adults Fight Fit BJJ Kobudo Kinde…" at bounding box center [111, 80] width 84 height 6
click at [93, 79] on select "Select Minimites Dynamites Kindymites Dragons Adults Fight Fit BJJ Kobudo Kinde…" at bounding box center [111, 80] width 84 height 6
select select "Kindymites"
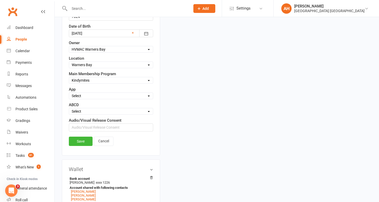
click at [69, 77] on select "Select Minimites Dynamites Kindymites Dragons Adults Fight Fit BJJ Kobudo Kinde…" at bounding box center [111, 80] width 84 height 6
click at [77, 144] on link "Save" at bounding box center [81, 140] width 24 height 9
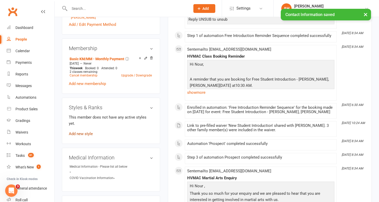
click at [88, 131] on link "Add new style" at bounding box center [81, 133] width 24 height 5
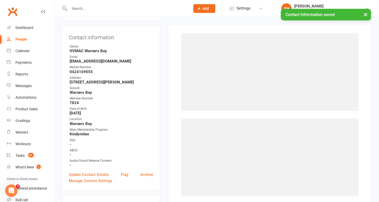
scroll to position [44, 0]
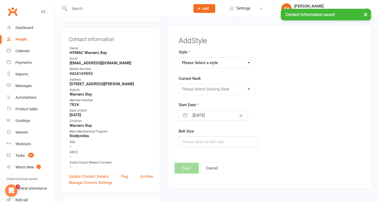
click at [189, 64] on select "Please Select a style Brazilian Jiu Jitsu Dragons & Adults Dynamites Fight Fit …" at bounding box center [217, 63] width 76 height 10
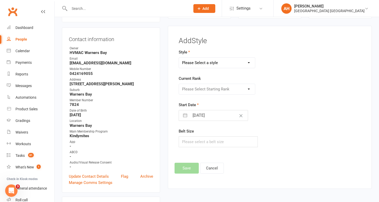
select select "1689"
click at [179, 58] on select "Please Select a style Brazilian Jiu Jitsu Dragons & Adults Dynamites Fight Fit …" at bounding box center [217, 63] width 76 height 10
click at [195, 91] on select "Please Select Starting Rank White Yellow Orange [PERSON_NAME] Blue Purple Brown…" at bounding box center [217, 89] width 76 height 10
select select "16490"
click at [179, 84] on select "Please Select Starting Rank White Yellow Orange [PERSON_NAME] Blue Purple Brown…" at bounding box center [217, 89] width 76 height 10
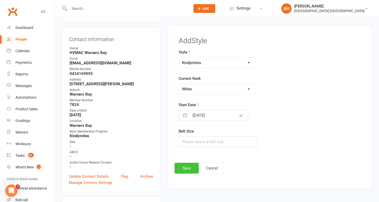
click at [189, 166] on button "Save" at bounding box center [187, 168] width 24 height 11
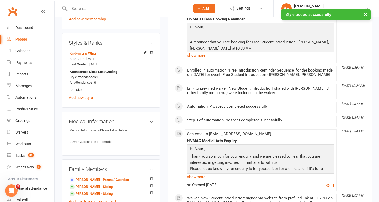
scroll to position [0, 0]
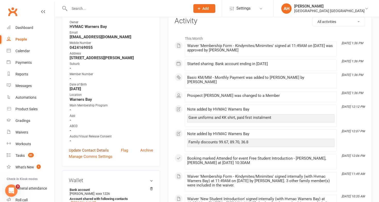
click at [92, 148] on link "Update Contact Details" at bounding box center [89, 150] width 40 height 6
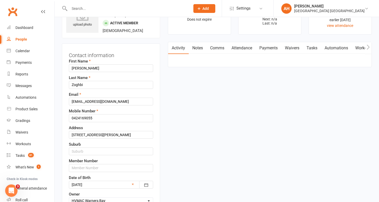
scroll to position [24, 0]
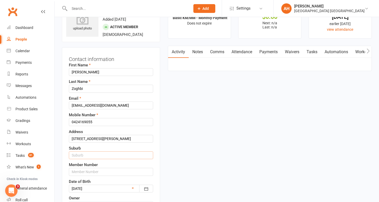
click at [87, 158] on input "text" at bounding box center [111, 155] width 84 height 8
type input "Warners Bay"
click at [83, 171] on input "text" at bounding box center [111, 172] width 84 height 8
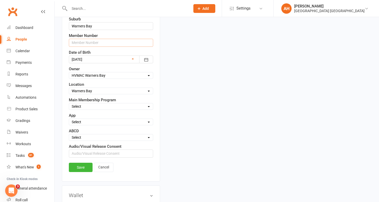
scroll to position [161, 0]
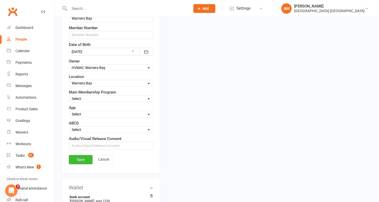
click at [82, 101] on select "Select Minimites Dynamites Kindymites Dragons Adults Fight Fit BJJ Kobudo Kinde…" at bounding box center [111, 99] width 84 height 6
select select "Kindymites"
click at [69, 96] on select "Select Minimites Dynamites Kindymites Dragons Adults Fight Fit BJJ Kobudo Kinde…" at bounding box center [111, 99] width 84 height 6
click at [107, 36] on input "text" at bounding box center [111, 35] width 84 height 8
type input "7825"
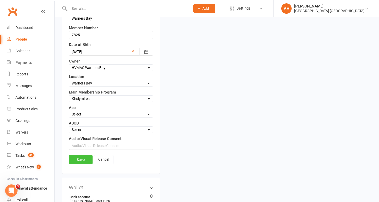
click at [80, 155] on link "Save" at bounding box center [81, 159] width 24 height 9
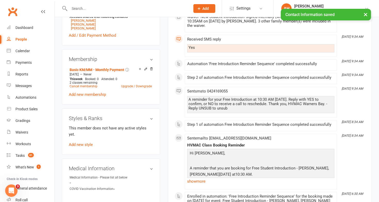
scroll to position [256, 0]
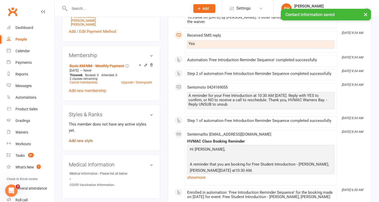
click at [90, 138] on link "Add new style" at bounding box center [81, 140] width 24 height 5
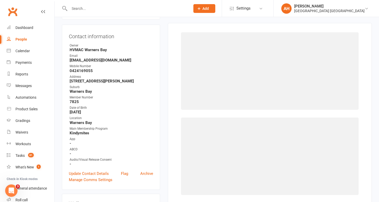
scroll to position [44, 0]
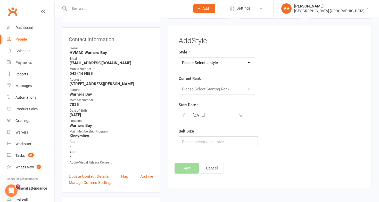
click at [204, 61] on select "Please Select a style Brazilian Jiu Jitsu Dragons & Adults Dynamites Fight Fit …" at bounding box center [217, 63] width 76 height 10
select select "1689"
click at [179, 58] on select "Please Select a style Brazilian Jiu Jitsu Dragons & Adults Dynamites Fight Fit …" at bounding box center [217, 63] width 76 height 10
click at [200, 89] on select "Please Select Starting Rank White Yellow Orange [PERSON_NAME] Blue Purple Brown…" at bounding box center [217, 89] width 76 height 10
select select "16490"
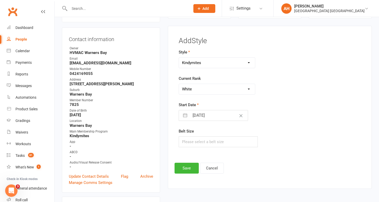
click at [179, 84] on select "Please Select Starting Rank White Yellow Orange [PERSON_NAME] Blue Purple Brown…" at bounding box center [217, 89] width 76 height 10
click at [186, 165] on button "Save" at bounding box center [187, 168] width 24 height 11
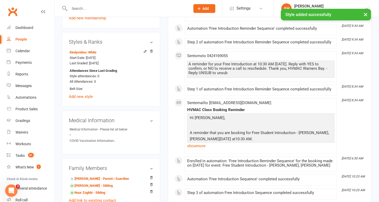
scroll to position [332, 0]
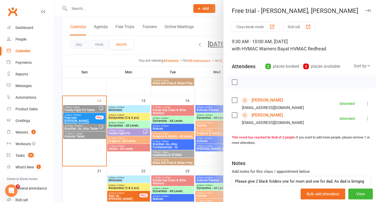
scroll to position [33, 0]
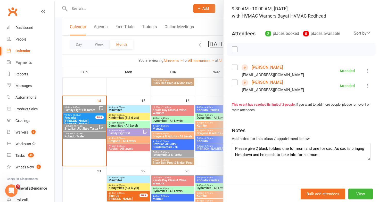
click at [76, 126] on div at bounding box center [217, 101] width 325 height 202
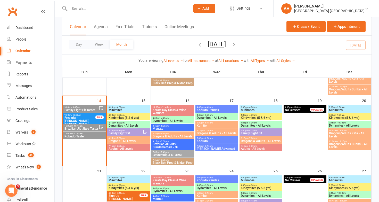
click at [77, 119] on span "Free trial - [PERSON_NAME], [PERSON_NAME]" at bounding box center [79, 120] width 31 height 9
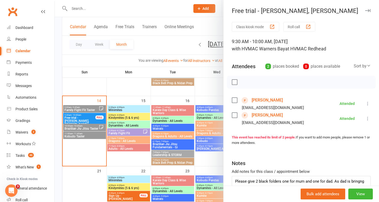
click at [77, 119] on div at bounding box center [217, 101] width 325 height 202
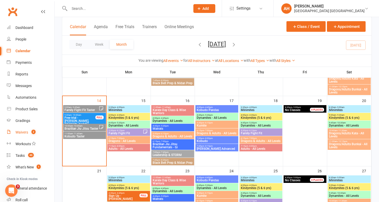
click at [26, 131] on div "Waivers" at bounding box center [21, 132] width 13 height 4
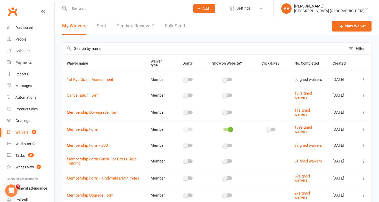
click at [141, 24] on link "Pending Review 2" at bounding box center [136, 26] width 38 height 18
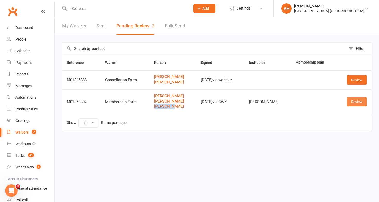
click at [352, 101] on link "Review" at bounding box center [357, 101] width 20 height 9
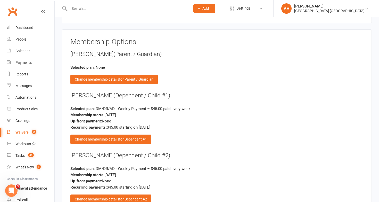
scroll to position [774, 0]
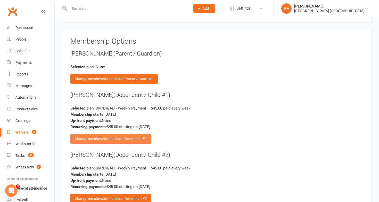
click at [137, 136] on span "for Dependent #1" at bounding box center [133, 138] width 28 height 4
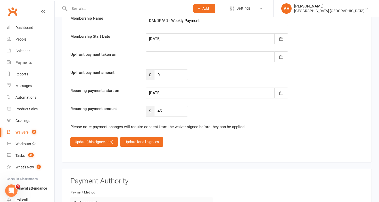
scroll to position [1162, 0]
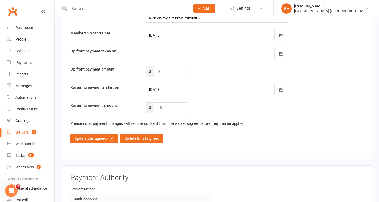
click at [179, 84] on div at bounding box center [217, 89] width 143 height 11
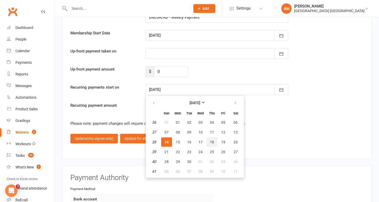
click at [213, 140] on span "18" at bounding box center [212, 142] width 4 height 4
type input "18 Sep 2025"
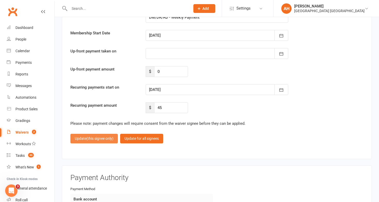
click at [108, 136] on span "(this signee only)" at bounding box center [99, 138] width 27 height 4
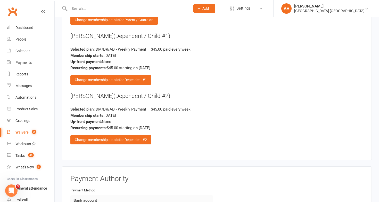
scroll to position [828, 0]
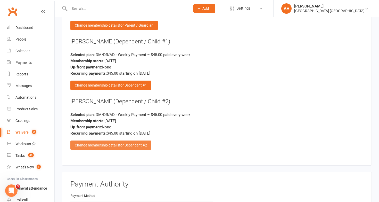
click at [140, 143] on span "for Dependent #2" at bounding box center [133, 145] width 28 height 4
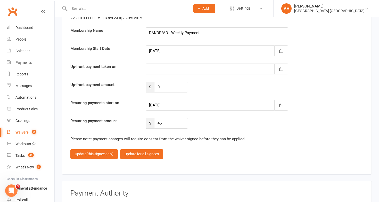
scroll to position [1145, 0]
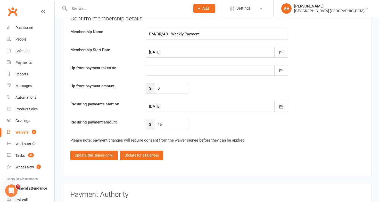
click at [162, 101] on div at bounding box center [217, 106] width 143 height 11
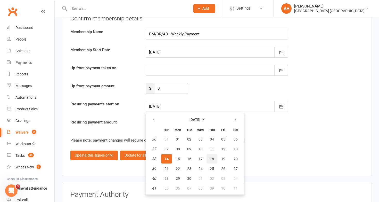
click at [214, 154] on button "18" at bounding box center [212, 158] width 11 height 9
type input "18 Sep 2025"
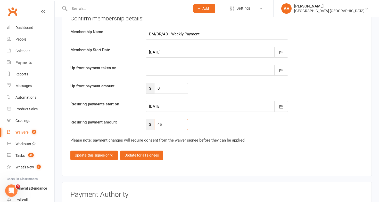
click at [160, 119] on input "45" at bounding box center [171, 124] width 34 height 11
type input "40.50"
click at [105, 150] on button "Update (this signee only)" at bounding box center [93, 154] width 47 height 9
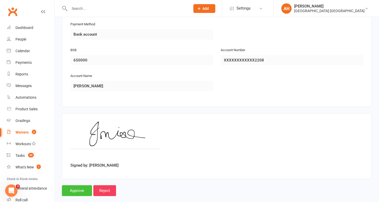
click at [83, 185] on input "Approve" at bounding box center [77, 190] width 30 height 11
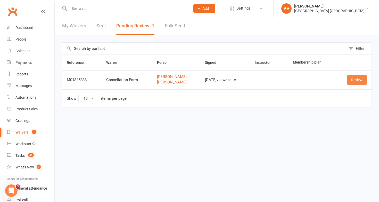
click at [356, 81] on link "Review" at bounding box center [357, 79] width 20 height 9
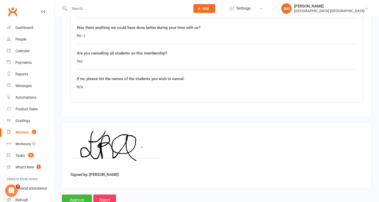
scroll to position [671, 0]
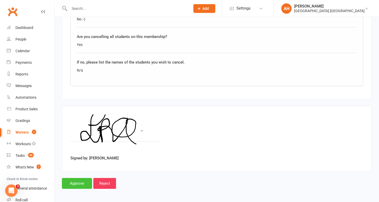
click at [74, 180] on input "Approve" at bounding box center [77, 183] width 30 height 11
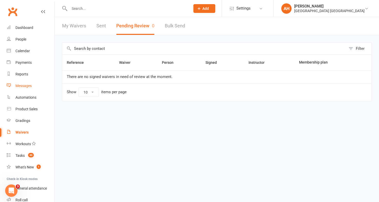
click at [20, 85] on div "Messages" at bounding box center [23, 86] width 16 height 4
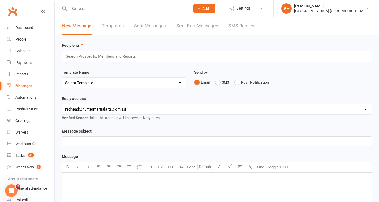
click at [245, 26] on link "SMS Replies" at bounding box center [242, 26] width 26 height 18
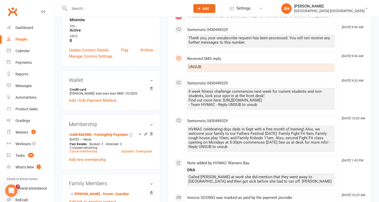
scroll to position [150, 0]
click at [90, 150] on link "Cancel membership" at bounding box center [84, 151] width 28 height 4
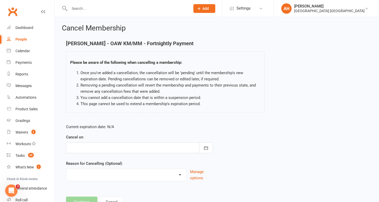
click at [88, 147] on div at bounding box center [139, 147] width 147 height 11
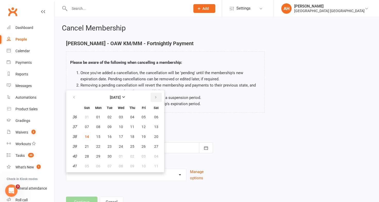
click at [157, 97] on icon "button" at bounding box center [156, 97] width 4 height 4
click at [110, 134] on button "14" at bounding box center [109, 136] width 11 height 9
type input "14 Oct 2025"
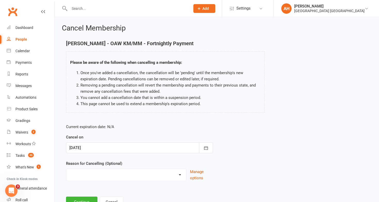
click at [93, 172] on select "Financial Holiday Injury Loss of interest Other Commitments Other sports Upgrad…" at bounding box center [126, 174] width 120 height 10
select select "4"
click at [66, 169] on select "Financial Holiday Injury Loss of interest Other Commitments Other sports Upgrad…" at bounding box center [126, 174] width 120 height 10
click at [90, 199] on button "Continue" at bounding box center [81, 201] width 31 height 11
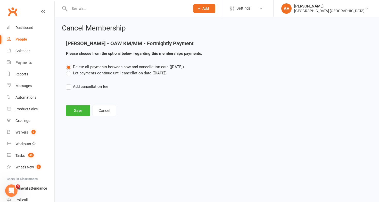
click at [69, 73] on label "Let payments continue until cancellation date (Oct 14, 2025)" at bounding box center [116, 73] width 101 height 6
click at [69, 70] on input "Let payments continue until cancellation date (Oct 14, 2025)" at bounding box center [67, 70] width 3 height 0
click at [83, 111] on button "Save" at bounding box center [78, 110] width 24 height 11
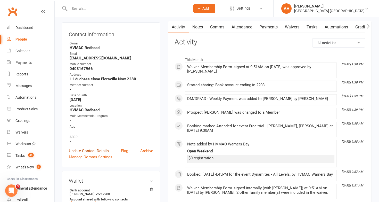
click at [106, 148] on link "Update Contact Details" at bounding box center [89, 151] width 40 height 6
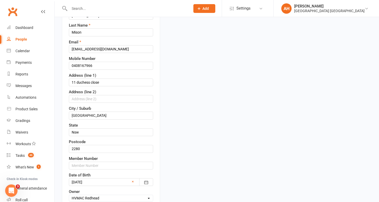
scroll to position [81, 0]
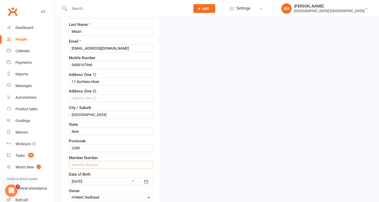
click at [86, 166] on input "text" at bounding box center [111, 165] width 84 height 8
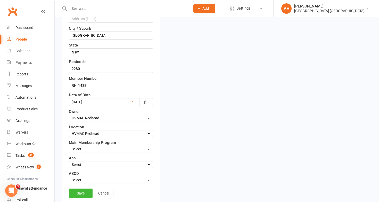
scroll to position [167, 0]
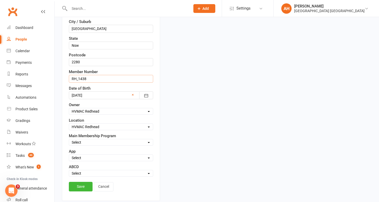
type input "RH_1438"
click at [99, 143] on select "Select Minimite Kindymite Dynamite Dragon Adult BJJ Kobudo Guest" at bounding box center [111, 142] width 84 height 6
select select "Dynamite"
click at [69, 139] on select "Select Minimite Kindymite Dynamite Dragon Adult BJJ Kobudo Guest" at bounding box center [111, 142] width 84 height 6
click at [80, 186] on link "Save" at bounding box center [81, 186] width 24 height 9
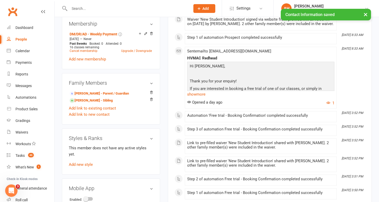
scroll to position [265, 0]
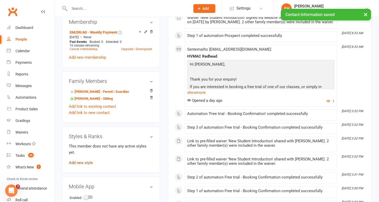
click at [87, 160] on link "Add new style" at bounding box center [81, 162] width 24 height 5
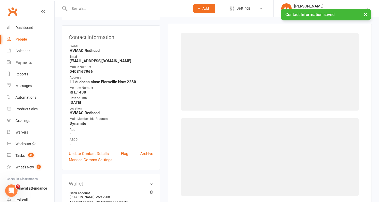
scroll to position [44, 0]
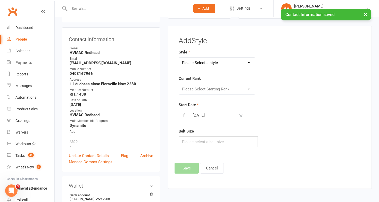
click at [203, 62] on select "Please Select a style Brazilian Jiu Jitsu Dragons and Adults Dynamites Fight Fi…" at bounding box center [217, 63] width 76 height 10
select select "1760"
click at [179, 58] on select "Please Select a style Brazilian Jiu Jitsu Dragons and Adults Dynamites Fight Fi…" at bounding box center [217, 63] width 76 height 10
click at [201, 88] on select "Please Select Starting Rank White 10th Kyu 9th kyu 8th kyu Yellow 7th kyu Orang…" at bounding box center [217, 89] width 76 height 10
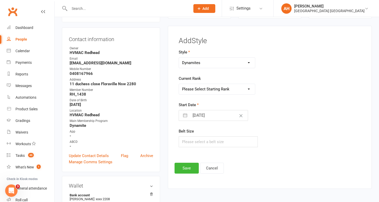
select select "17413"
click at [179, 84] on select "Please Select Starting Rank White 10th Kyu 9th kyu 8th kyu Yellow 7th kyu Orang…" at bounding box center [217, 89] width 76 height 10
click at [190, 166] on button "Save" at bounding box center [187, 168] width 24 height 11
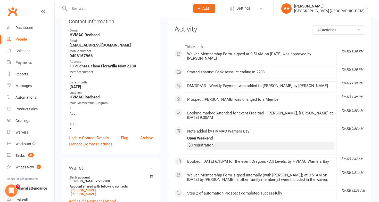
click at [107, 135] on link "Update Contact Details" at bounding box center [89, 138] width 40 height 6
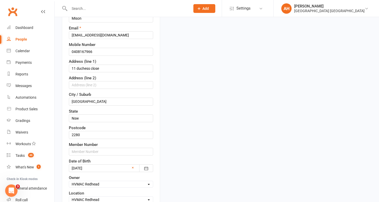
scroll to position [97, 0]
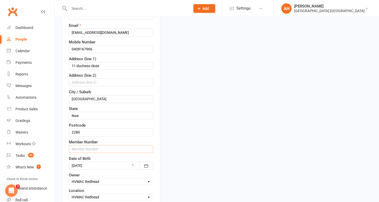
click at [123, 147] on input "text" at bounding box center [111, 149] width 84 height 8
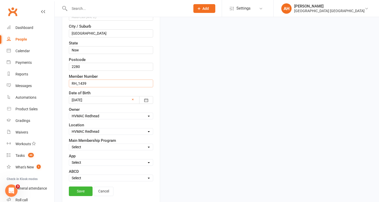
scroll to position [164, 0]
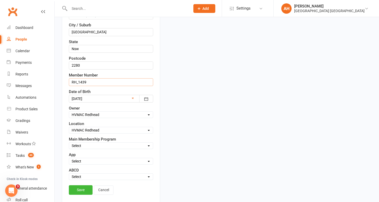
type input "RH_1439"
click at [96, 148] on select "Select Minimite Kindymite Dynamite Dragon Adult BJJ Kobudo Guest" at bounding box center [111, 146] width 84 height 6
select select "Dragon"
click at [69, 143] on select "Select Minimite Kindymite Dynamite Dragon Adult BJJ Kobudo Guest" at bounding box center [111, 146] width 84 height 6
click at [87, 186] on link "Save" at bounding box center [81, 189] width 24 height 9
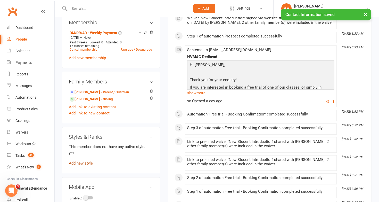
click at [88, 161] on link "Add new style" at bounding box center [81, 163] width 24 height 5
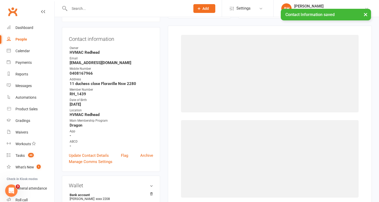
scroll to position [44, 0]
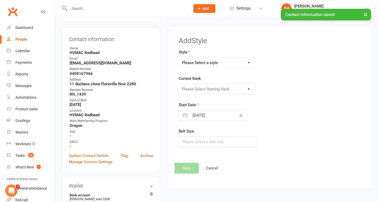
click at [209, 60] on select "Please Select a style Brazilian Jiu Jitsu Dragons and Adults Dynamites Fight Fi…" at bounding box center [217, 63] width 76 height 10
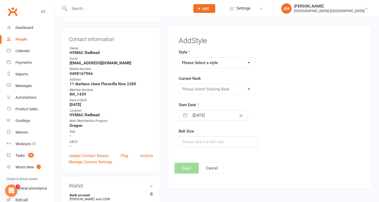
select select "1759"
click at [179, 58] on select "Please Select a style Brazilian Jiu Jitsu Dragons and Adults Dynamites Fight Fi…" at bounding box center [217, 63] width 76 height 10
click at [205, 88] on select "Please Select Starting Rank White 10th kyu 9th kyu 8th kyu Yellow 7th kyu Orang…" at bounding box center [217, 89] width 76 height 10
select select "17400"
click at [179, 84] on select "Please Select Starting Rank White 10th kyu 9th kyu 8th kyu Yellow 7th kyu Orang…" at bounding box center [217, 89] width 76 height 10
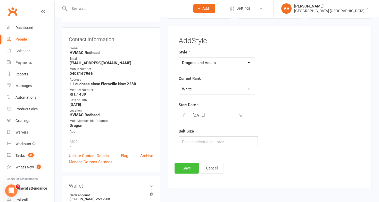
click at [183, 172] on button "Save" at bounding box center [187, 168] width 24 height 11
